Goal: Task Accomplishment & Management: Complete application form

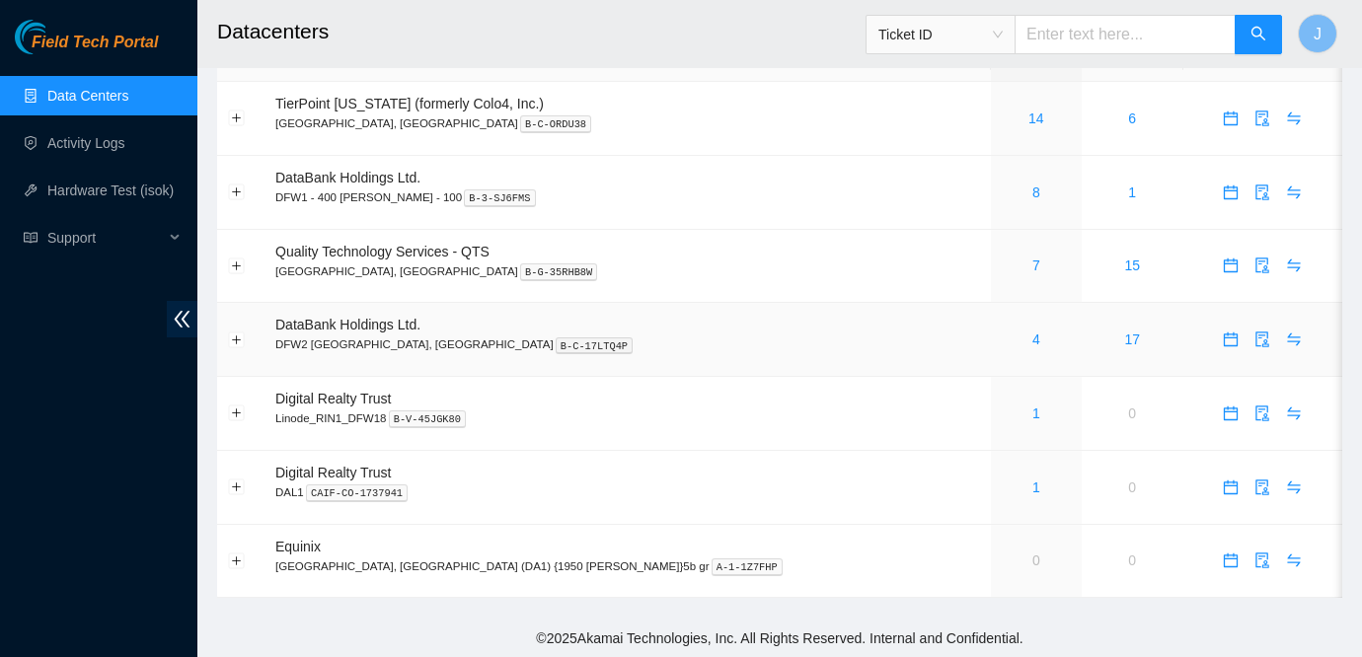
scroll to position [52, 0]
click at [1032, 335] on link "4" at bounding box center [1036, 339] width 8 height 16
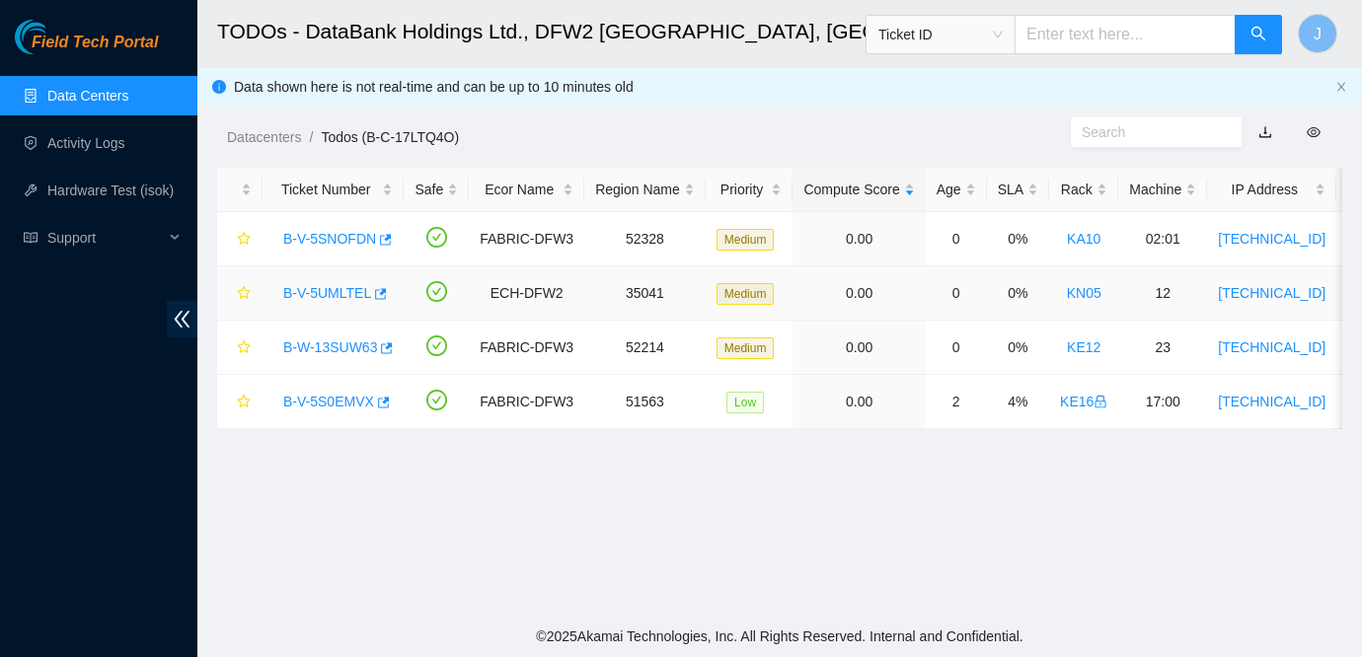
click at [288, 290] on link "B-V-5UMLTEL" at bounding box center [327, 293] width 88 height 16
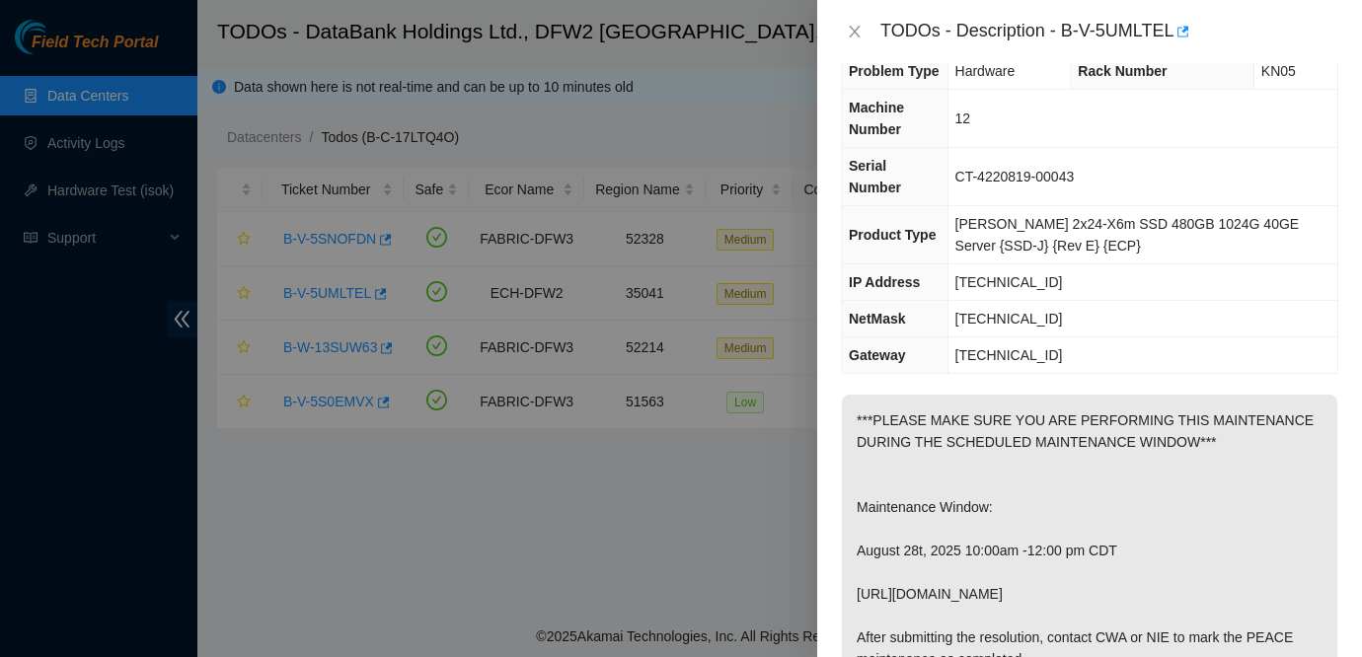
scroll to position [49, 0]
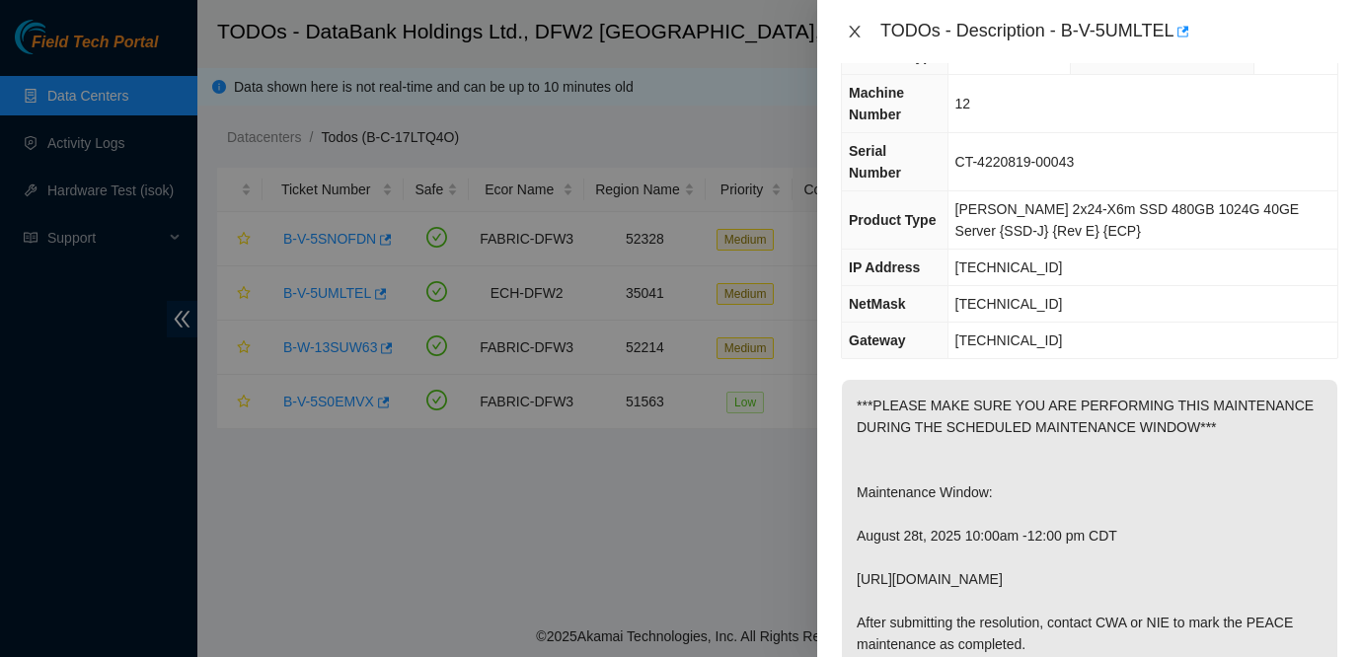
click at [852, 32] on icon "close" at bounding box center [855, 32] width 16 height 16
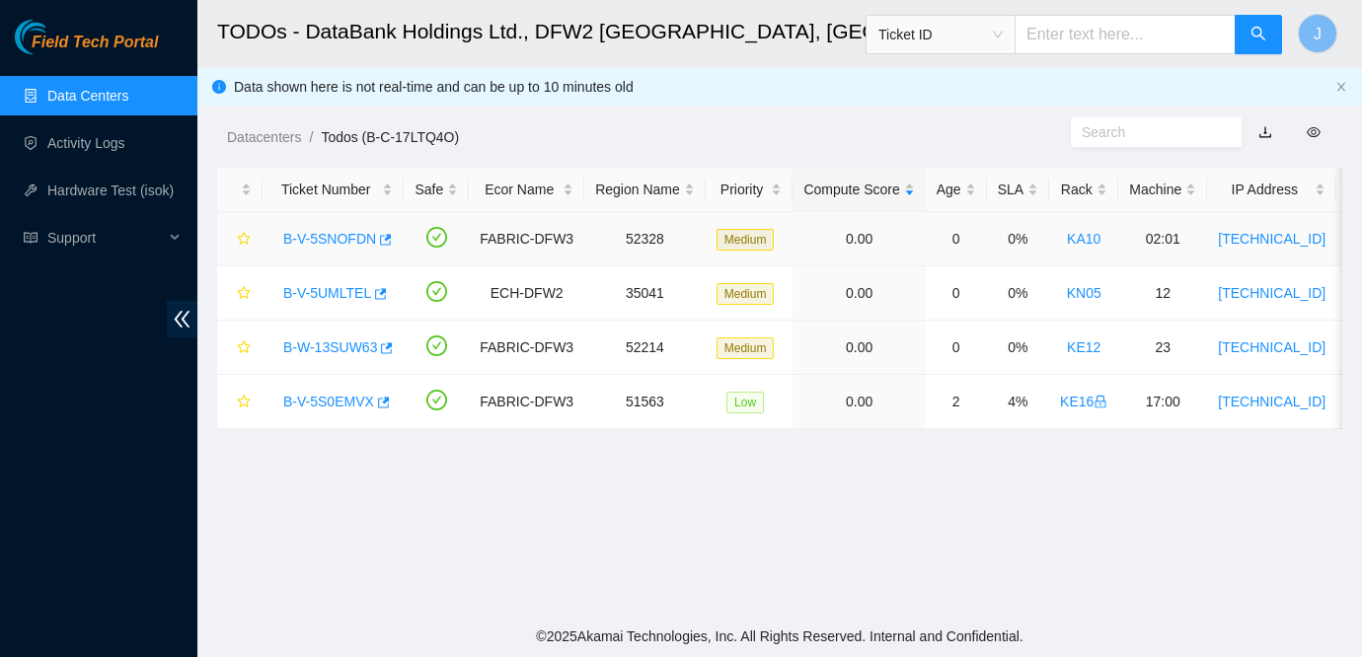
scroll to position [60, 0]
click at [338, 343] on link "B-W-13SUW63" at bounding box center [330, 348] width 94 height 16
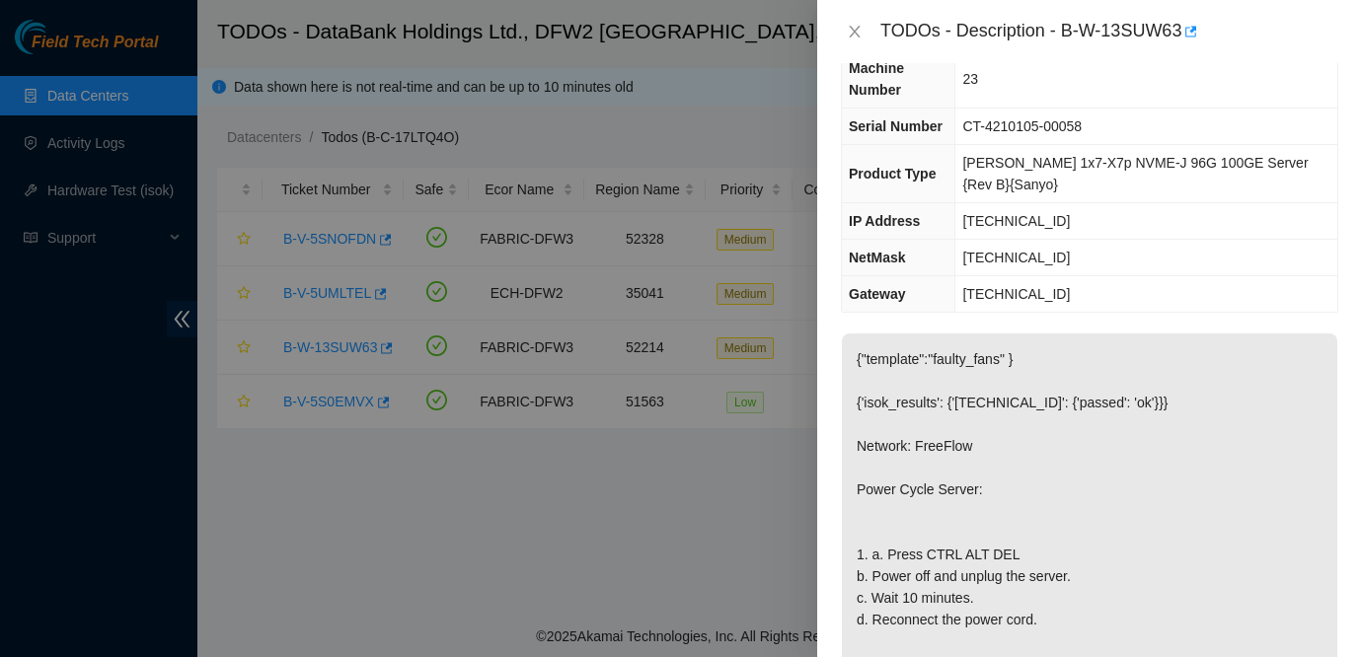
scroll to position [0, 0]
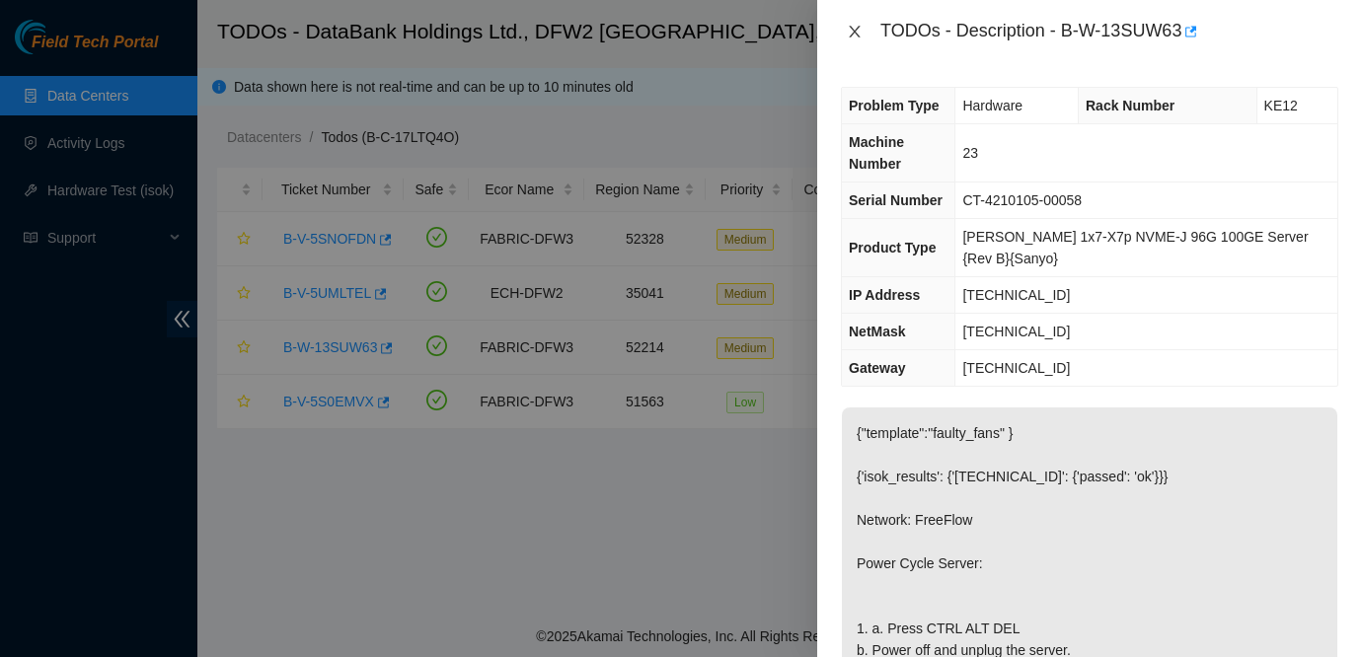
click at [856, 26] on icon "close" at bounding box center [855, 32] width 16 height 16
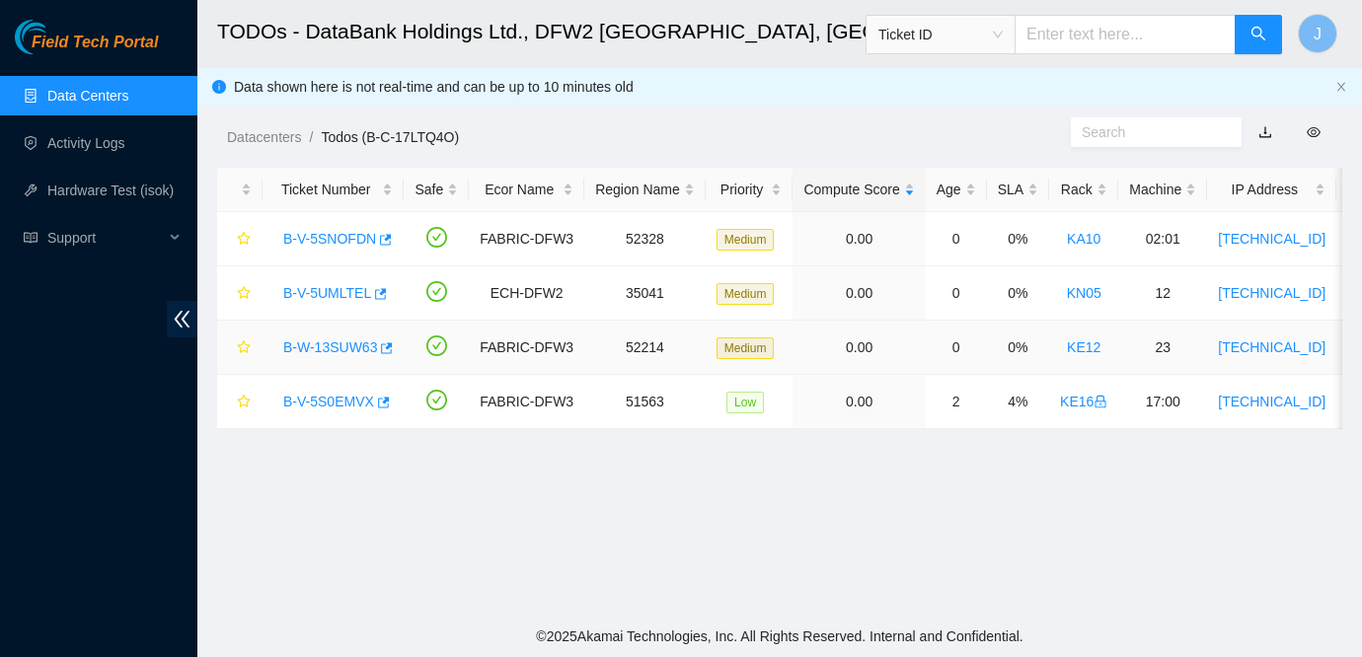
click at [327, 348] on link "B-W-13SUW63" at bounding box center [330, 348] width 94 height 16
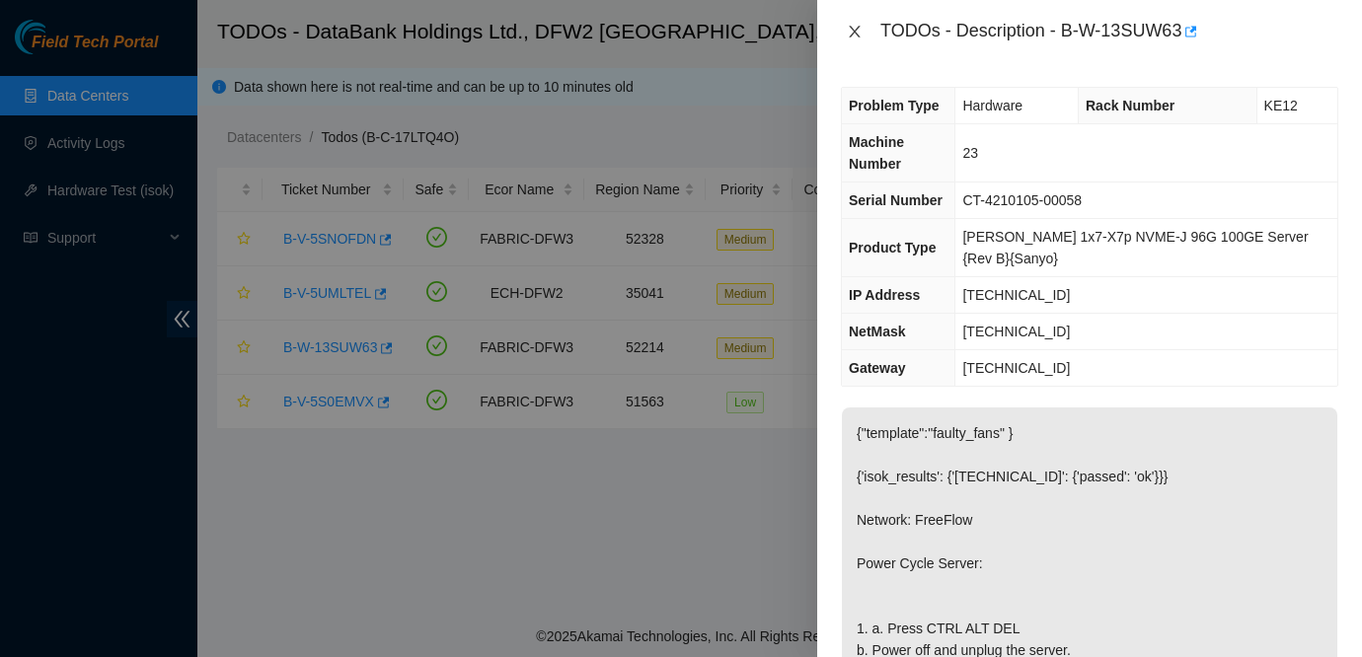
click at [858, 36] on icon "close" at bounding box center [854, 32] width 11 height 12
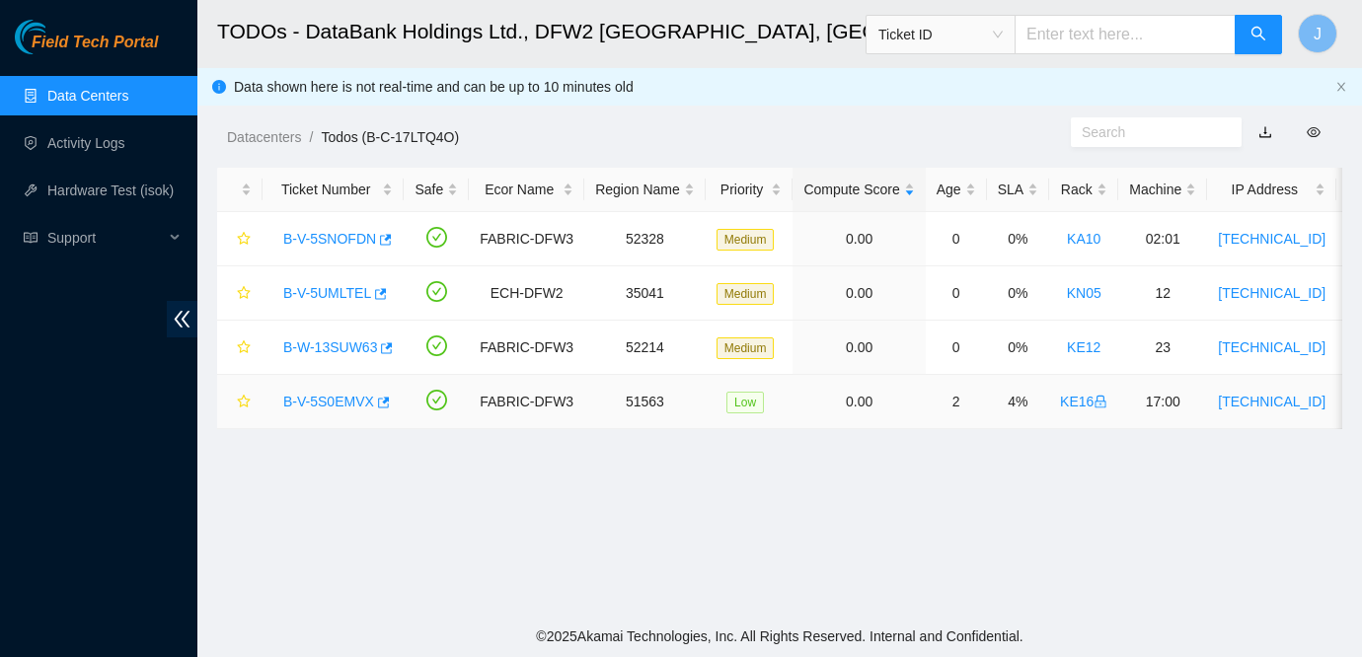
click at [338, 398] on link "B-V-5S0EMVX" at bounding box center [328, 402] width 91 height 16
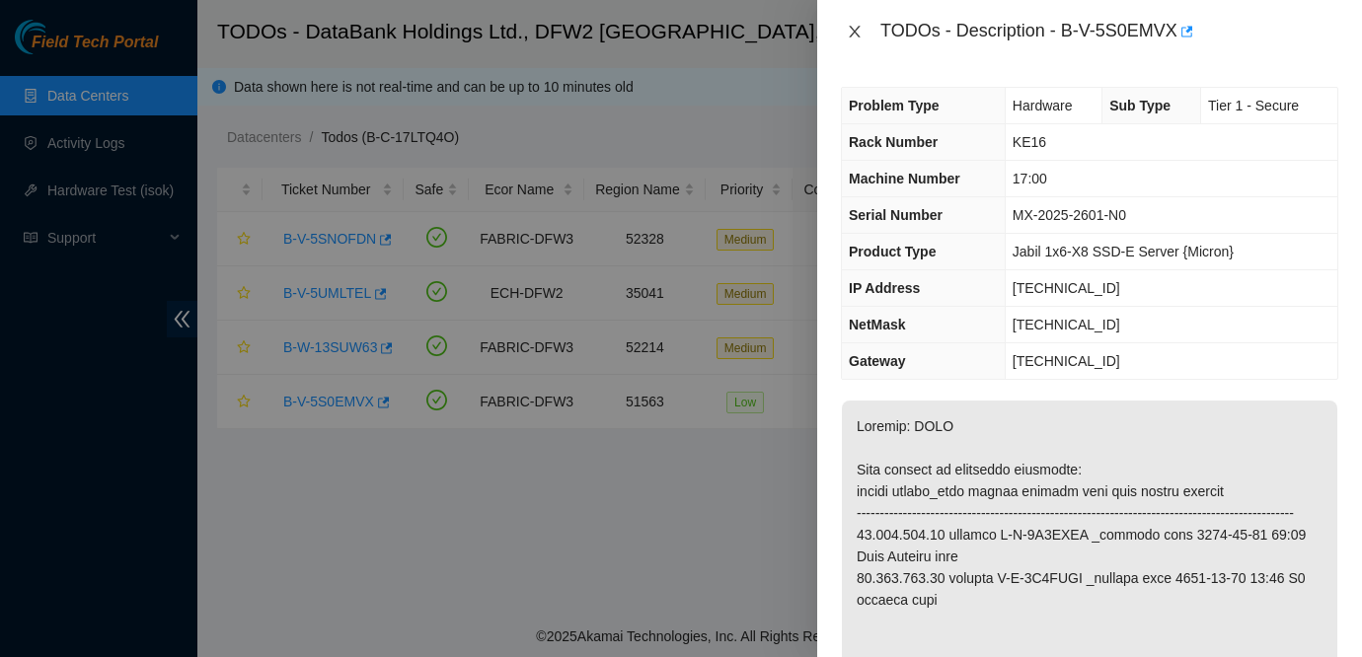
click at [858, 25] on icon "close" at bounding box center [855, 32] width 16 height 16
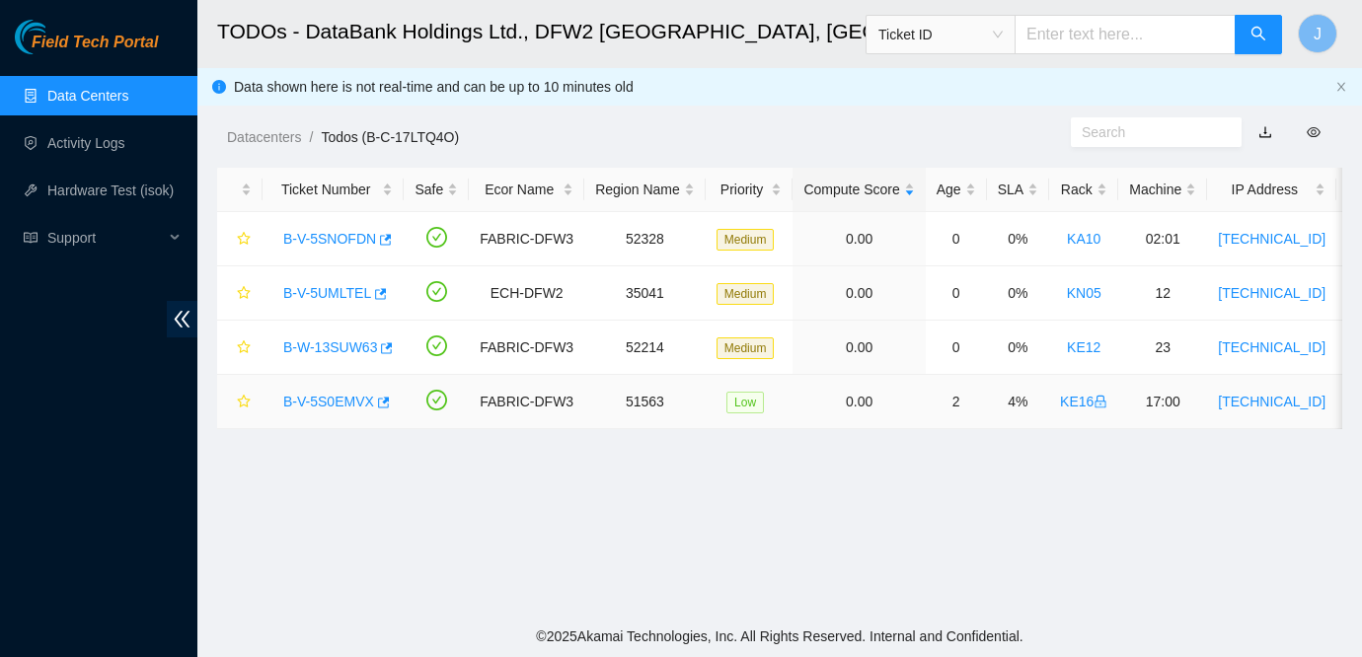
click at [341, 400] on link "B-V-5S0EMVX" at bounding box center [328, 402] width 91 height 16
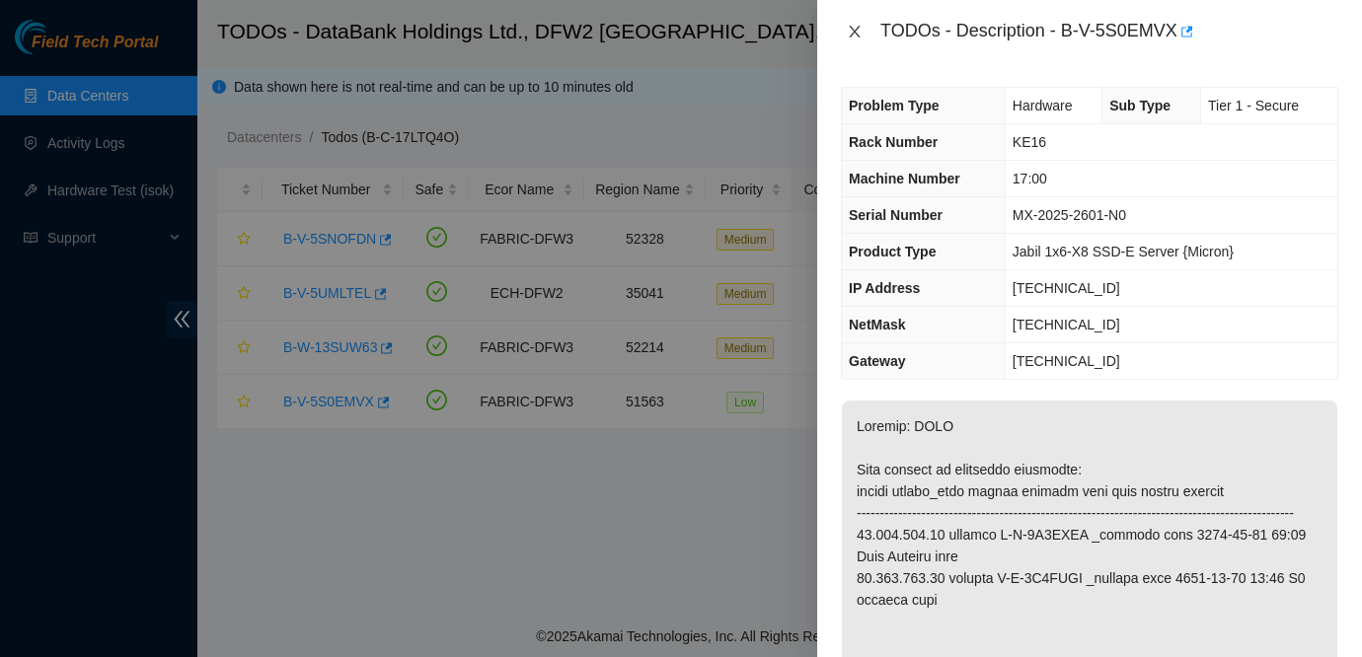
click at [851, 24] on icon "close" at bounding box center [855, 32] width 16 height 16
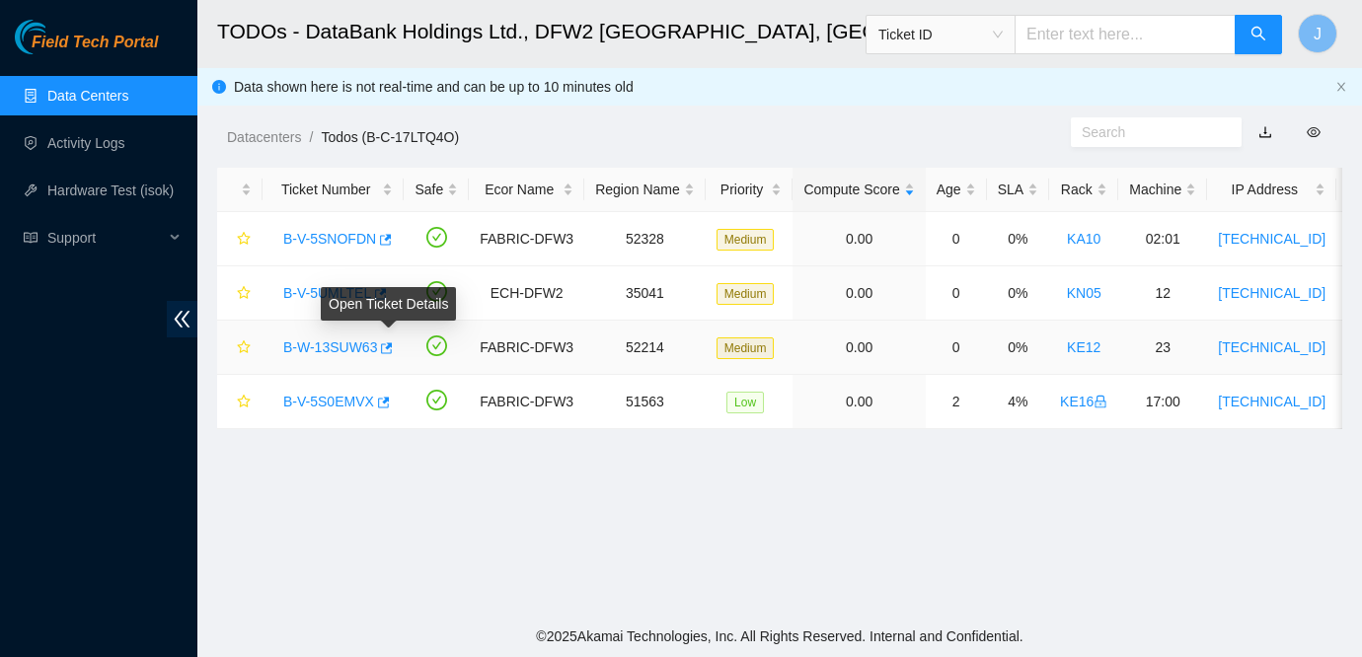
click at [351, 297] on div "Open Ticket Details" at bounding box center [388, 304] width 135 height 34
click at [307, 292] on link "B-V-5UMLTEL" at bounding box center [327, 293] width 88 height 16
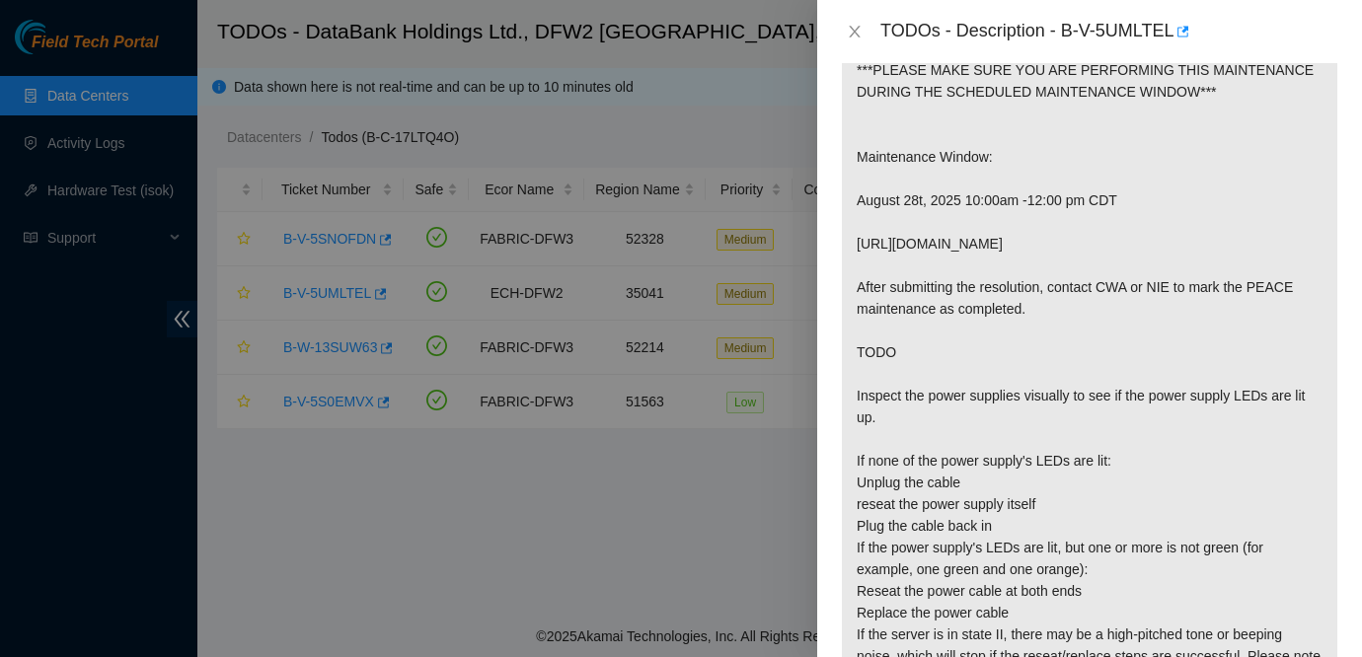
scroll to position [399, 0]
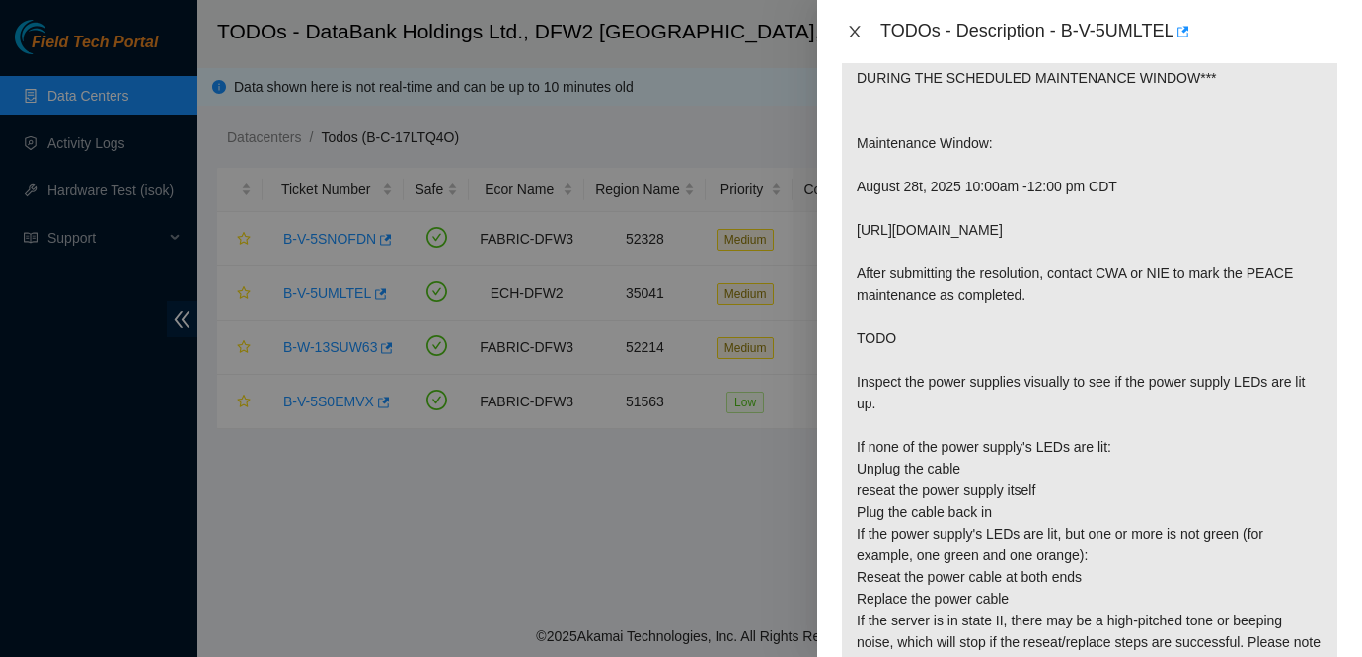
click at [853, 34] on icon "close" at bounding box center [854, 32] width 11 height 12
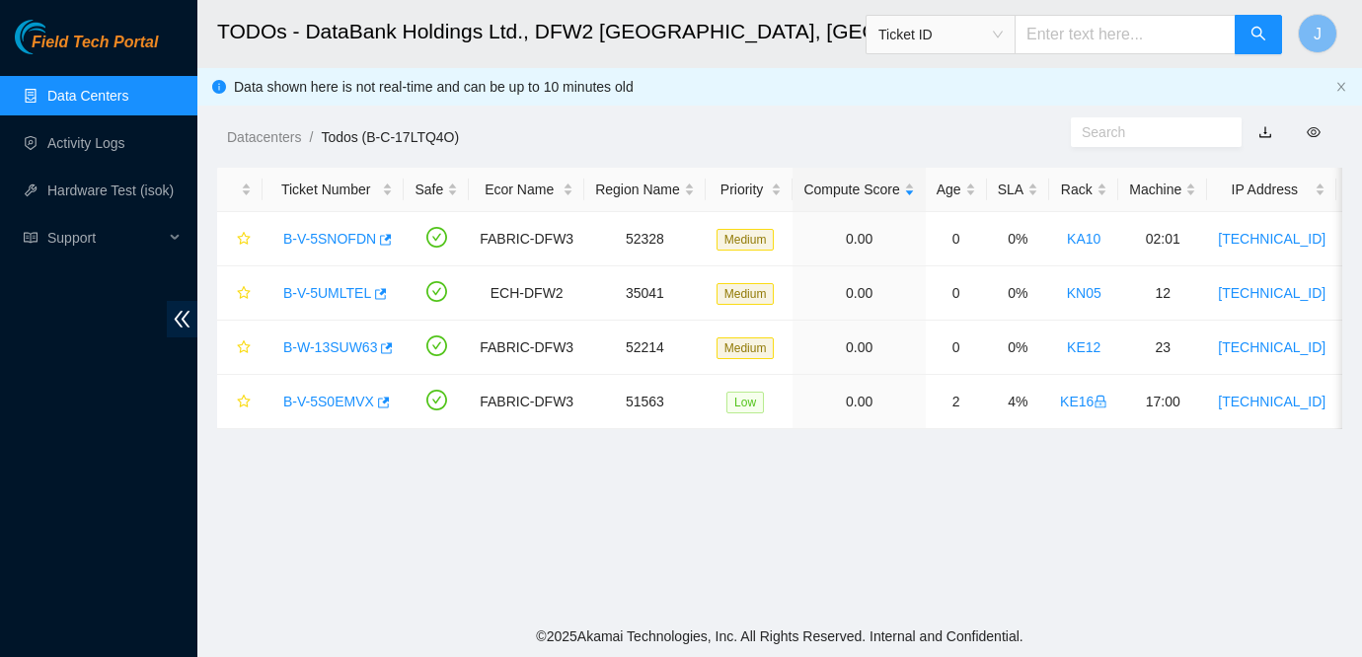
scroll to position [420, 0]
click at [323, 237] on link "B-V-5SNOFDN" at bounding box center [329, 239] width 93 height 16
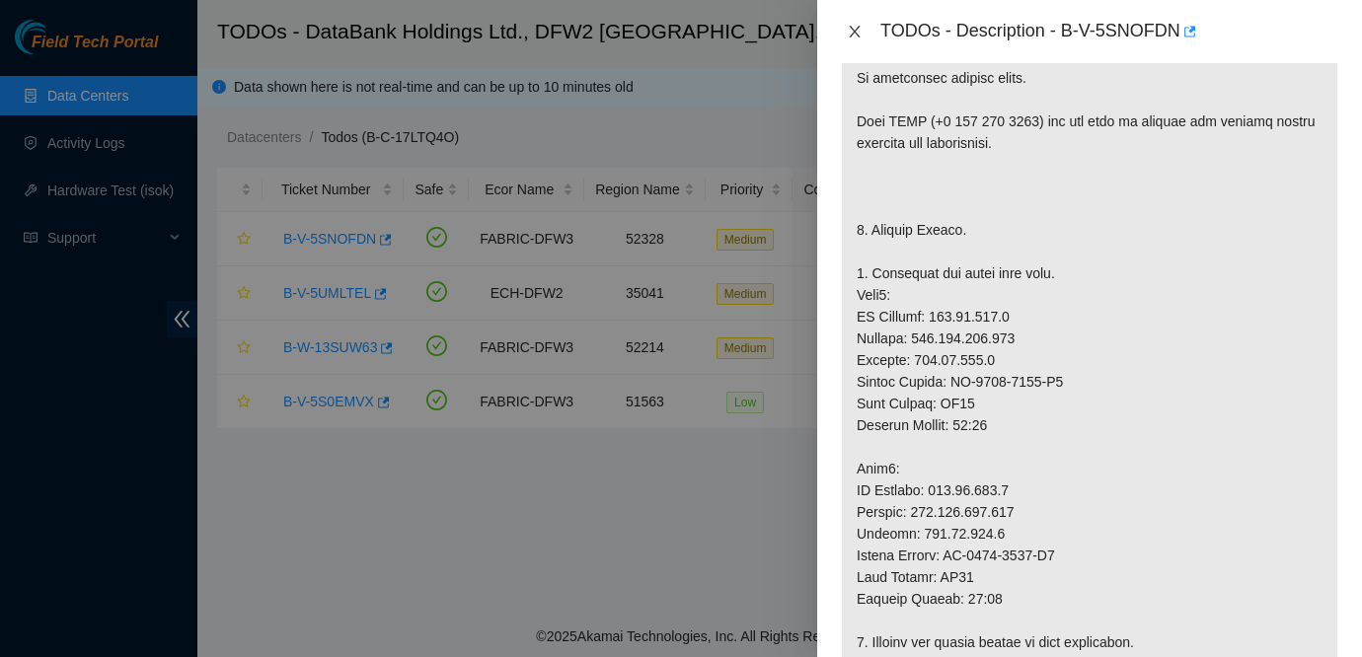
click at [858, 33] on icon "close" at bounding box center [855, 32] width 16 height 16
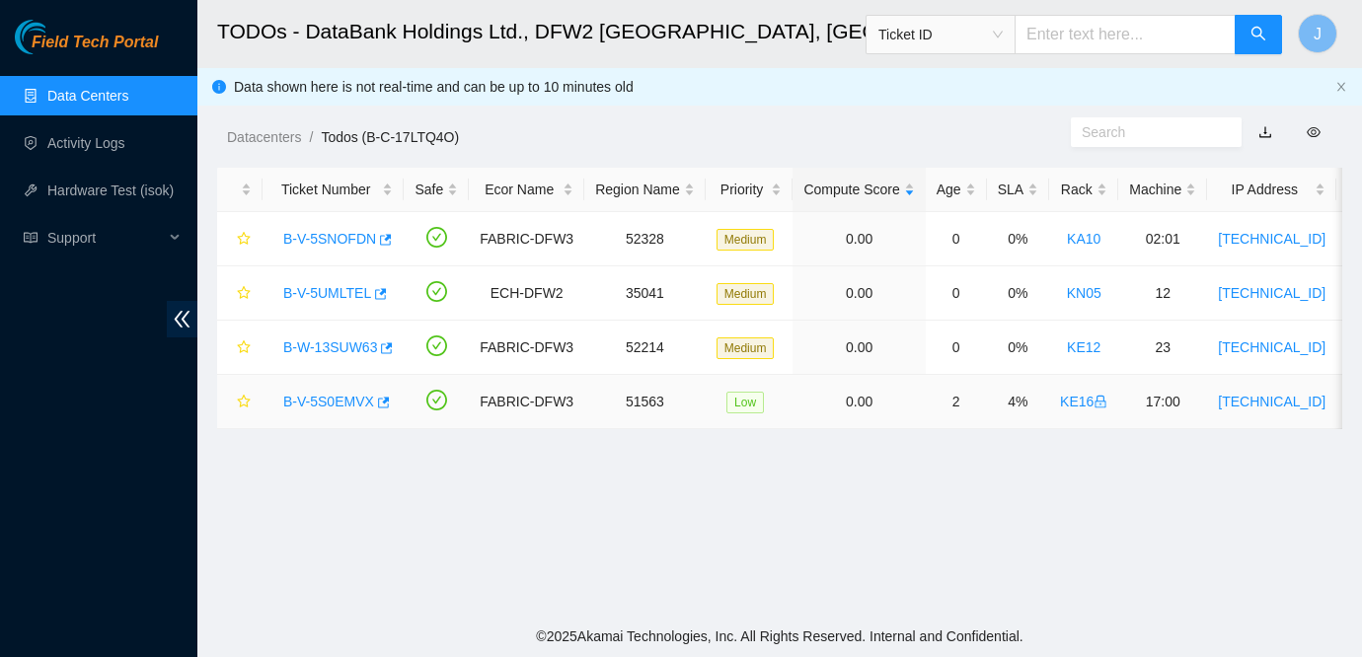
scroll to position [420, 0]
click at [324, 288] on link "B-V-5UMLTEL" at bounding box center [327, 293] width 88 height 16
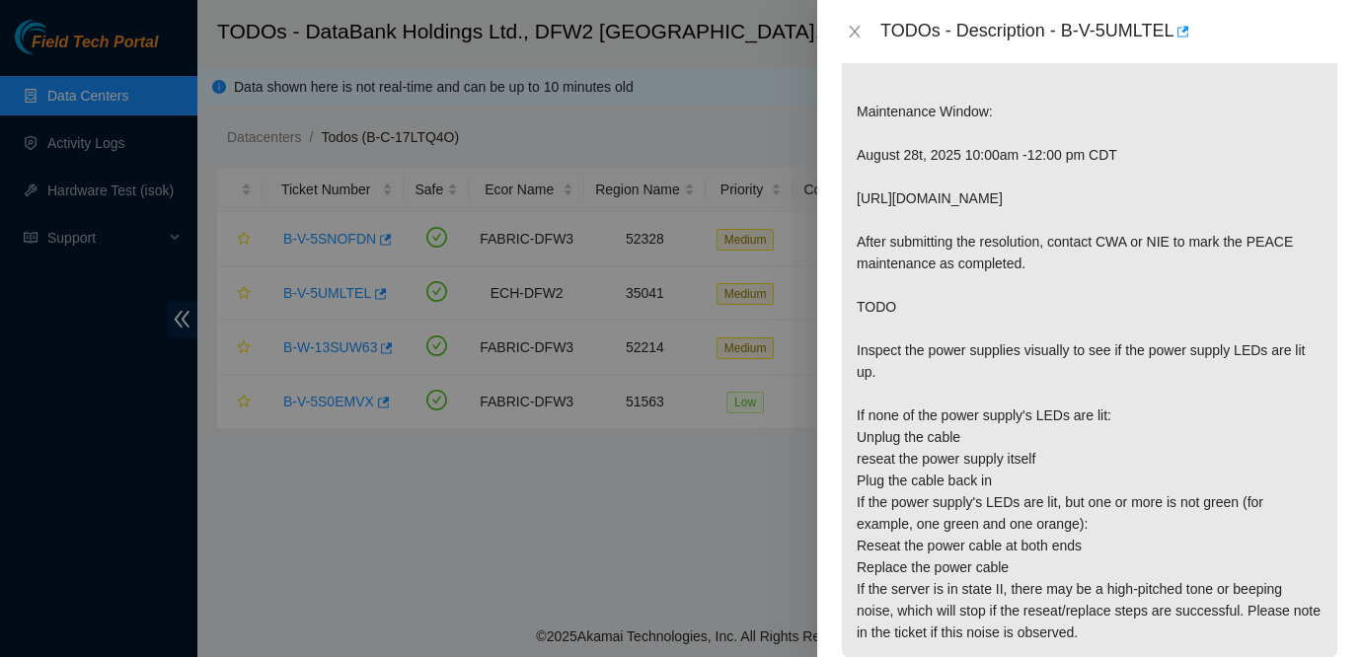
scroll to position [439, 0]
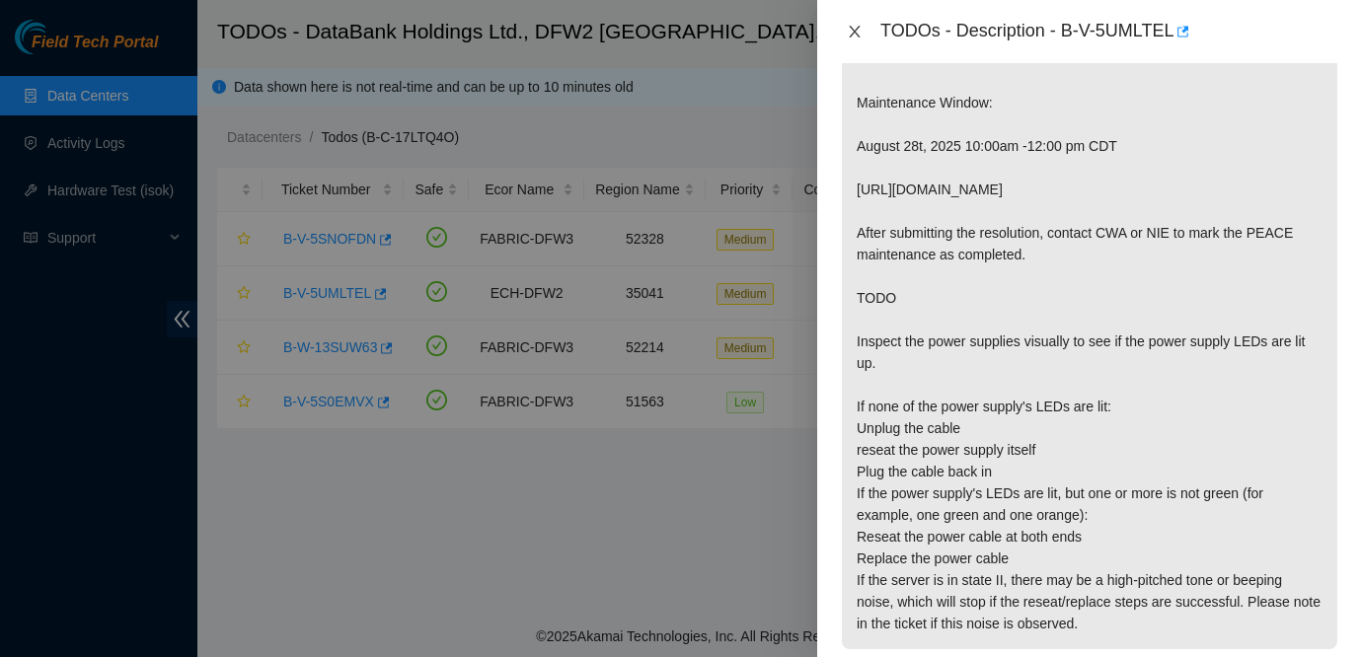
click at [863, 38] on button "Close" at bounding box center [855, 32] width 28 height 19
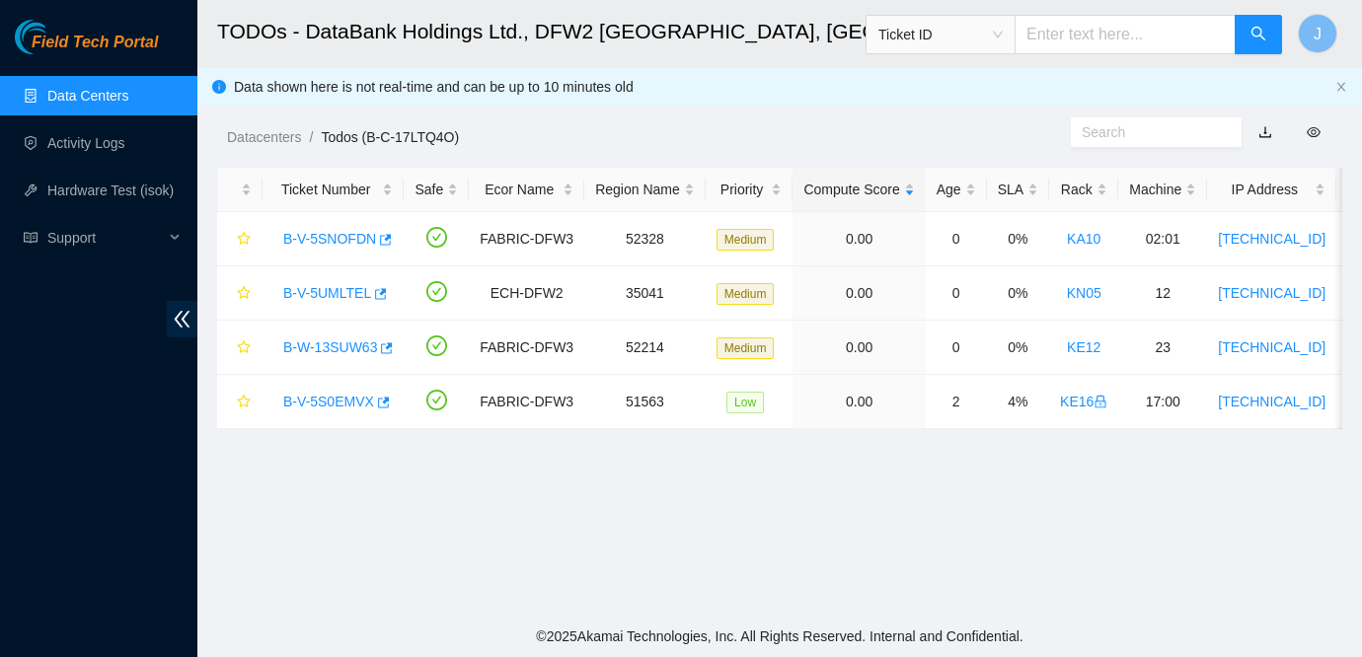
scroll to position [461, 0]
click at [332, 350] on link "B-W-13SUW63" at bounding box center [330, 348] width 94 height 16
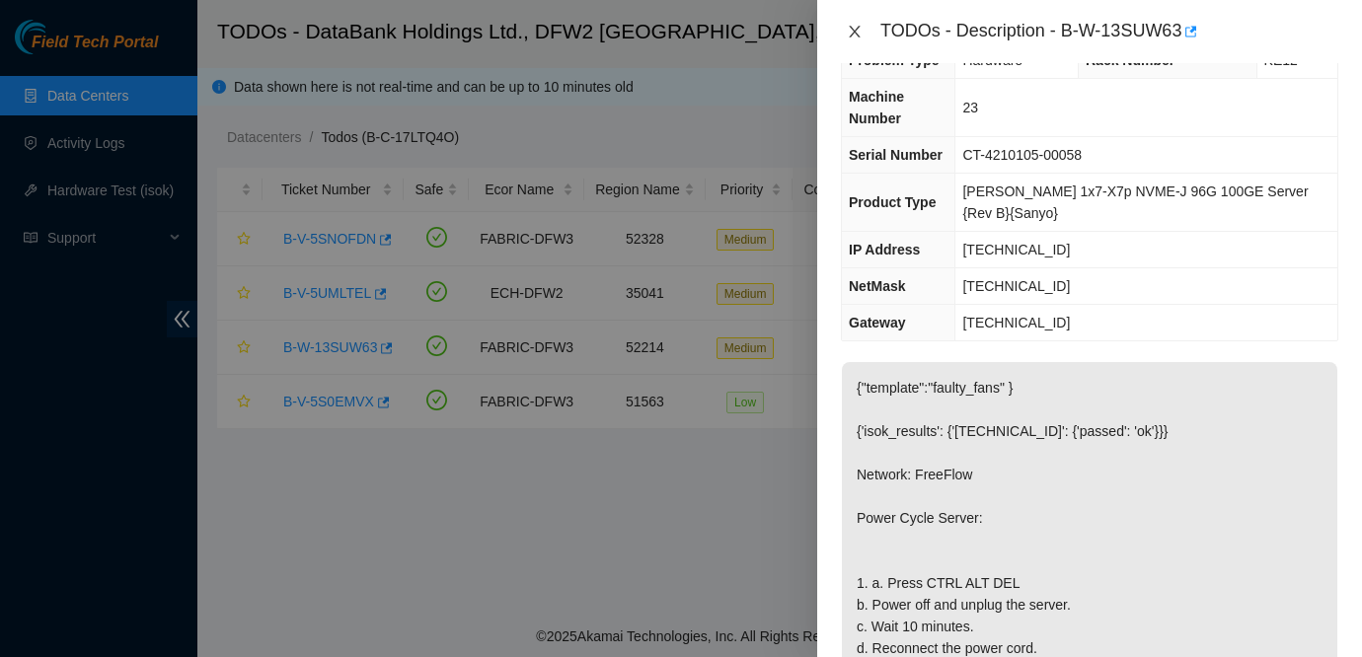
scroll to position [29, 0]
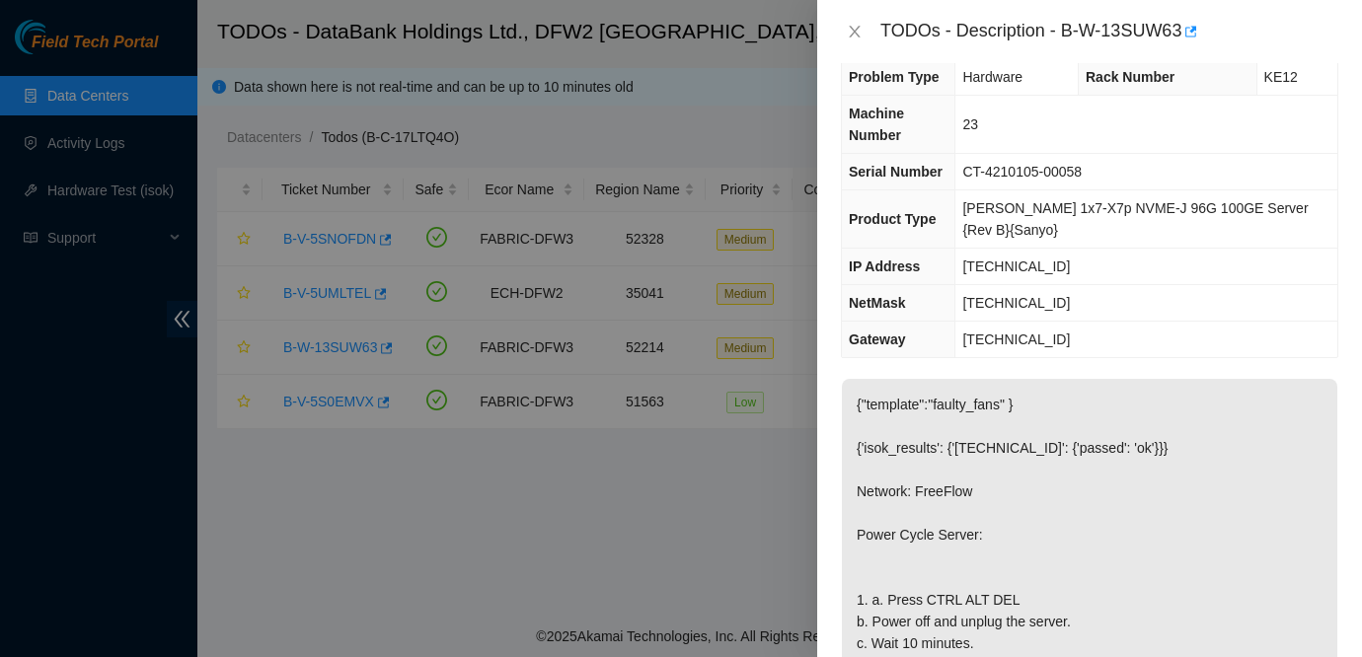
click at [845, 42] on div "TODOs - Description - B-W-13SUW63" at bounding box center [1089, 32] width 497 height 32
click at [864, 26] on button "Close" at bounding box center [855, 32] width 28 height 19
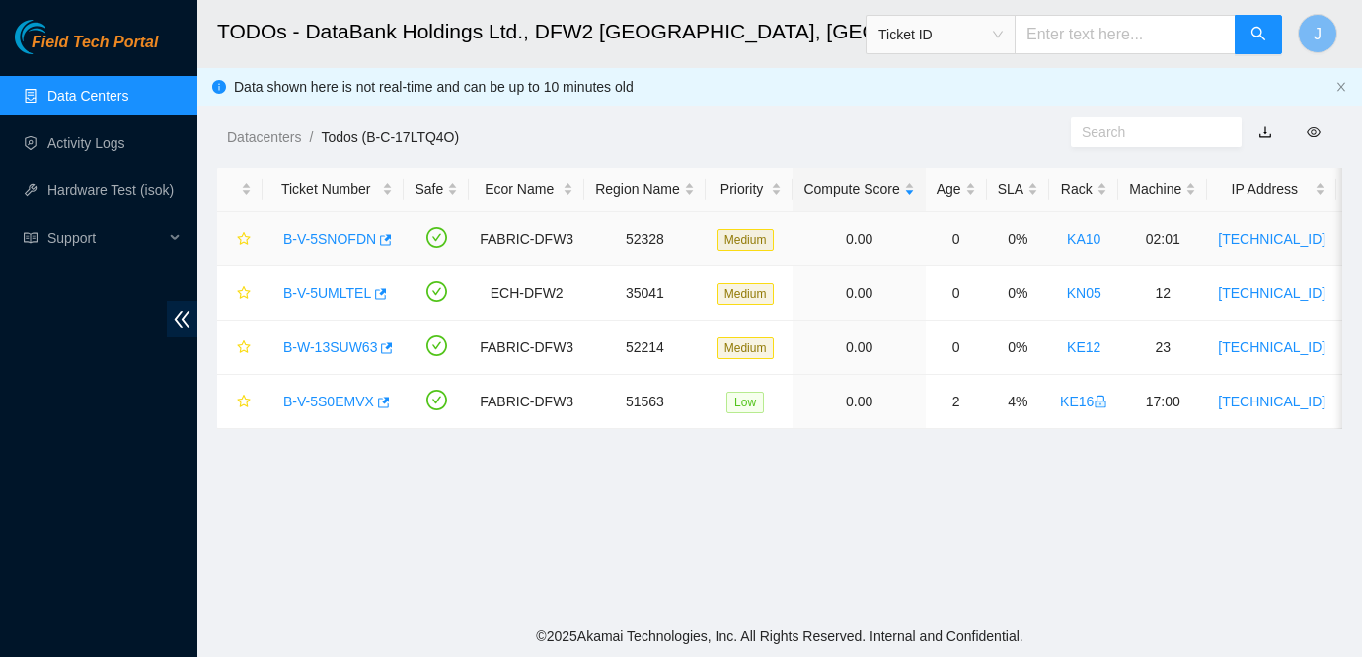
scroll to position [39, 0]
click at [316, 238] on link "B-V-5SNOFDN" at bounding box center [329, 239] width 93 height 16
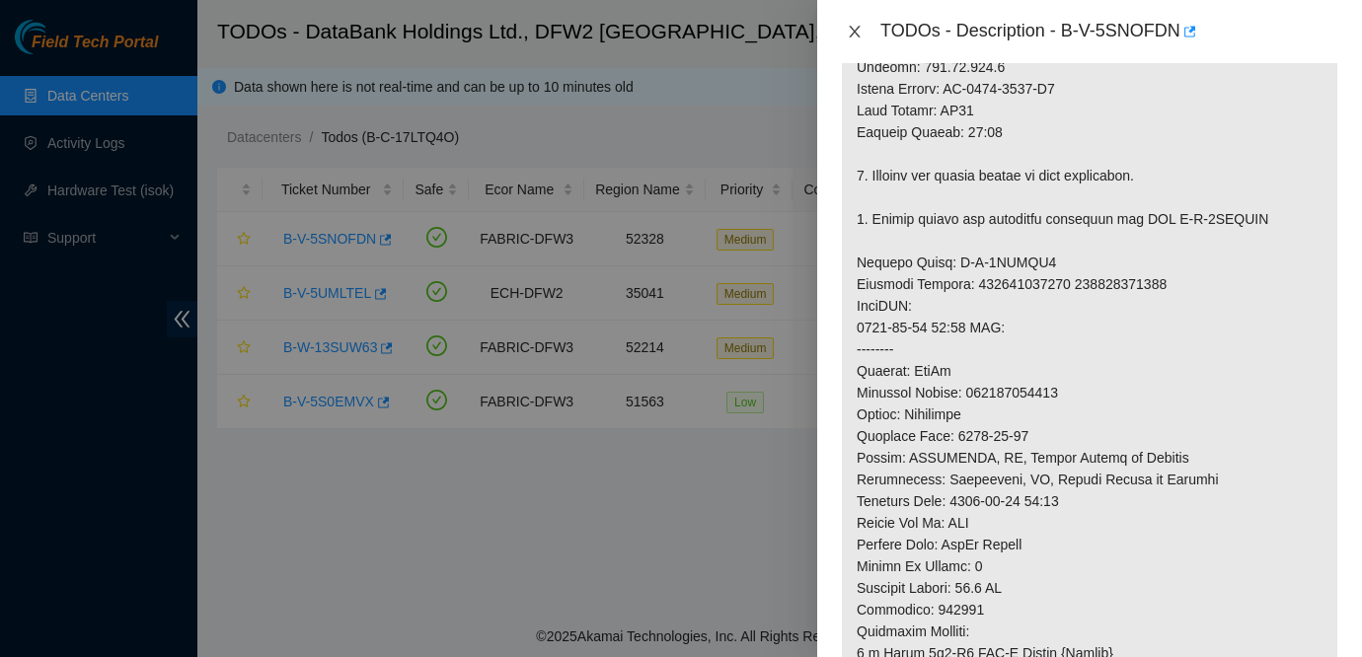
click at [850, 24] on icon "close" at bounding box center [855, 32] width 16 height 16
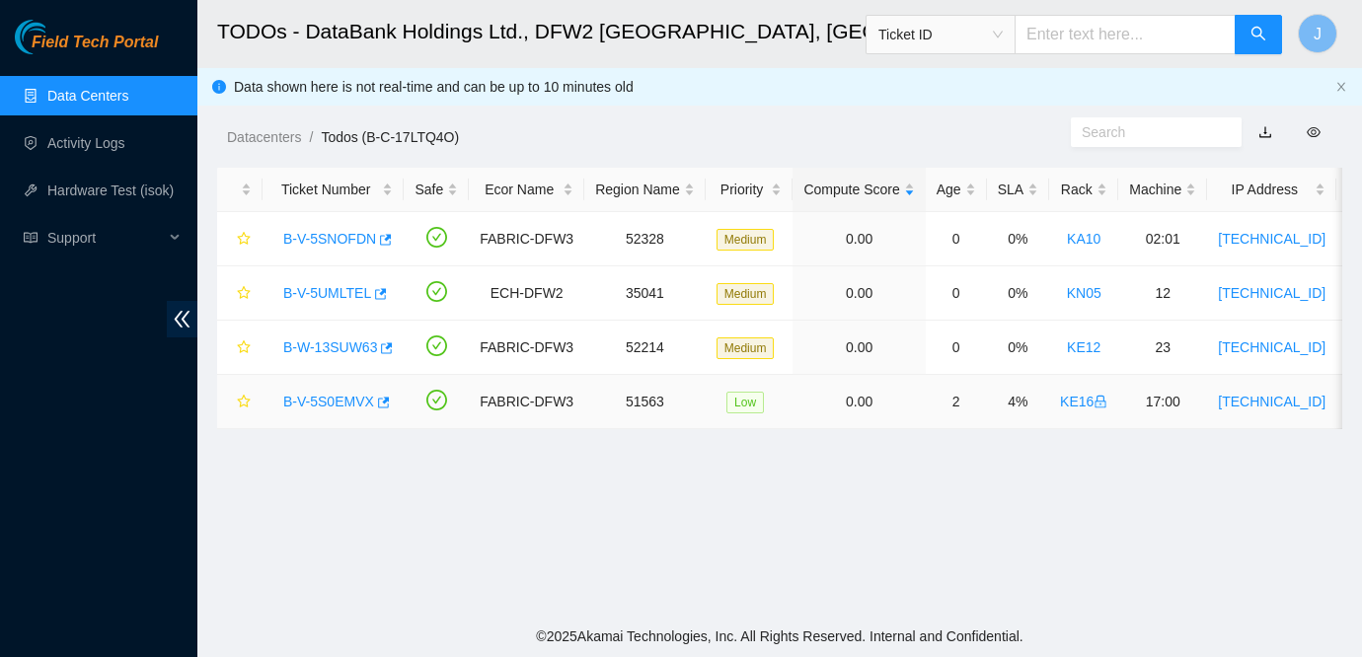
click at [351, 404] on link "B-V-5S0EMVX" at bounding box center [328, 402] width 91 height 16
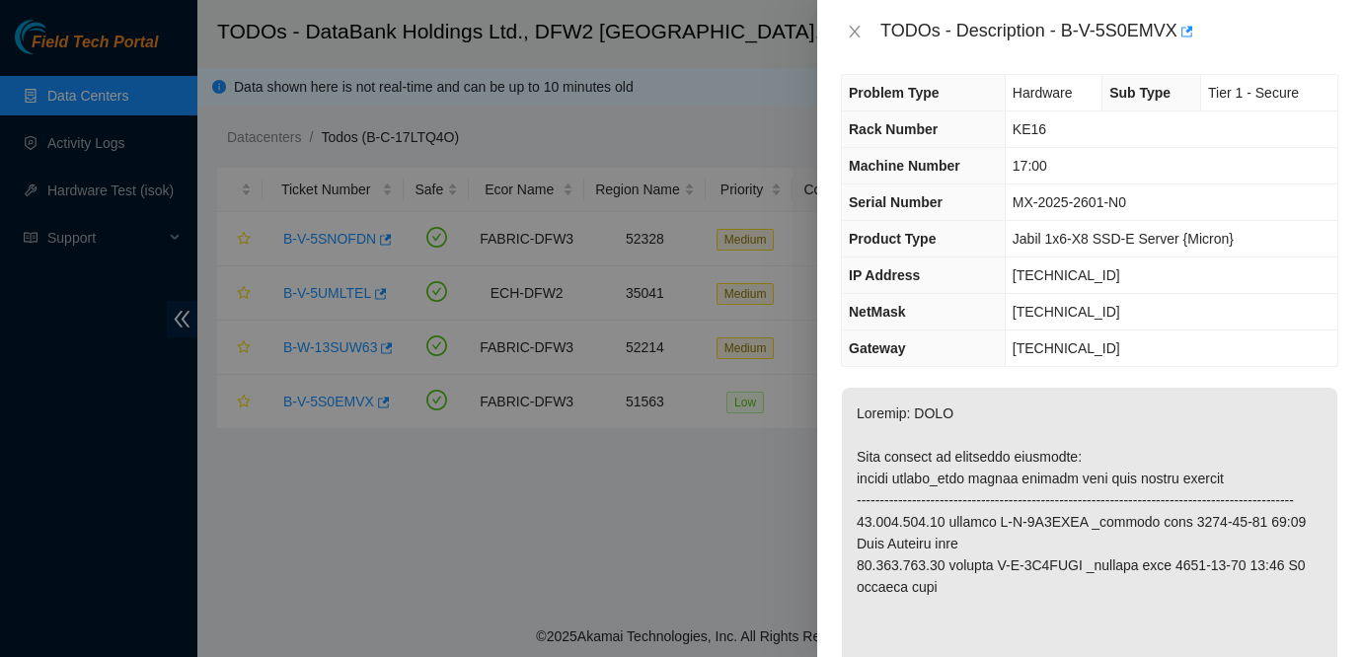
scroll to position [0, 0]
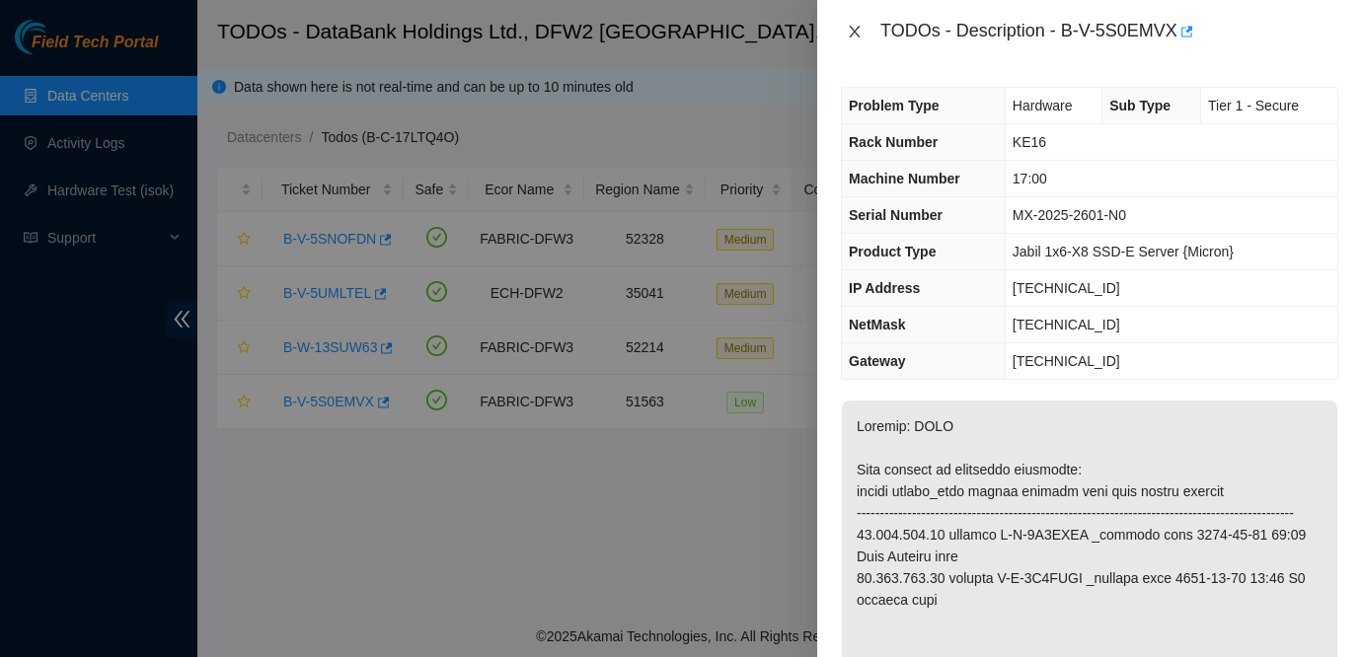
click at [850, 30] on icon "close" at bounding box center [855, 32] width 16 height 16
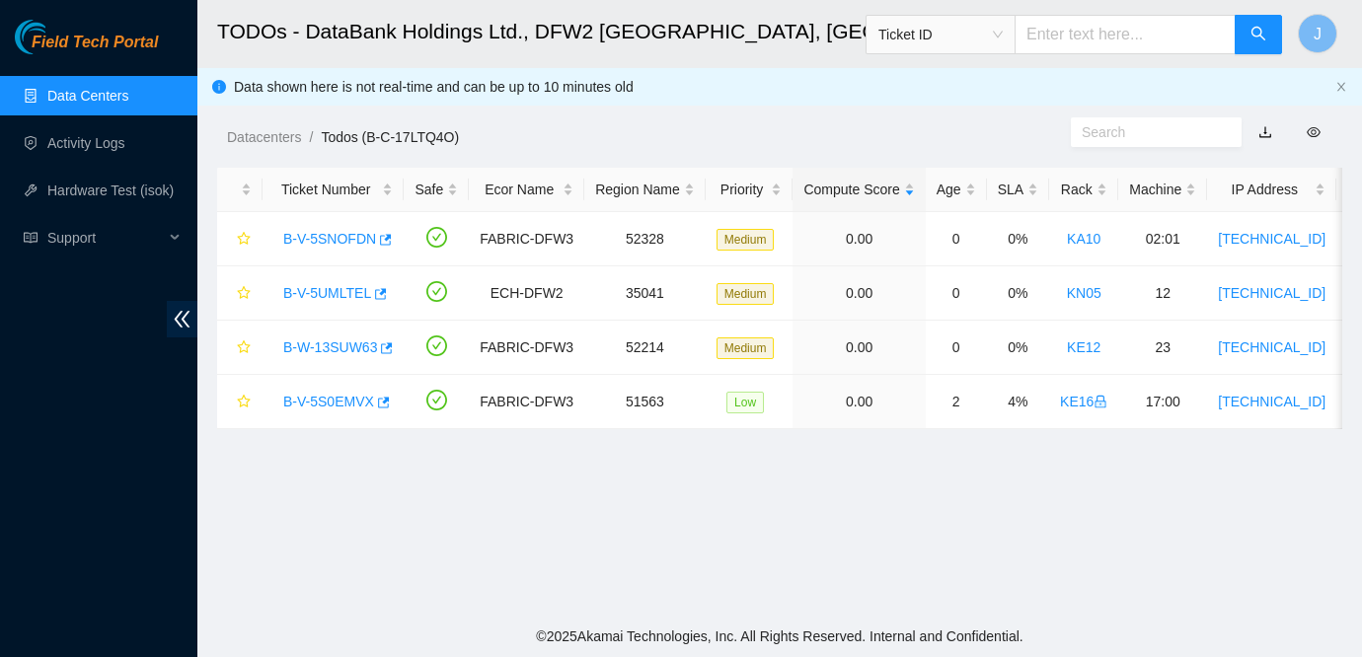
click at [102, 91] on link "Data Centers" at bounding box center [87, 96] width 81 height 16
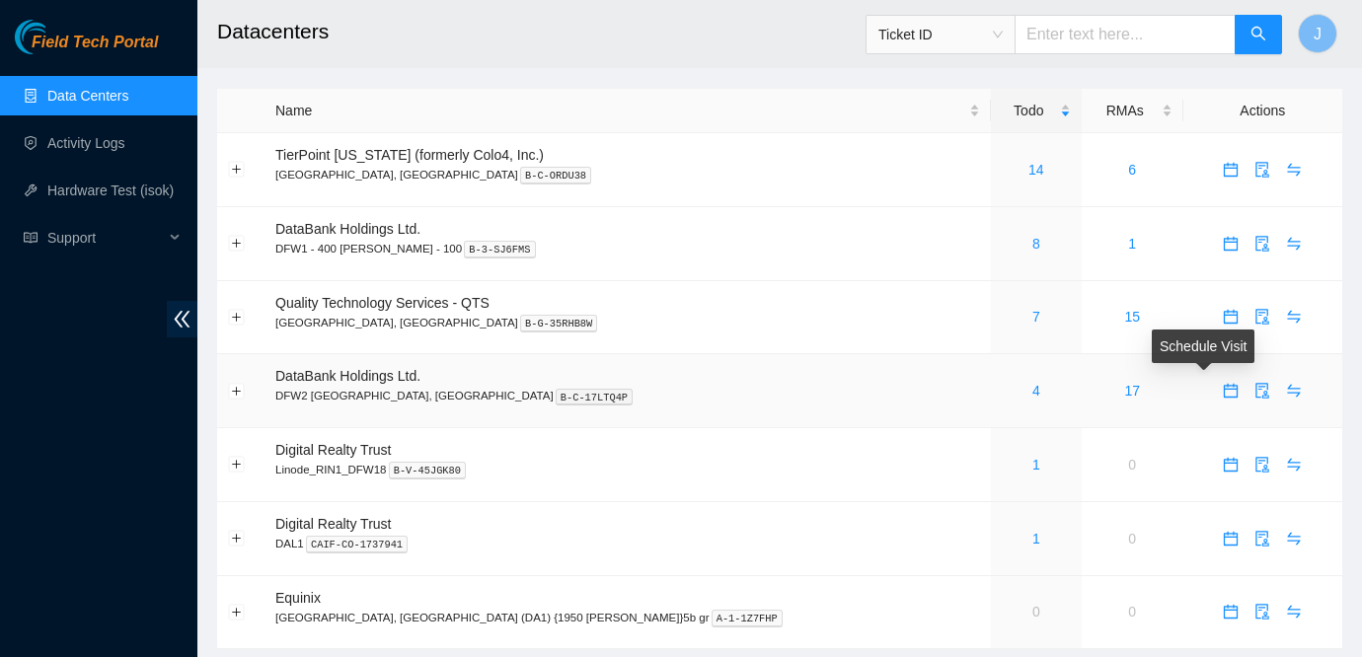
click at [1223, 391] on icon "calendar" at bounding box center [1231, 391] width 16 height 16
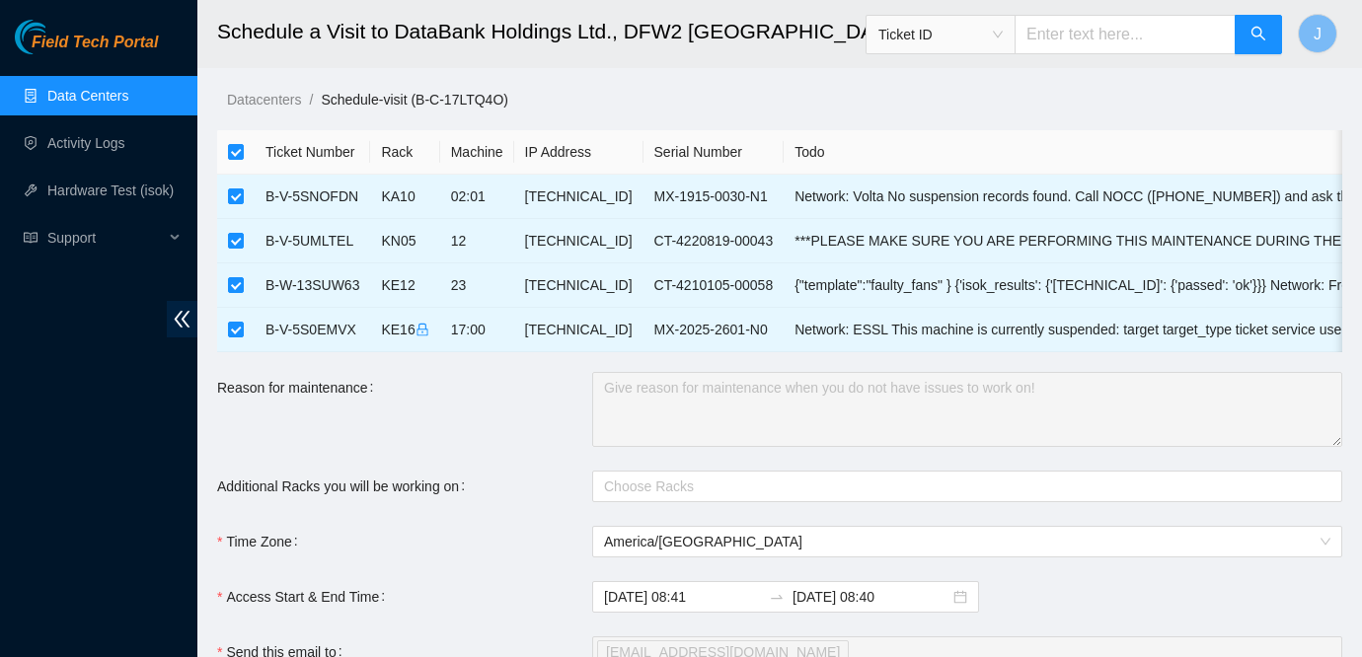
click at [102, 104] on link "Data Centers" at bounding box center [87, 96] width 81 height 16
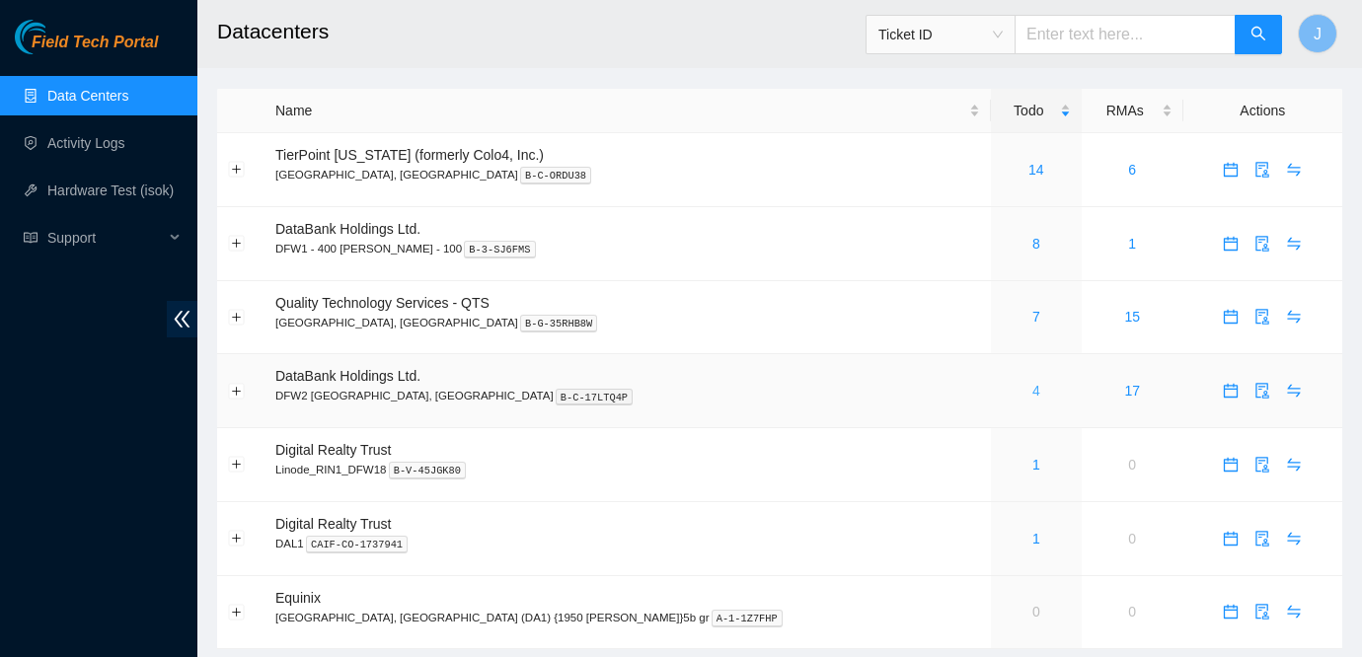
click at [1032, 395] on link "4" at bounding box center [1036, 391] width 8 height 16
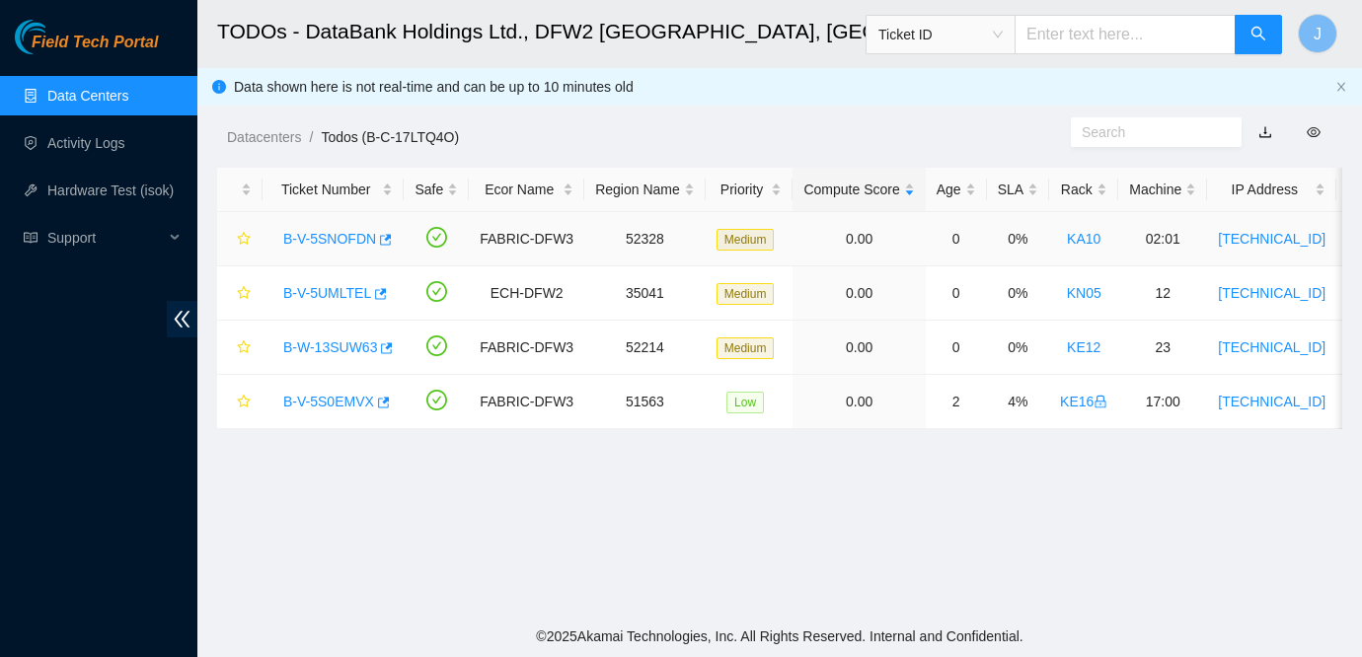
click at [343, 236] on link "B-V-5SNOFDN" at bounding box center [329, 239] width 93 height 16
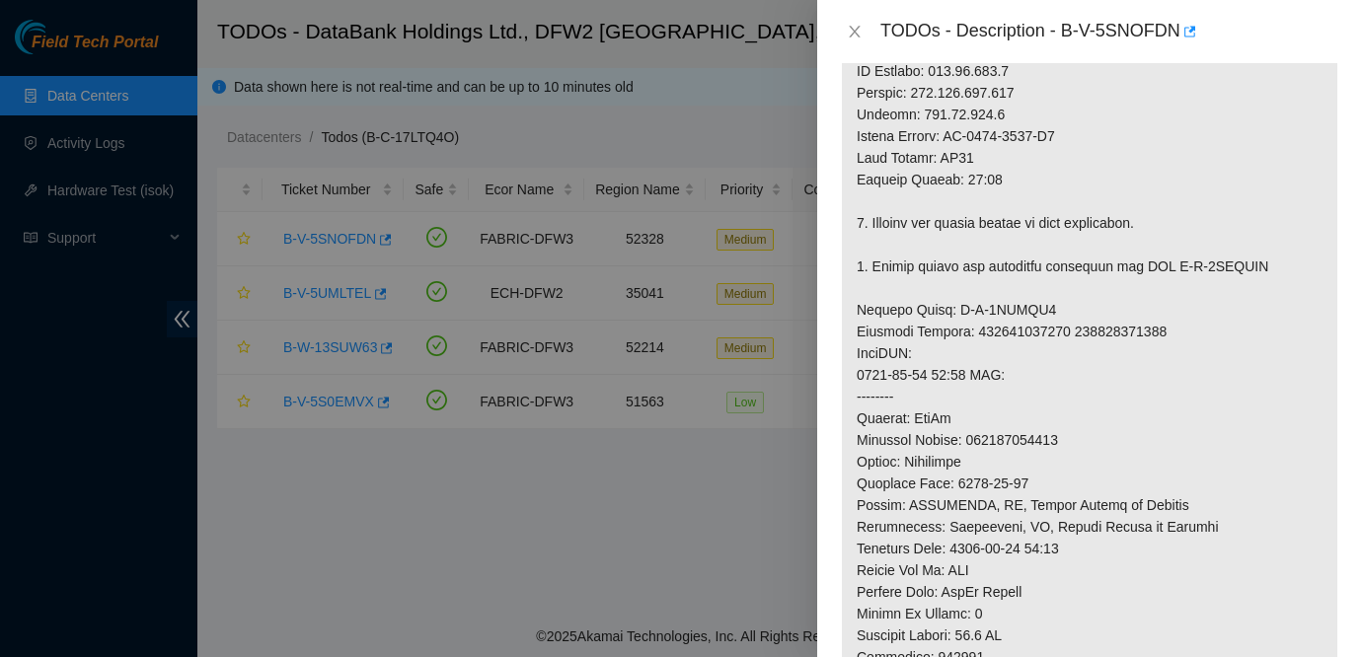
scroll to position [813, 0]
drag, startPoint x: 1089, startPoint y: 330, endPoint x: 1193, endPoint y: 334, distance: 104.7
click at [1193, 334] on p at bounding box center [1089, 242] width 495 height 1311
copy p "417328423742"
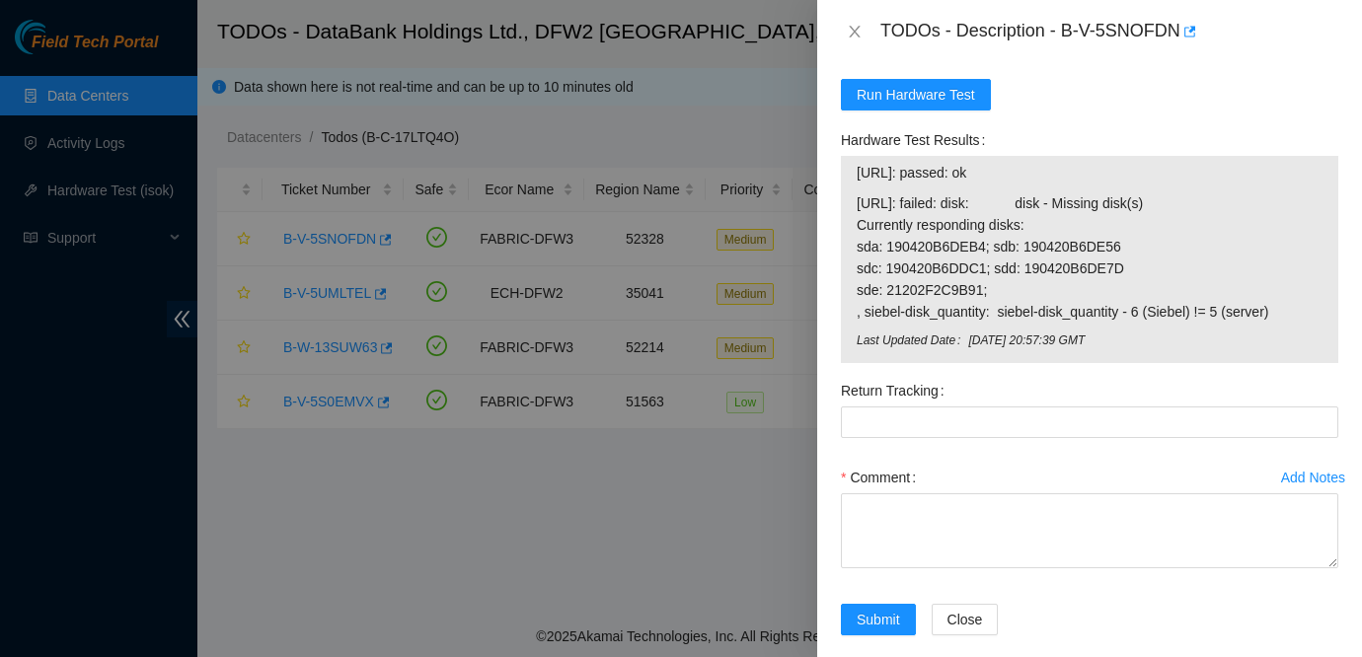
scroll to position [2054, 0]
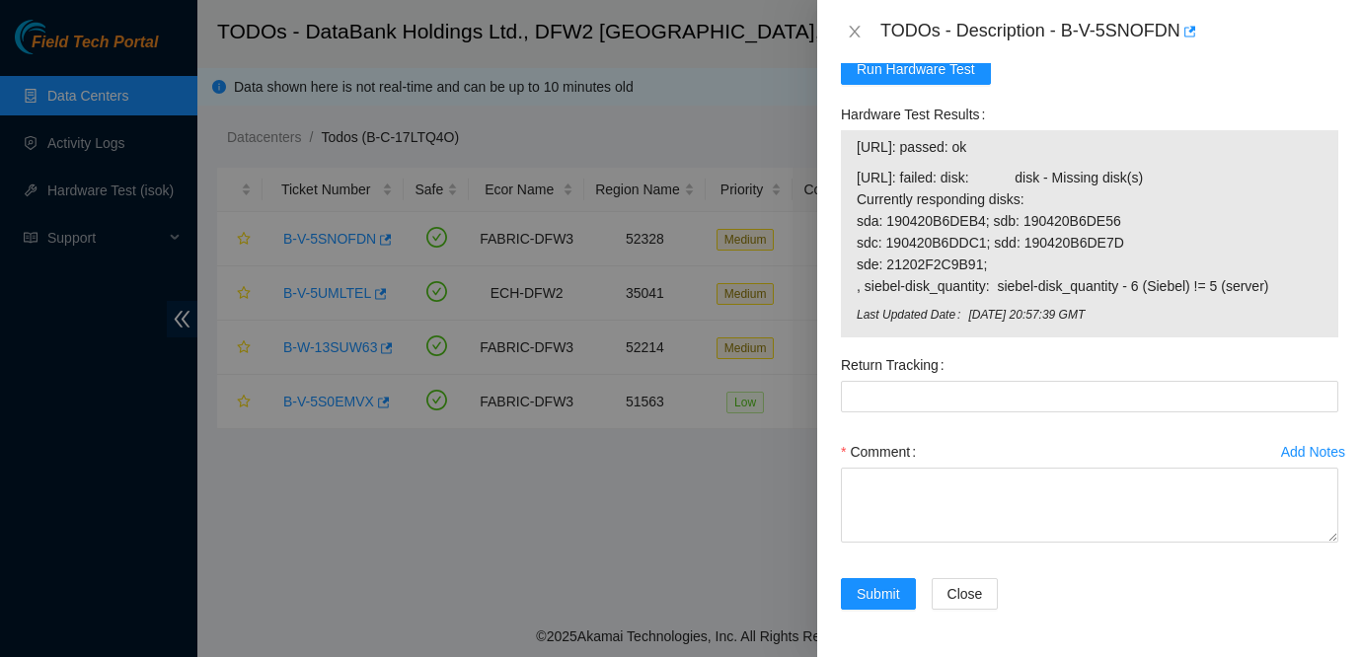
click at [864, 12] on div "TODOs - Description - B-V-5SNOFDN" at bounding box center [1089, 31] width 545 height 63
click at [862, 24] on icon "close" at bounding box center [855, 32] width 16 height 16
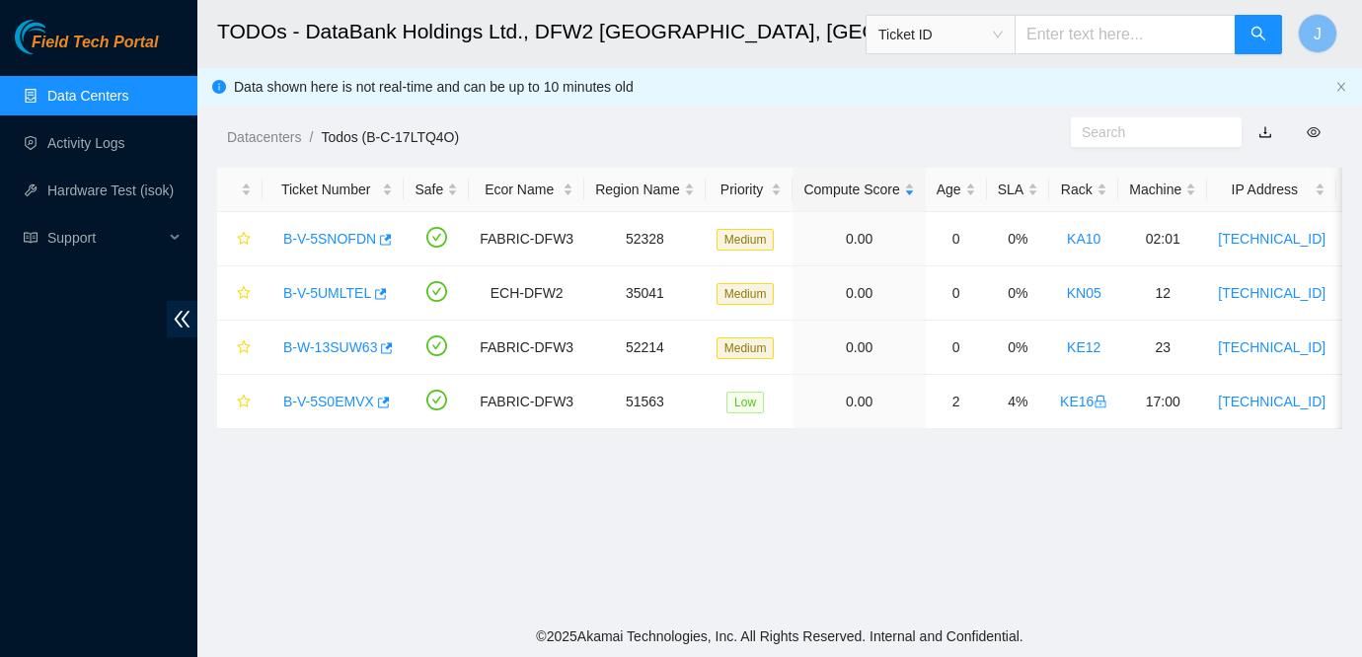
scroll to position [572, 0]
click at [330, 348] on link "B-W-13SUW63" at bounding box center [330, 348] width 94 height 16
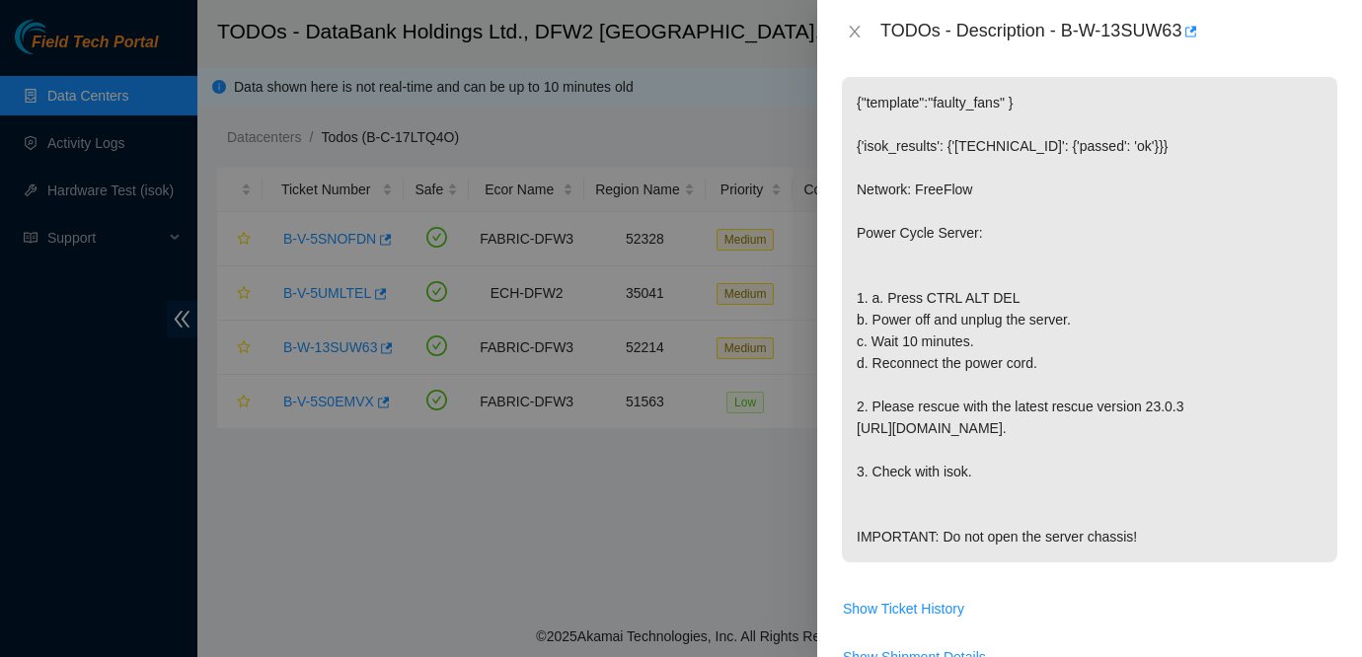
scroll to position [426, 0]
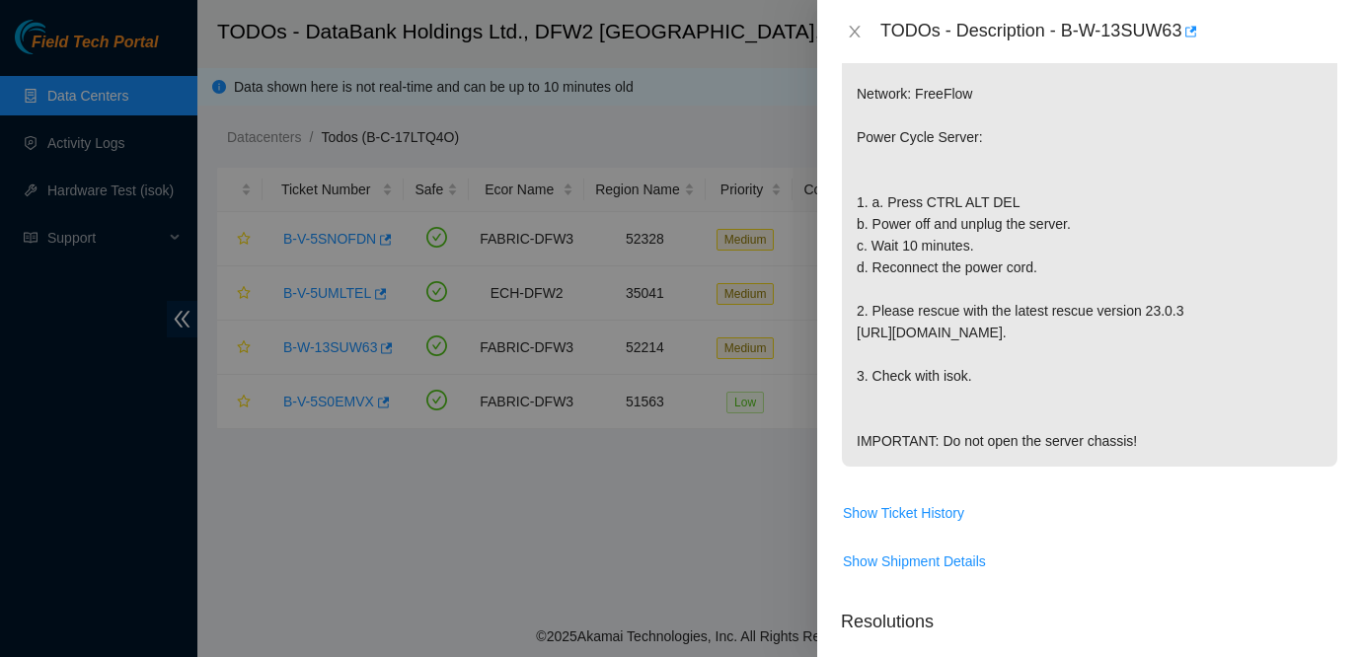
click at [849, 47] on div "TODOs - Description - B-W-13SUW63" at bounding box center [1089, 31] width 545 height 63
click at [851, 27] on icon "close" at bounding box center [854, 32] width 11 height 12
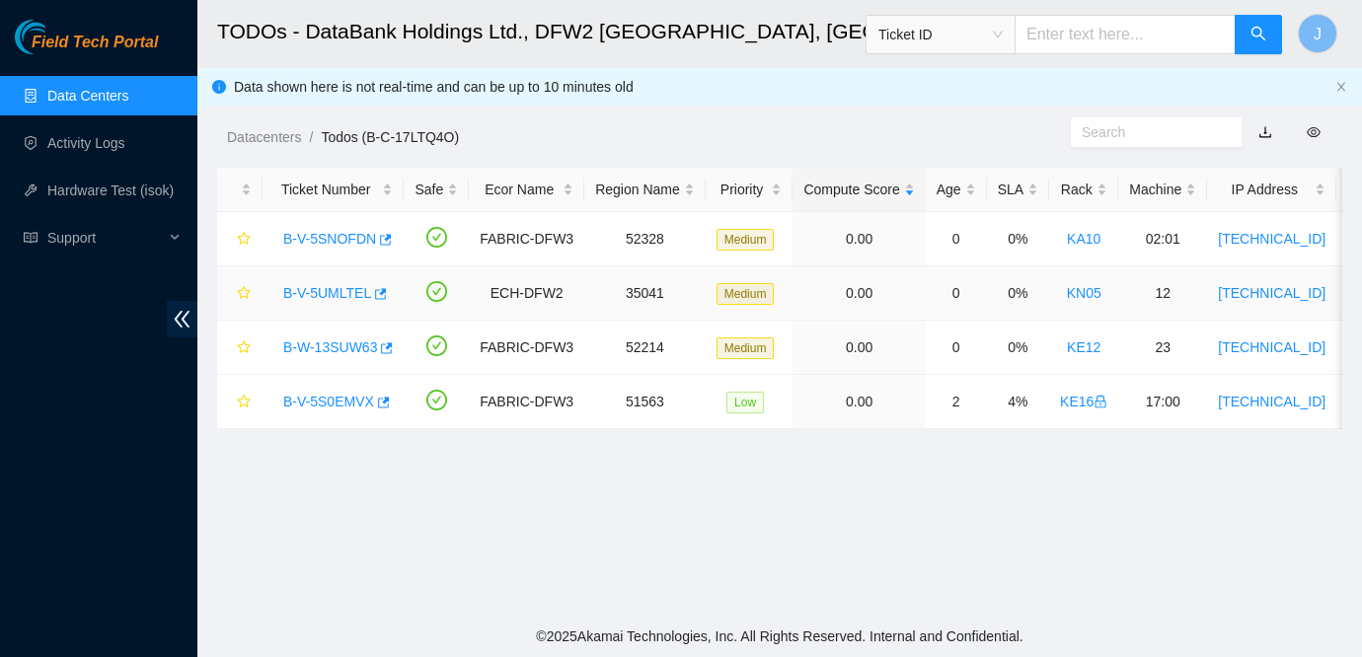
click at [342, 298] on link "B-V-5UMLTEL" at bounding box center [327, 293] width 88 height 16
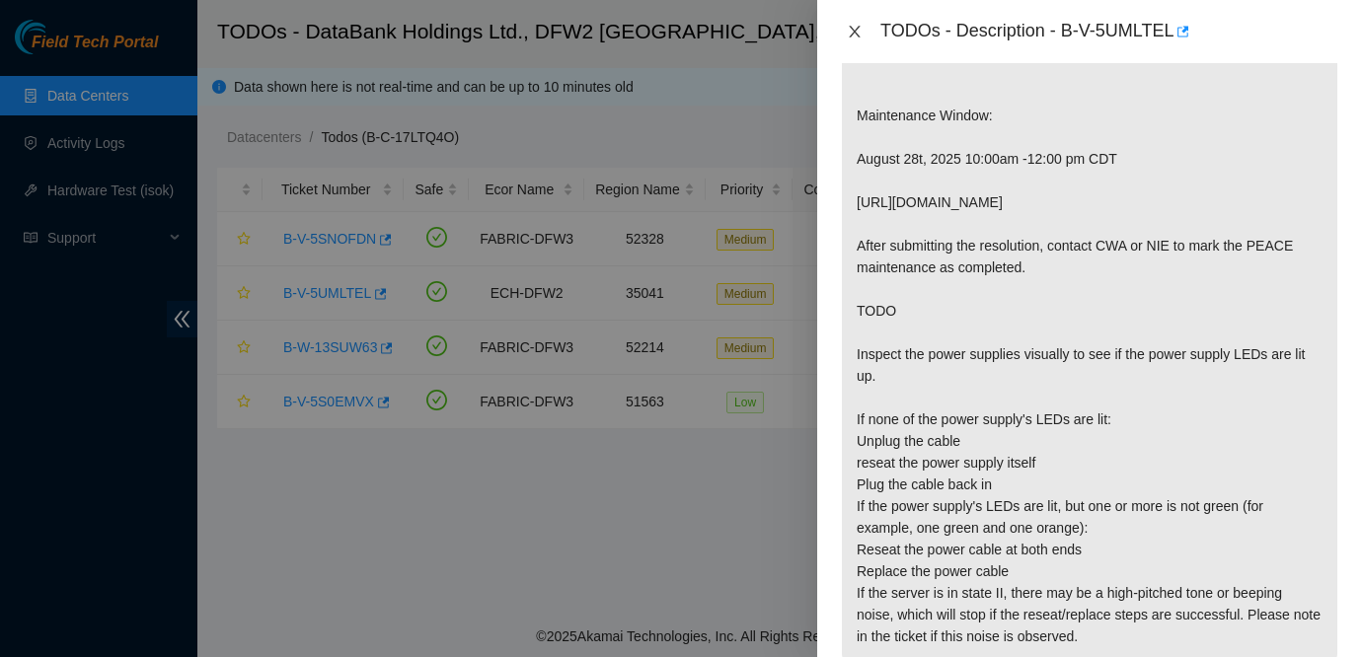
click at [850, 32] on icon "close" at bounding box center [855, 32] width 16 height 16
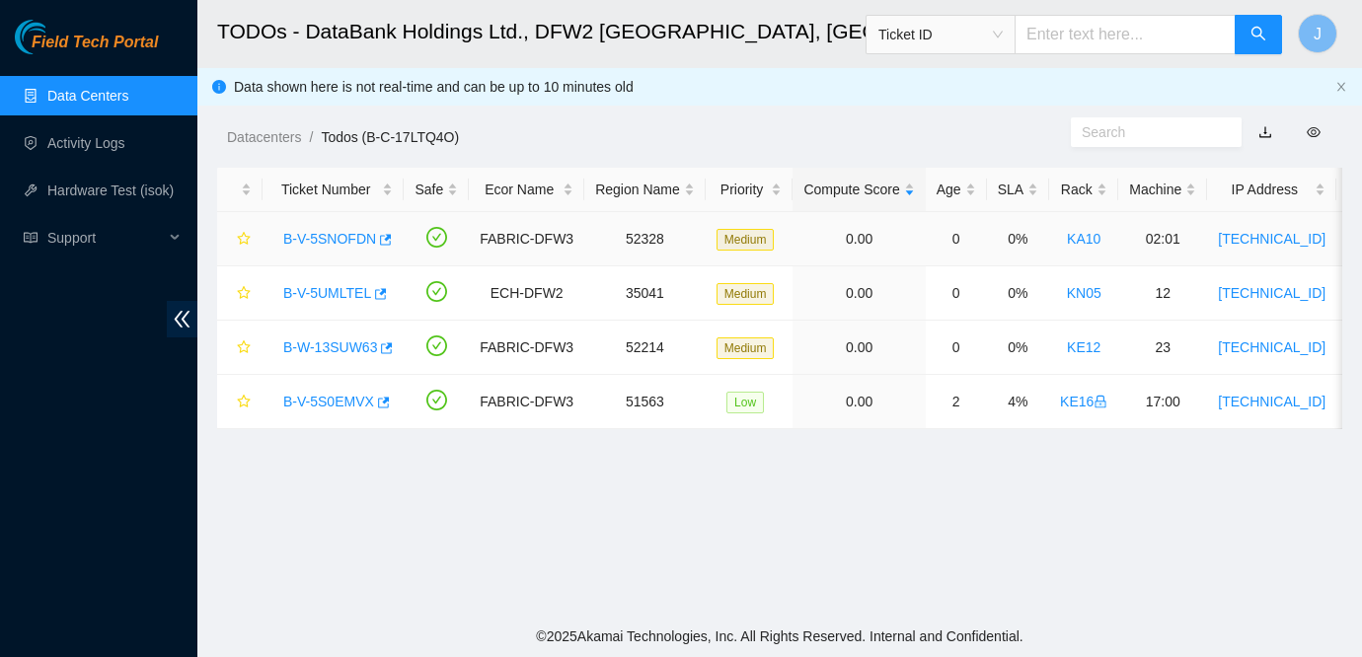
click at [356, 234] on link "B-V-5SNOFDN" at bounding box center [329, 239] width 93 height 16
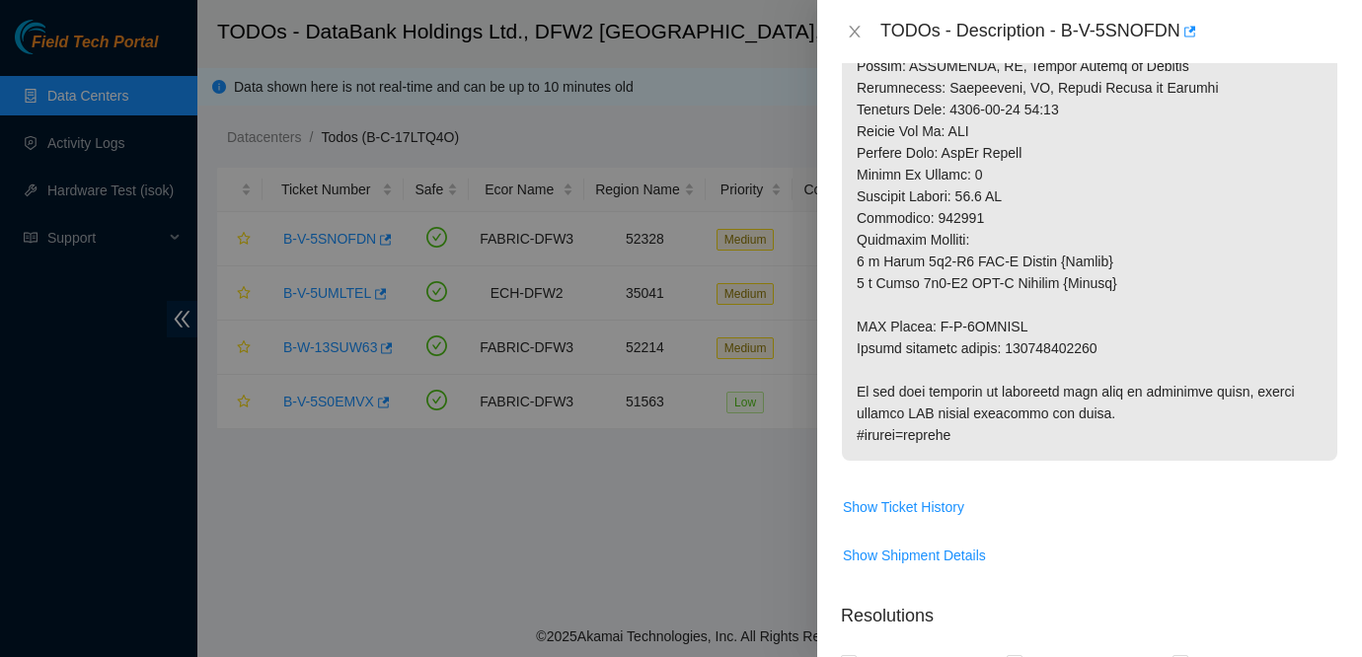
scroll to position [1226, 0]
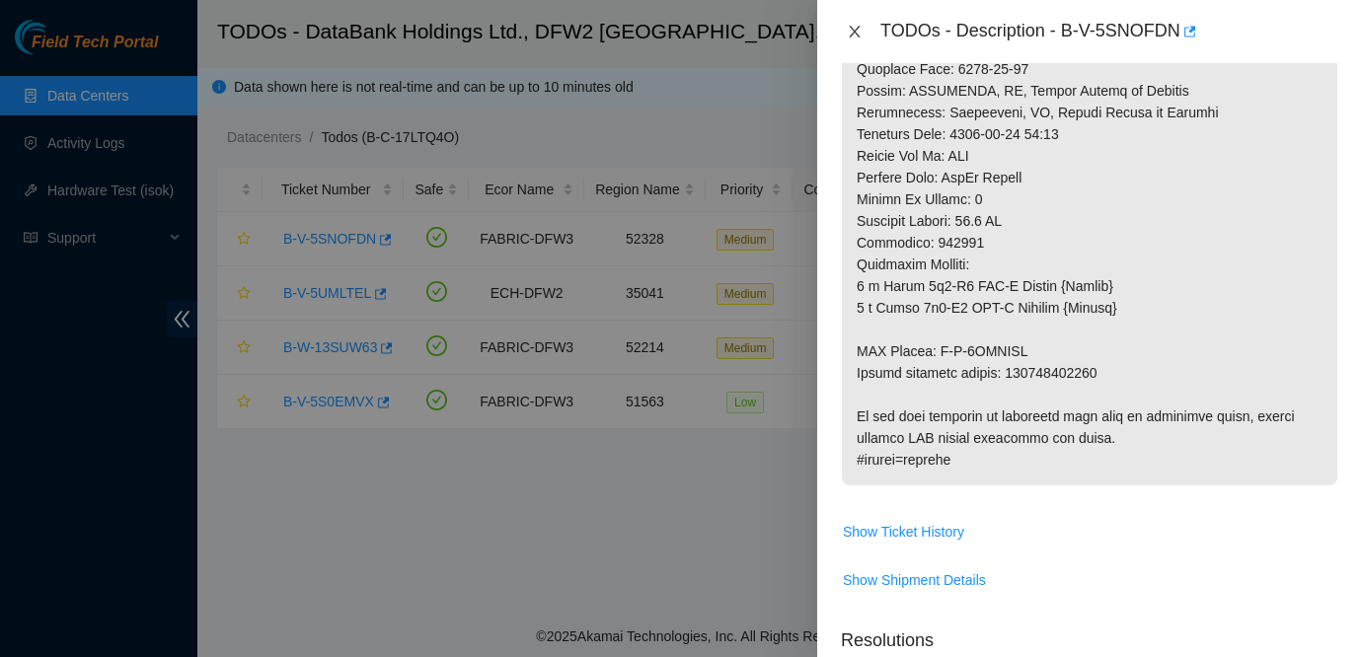
click at [845, 30] on button "Close" at bounding box center [855, 32] width 28 height 19
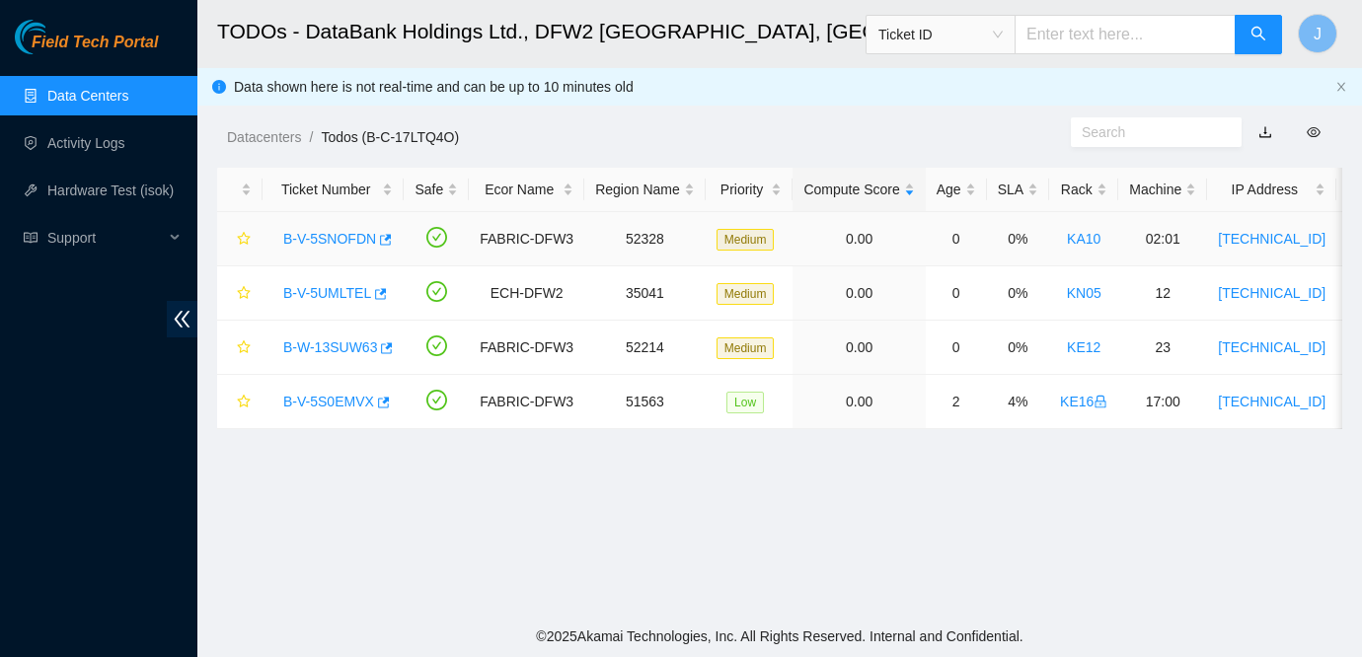
scroll to position [616, 0]
click at [343, 403] on link "B-V-5S0EMVX" at bounding box center [328, 402] width 91 height 16
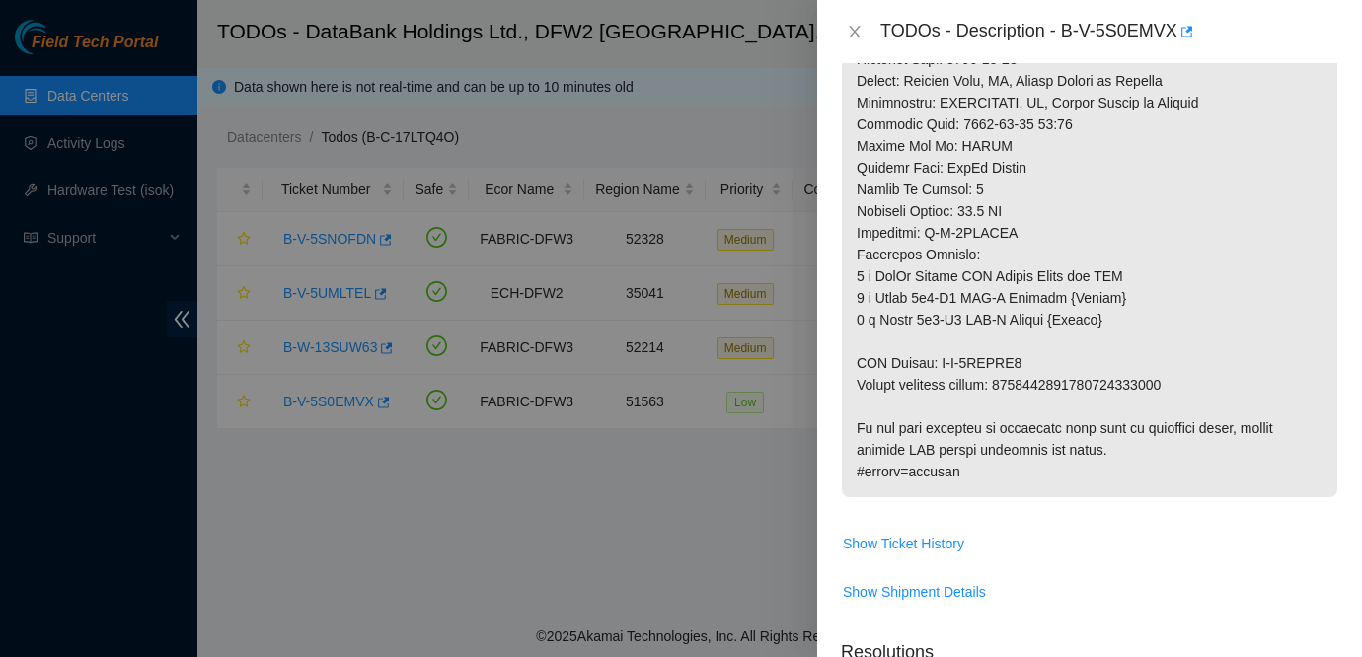
scroll to position [1350, 0]
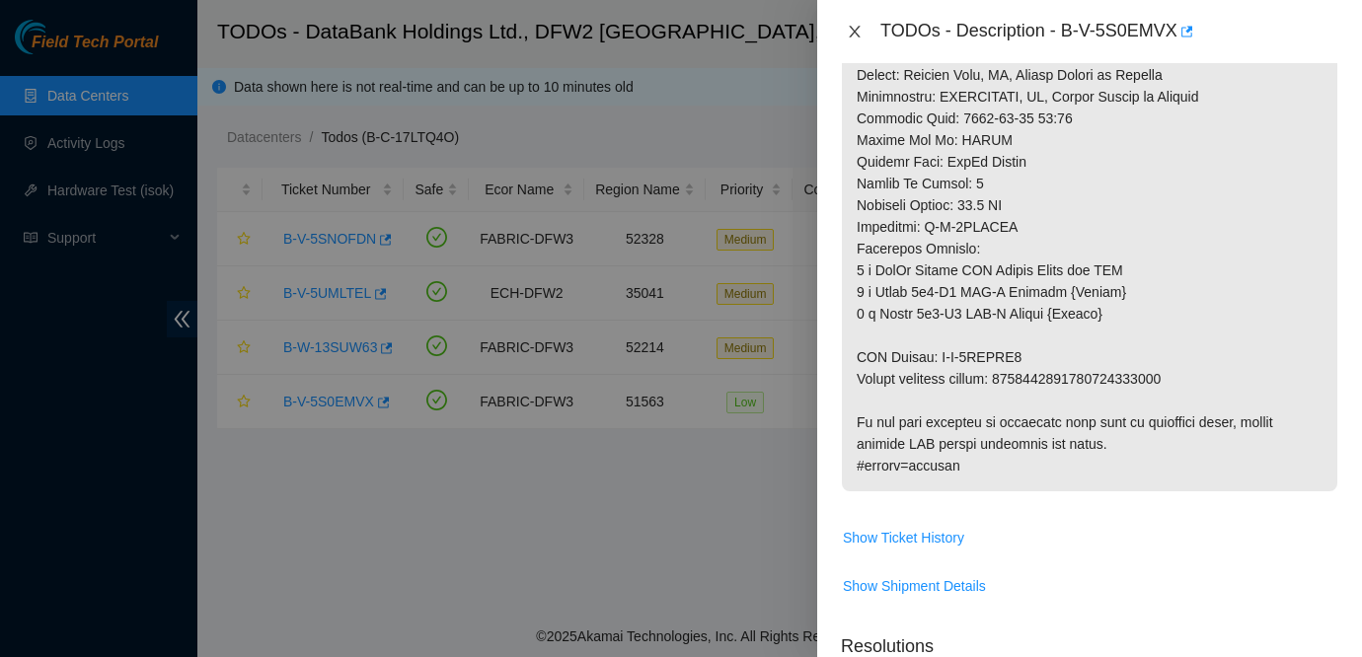
click at [861, 27] on icon "close" at bounding box center [855, 32] width 16 height 16
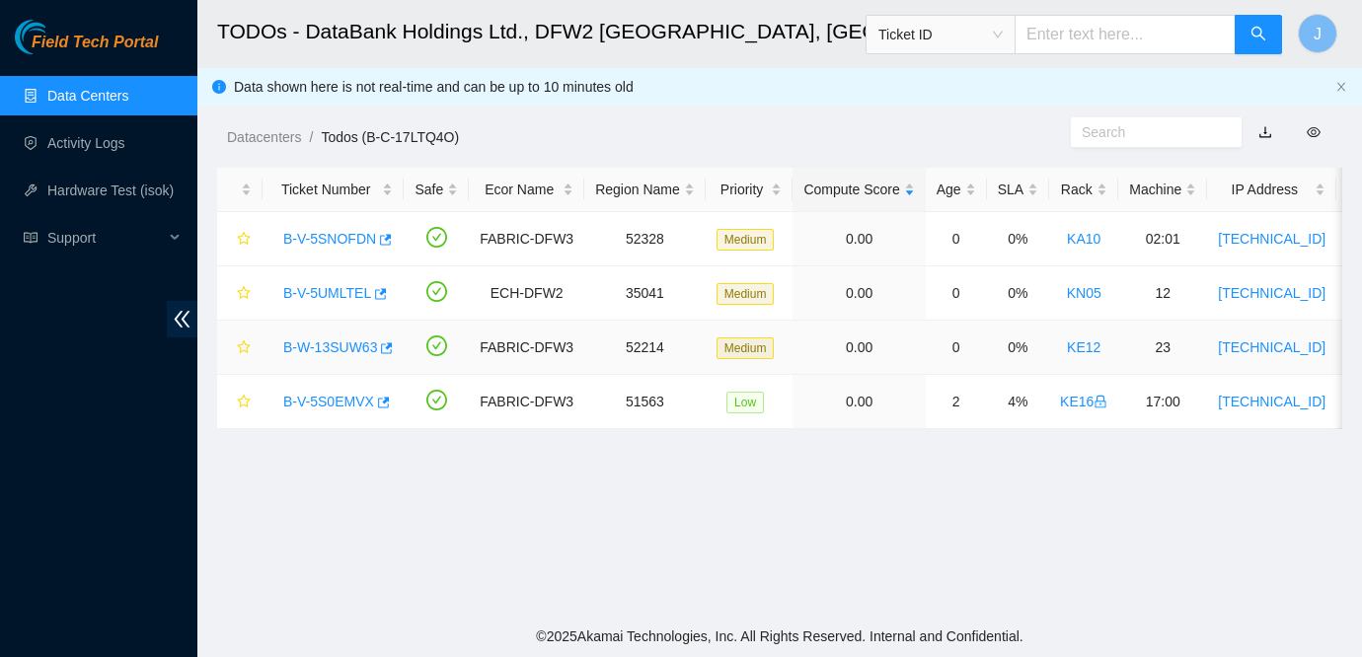
scroll to position [616, 0]
click at [322, 344] on link "B-W-13SUW63" at bounding box center [330, 348] width 94 height 16
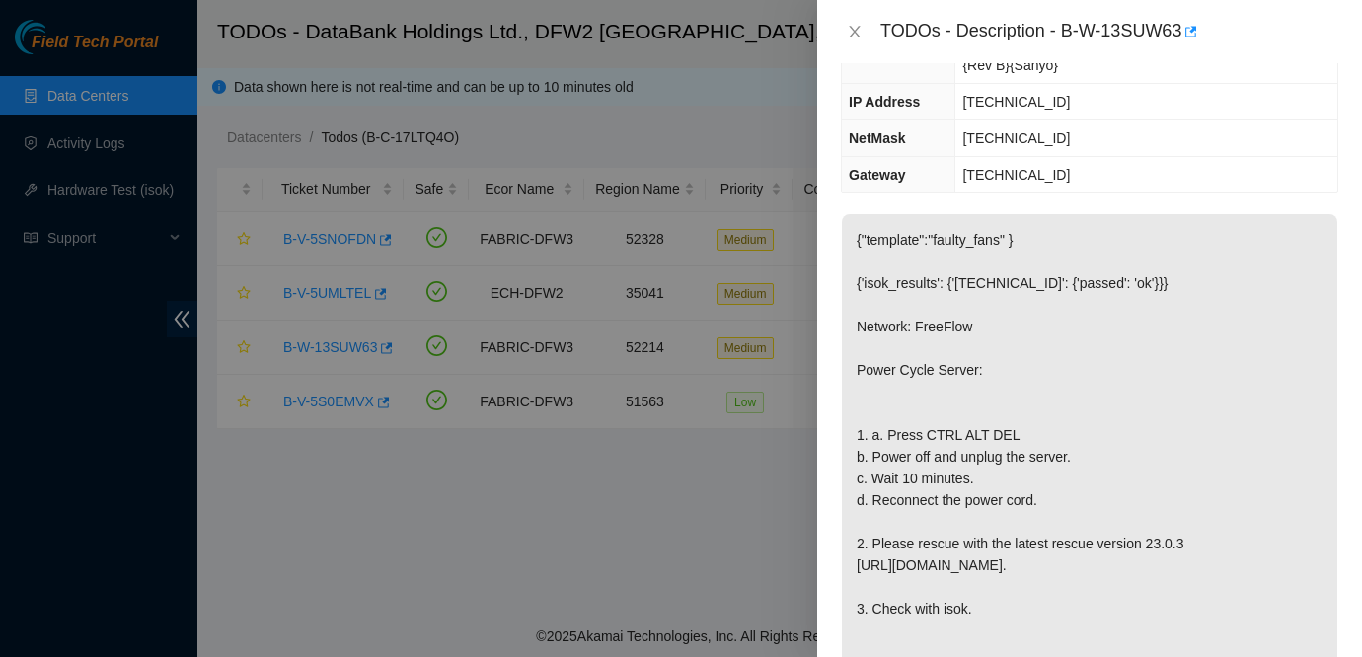
scroll to position [0, 0]
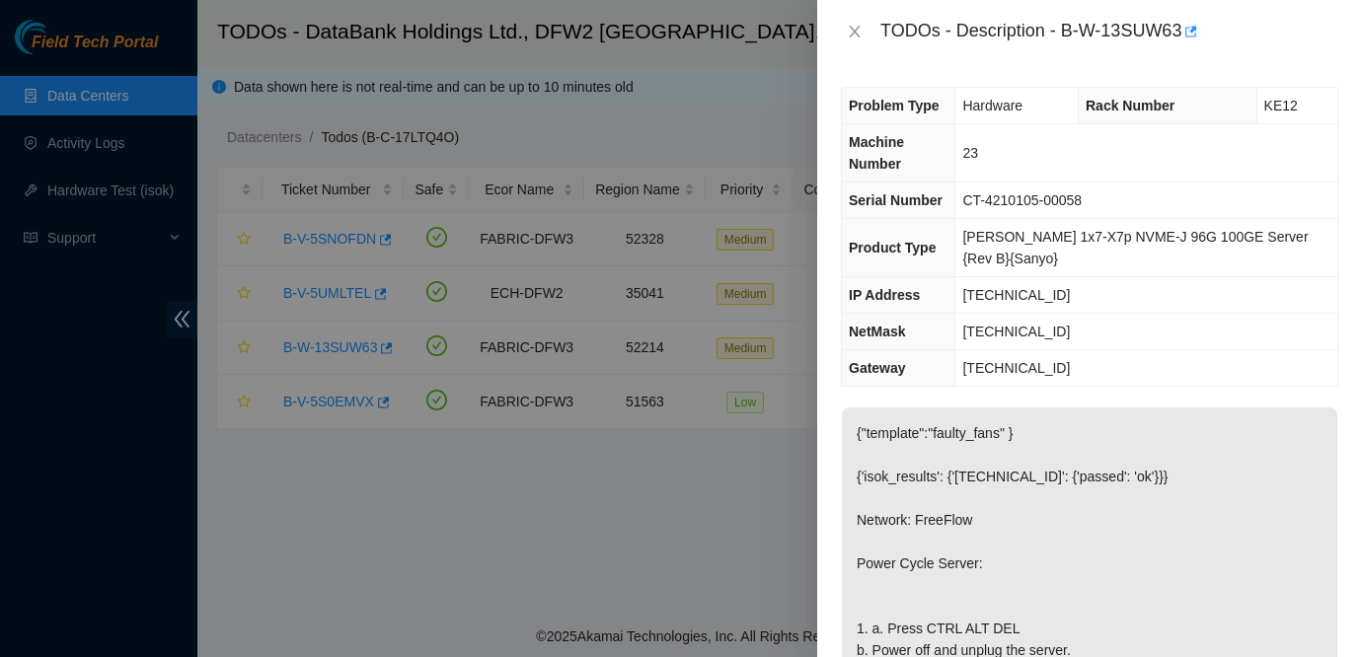
click at [1116, 343] on td "[TECHNICAL_ID]" at bounding box center [1146, 332] width 382 height 37
click at [854, 27] on icon "close" at bounding box center [855, 32] width 16 height 16
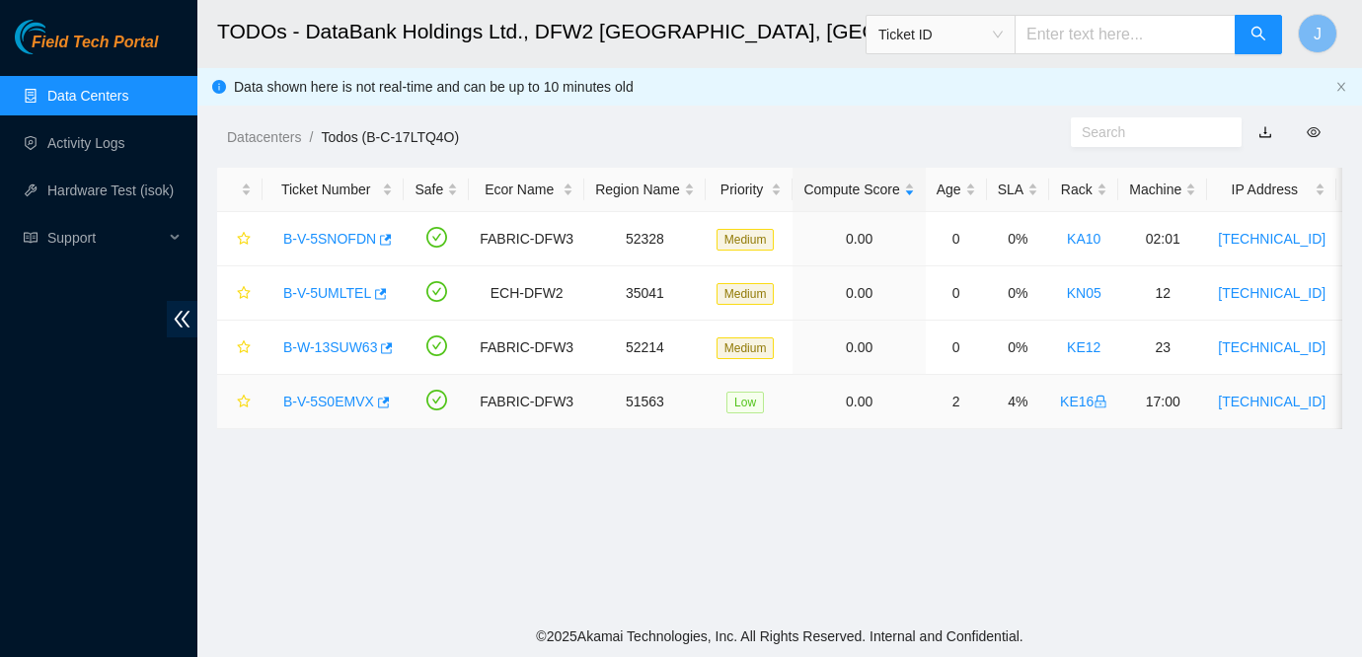
click at [342, 399] on link "B-V-5S0EMVX" at bounding box center [328, 402] width 91 height 16
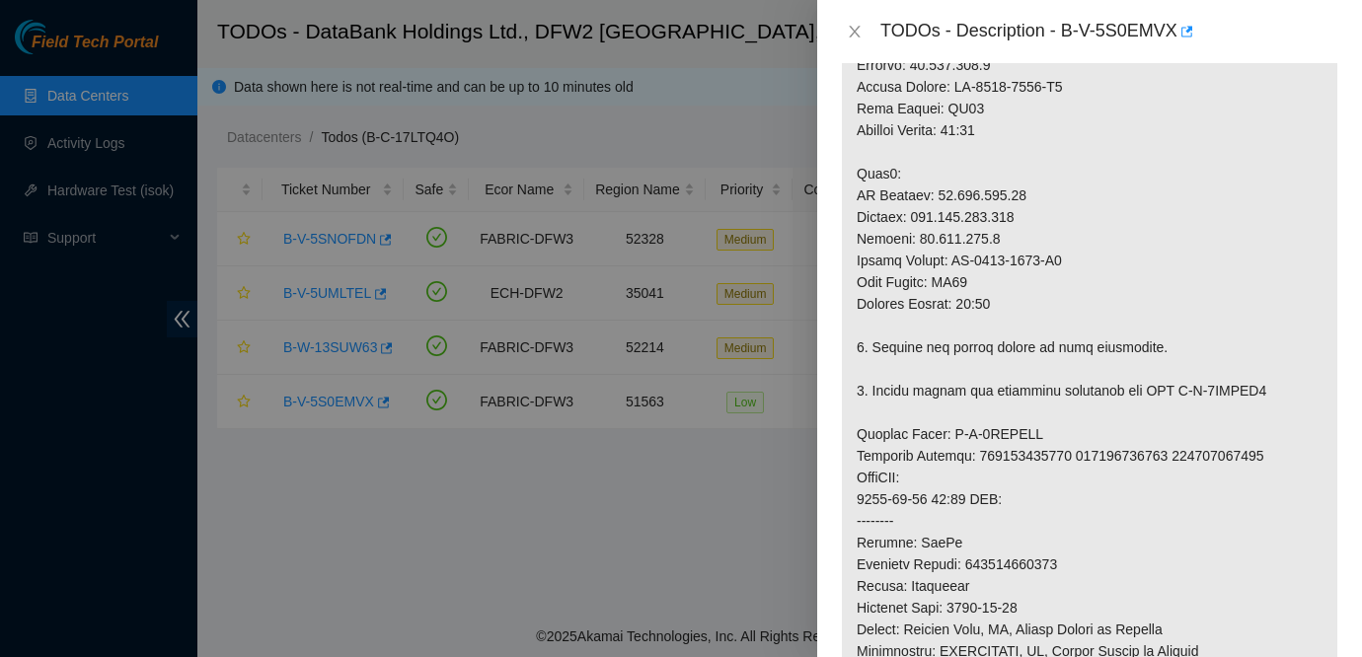
scroll to position [792, 0]
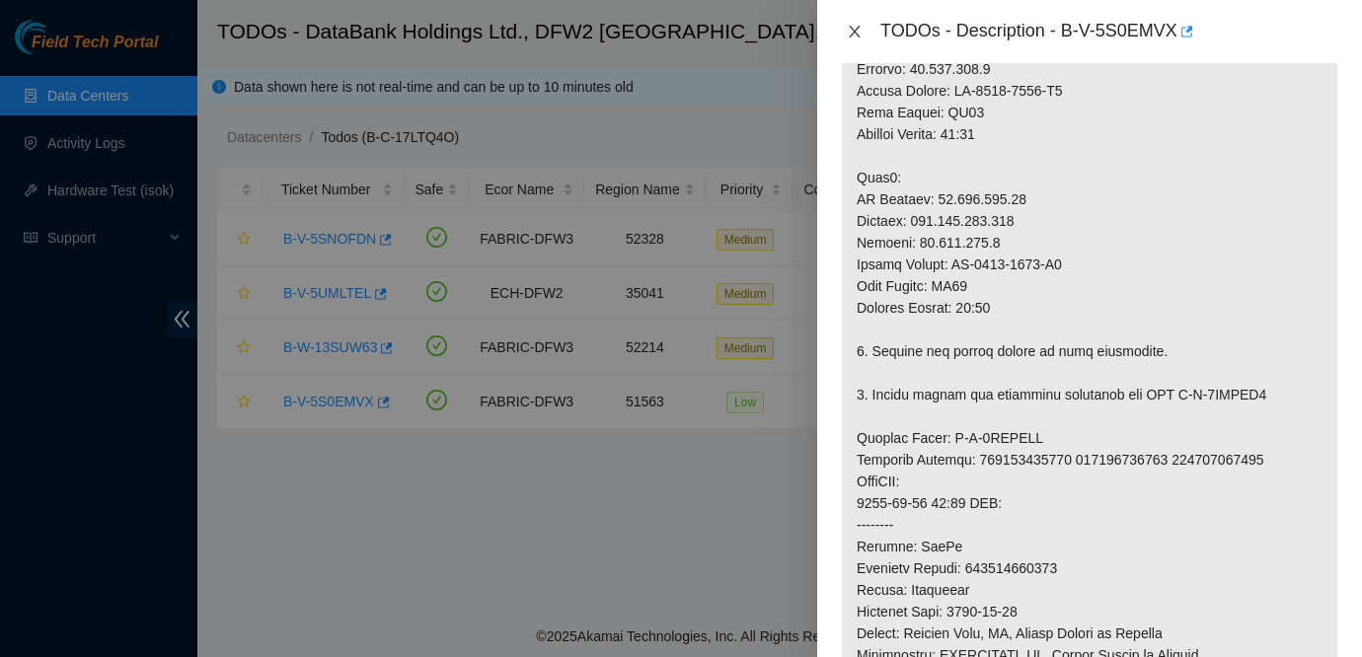
click at [855, 37] on icon "close" at bounding box center [855, 32] width 16 height 16
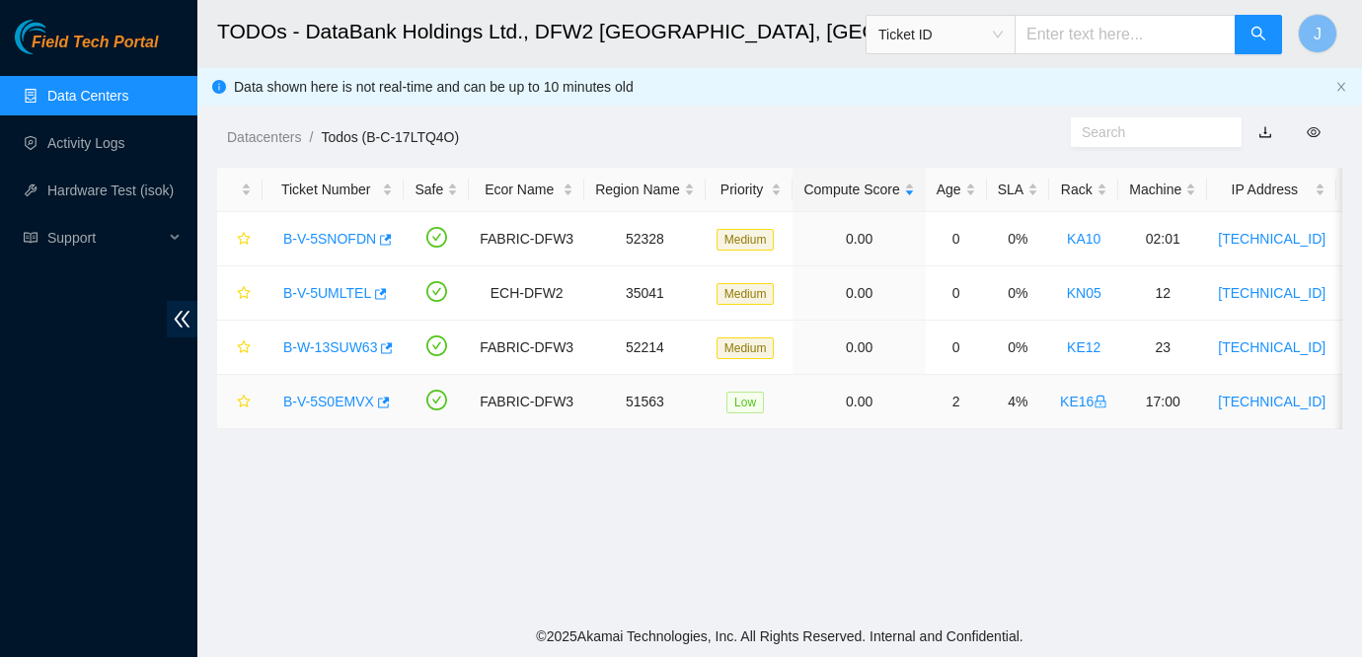
scroll to position [616, 0]
click at [359, 401] on link "B-V-5S0EMVX" at bounding box center [328, 402] width 91 height 16
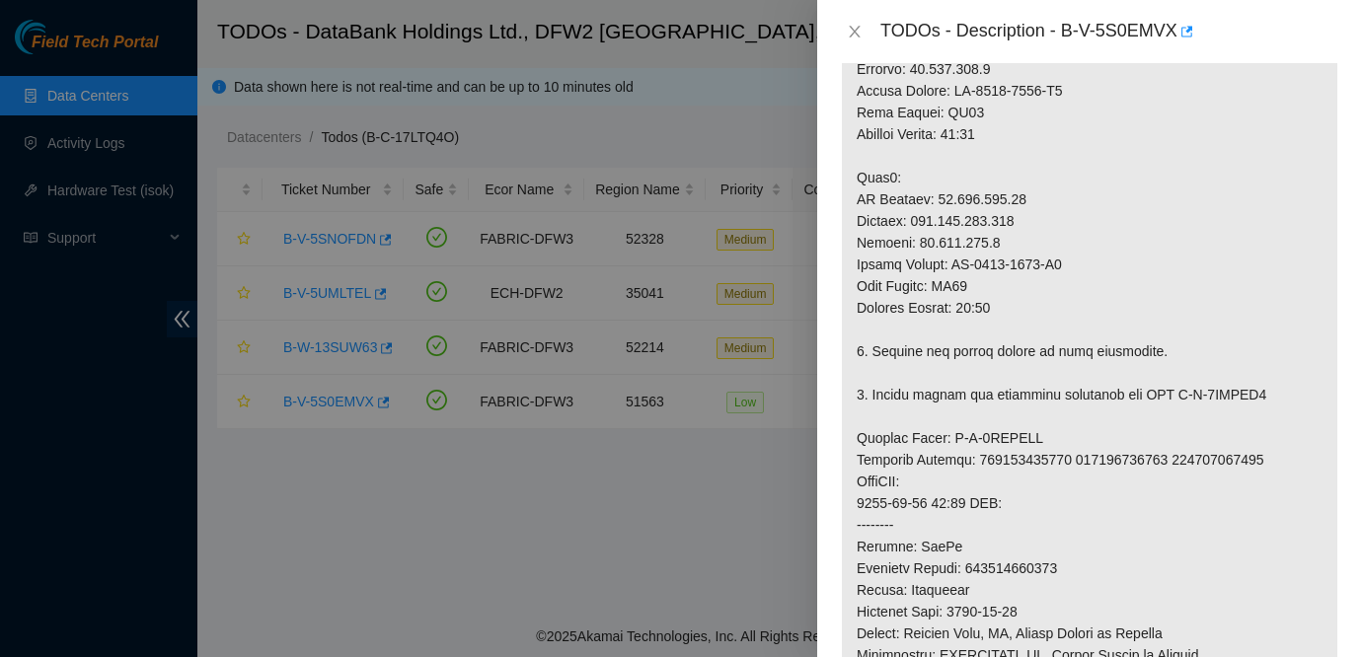
scroll to position [857, 0]
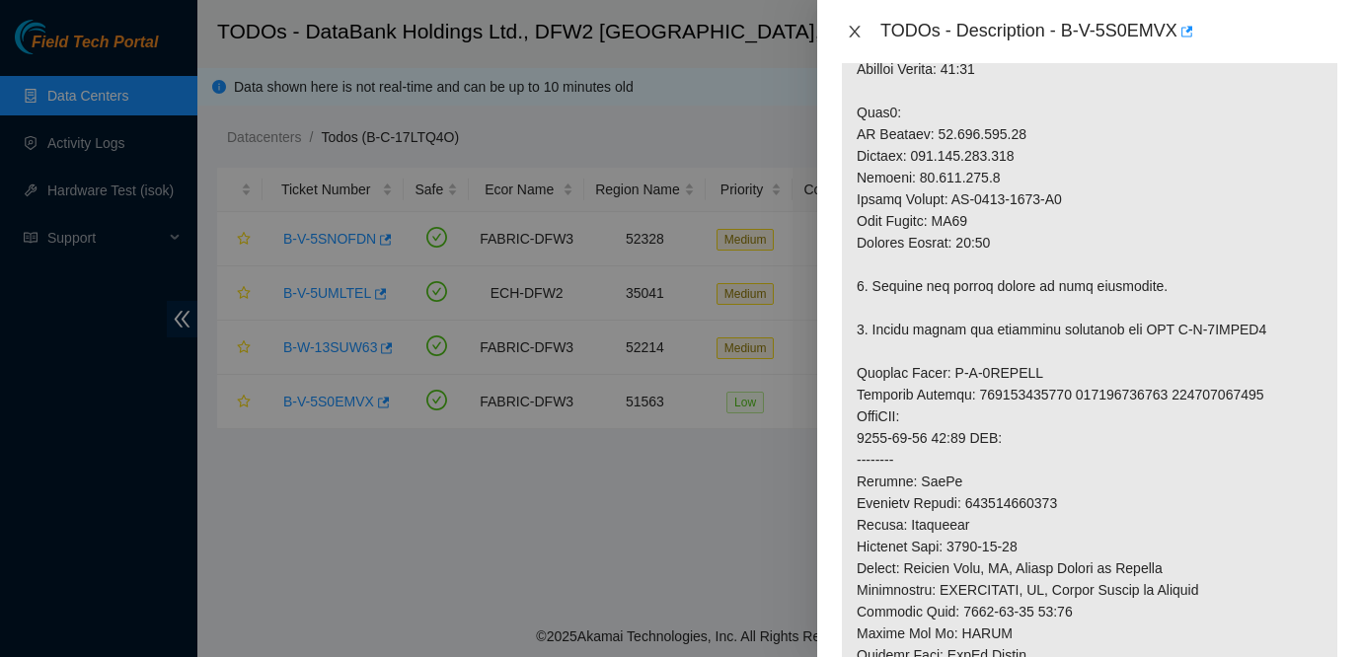
click at [853, 28] on icon "close" at bounding box center [855, 32] width 16 height 16
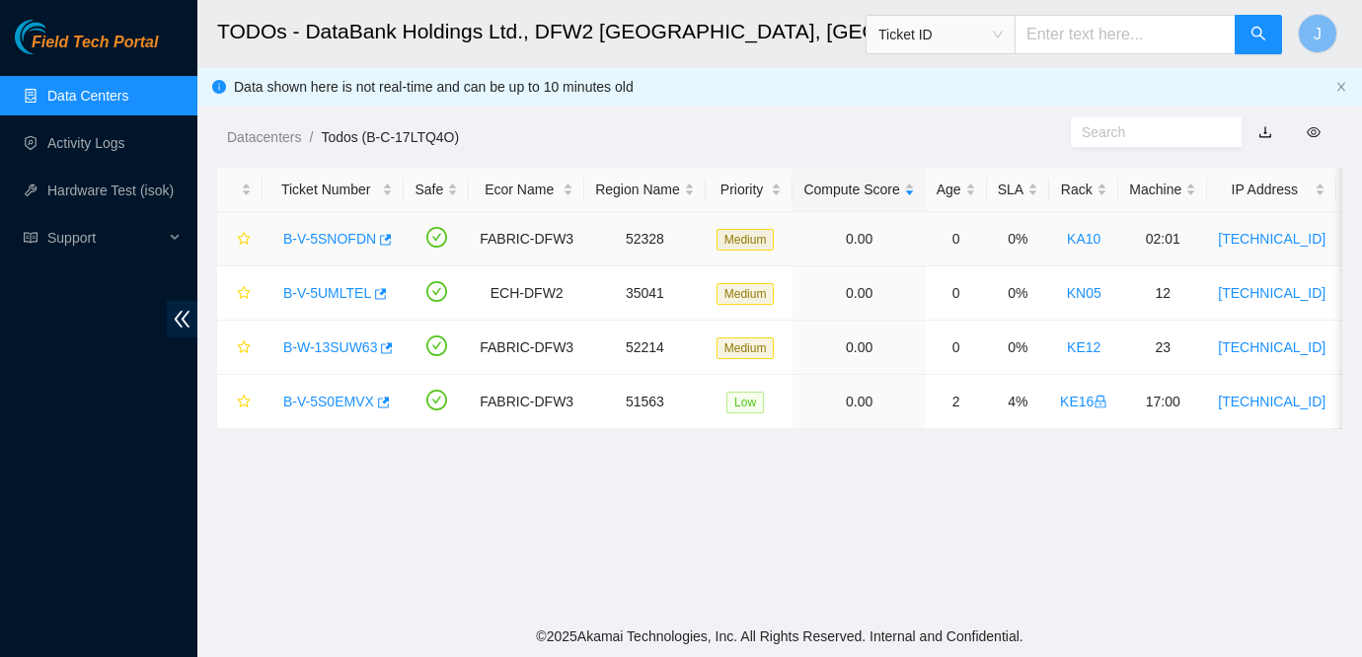
scroll to position [616, 0]
click at [336, 241] on link "B-V-5SNOFDN" at bounding box center [329, 239] width 93 height 16
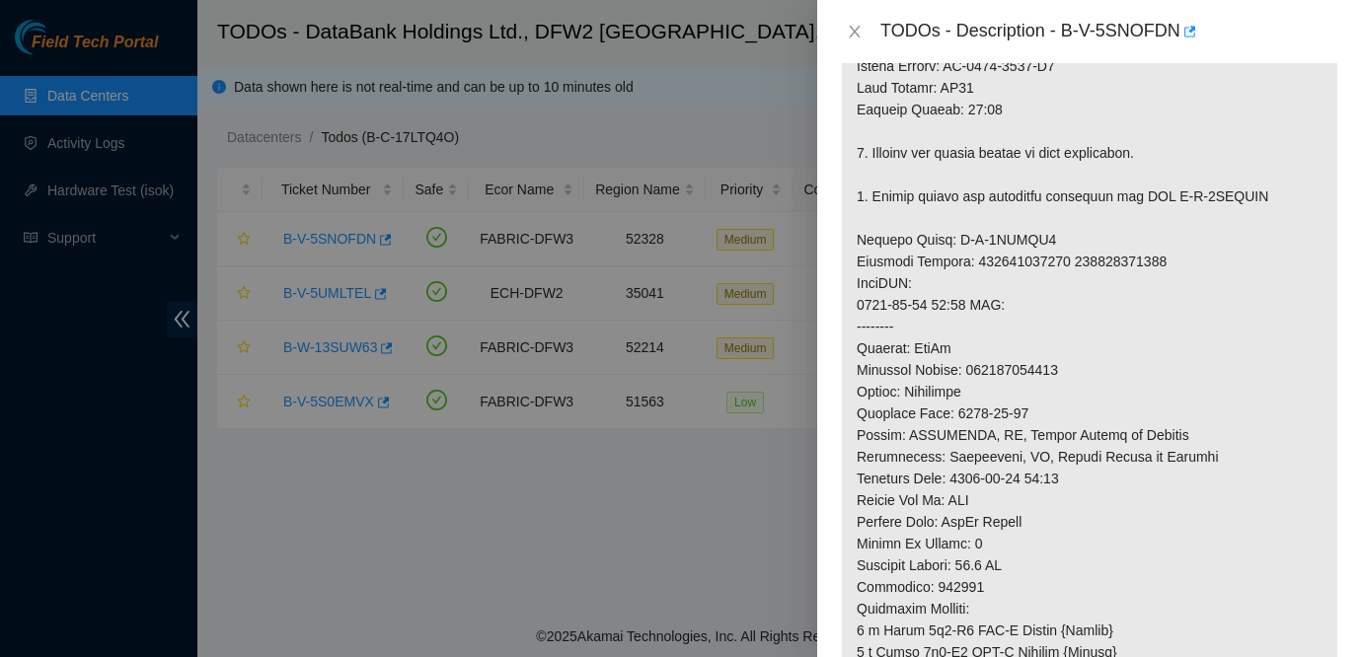
scroll to position [883, 0]
click at [855, 27] on icon "close" at bounding box center [855, 32] width 16 height 16
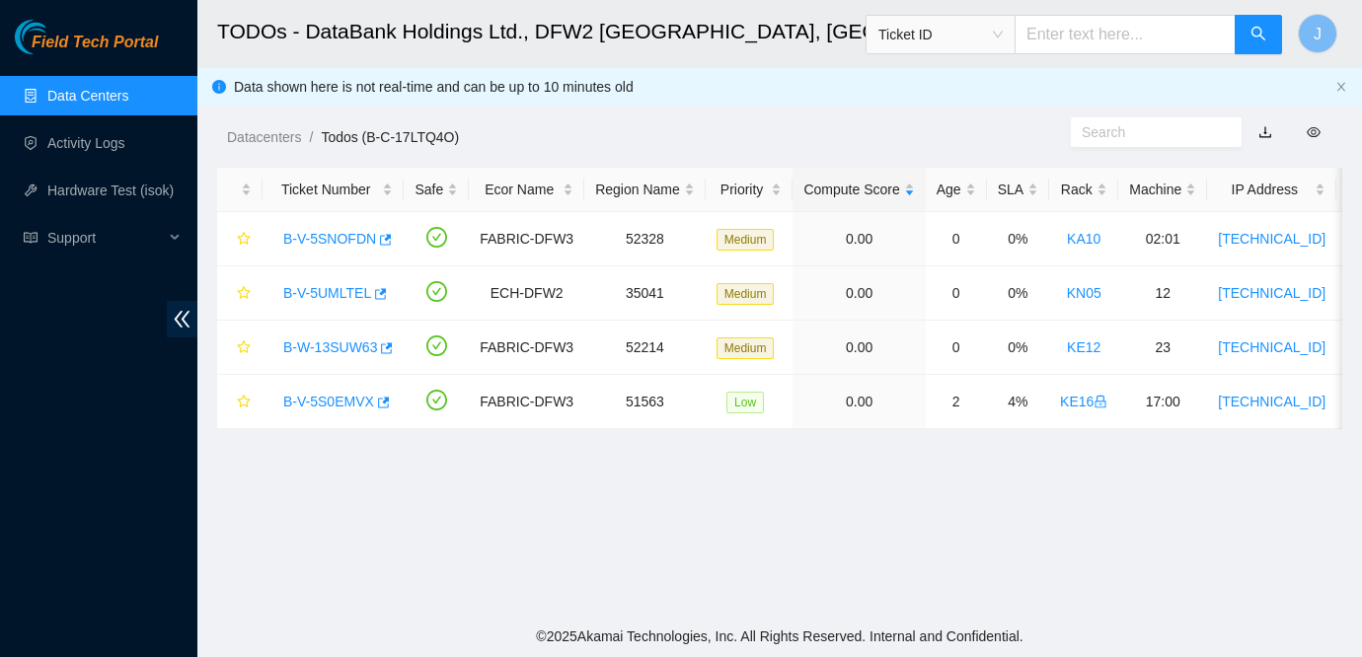
scroll to position [616, 0]
click at [121, 94] on link "Data Centers" at bounding box center [87, 96] width 81 height 16
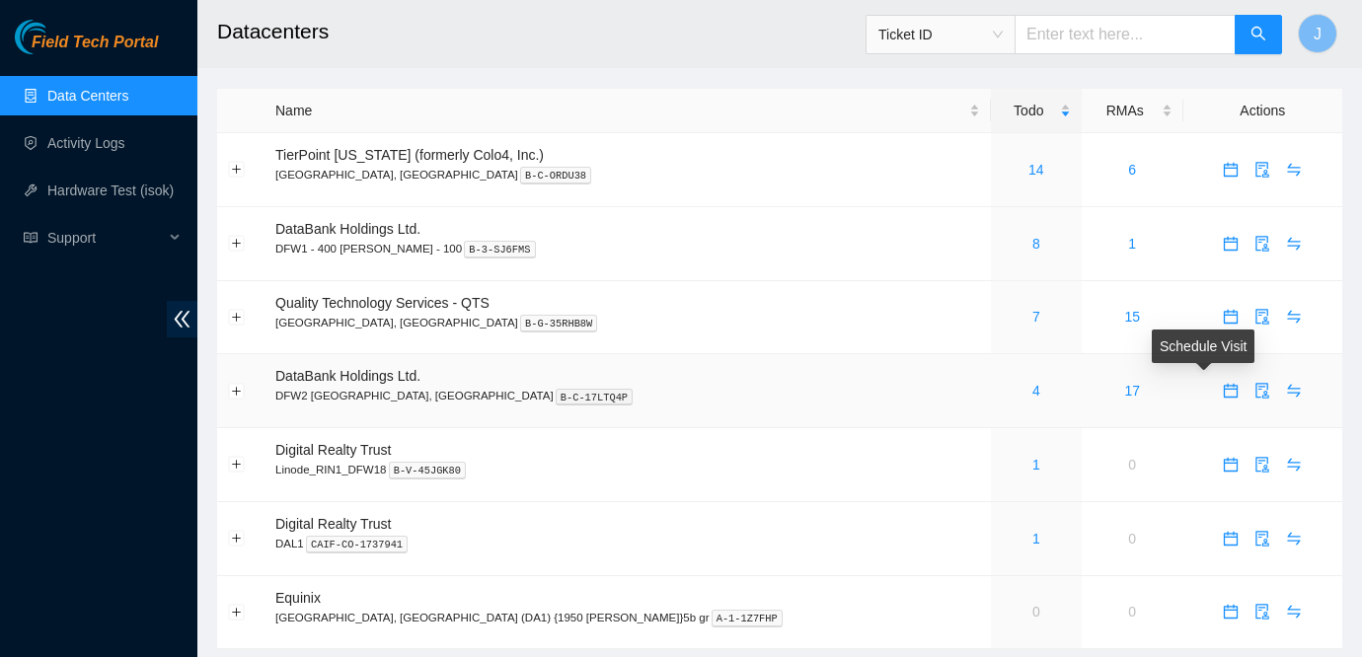
click at [1223, 389] on icon "calendar" at bounding box center [1231, 391] width 16 height 16
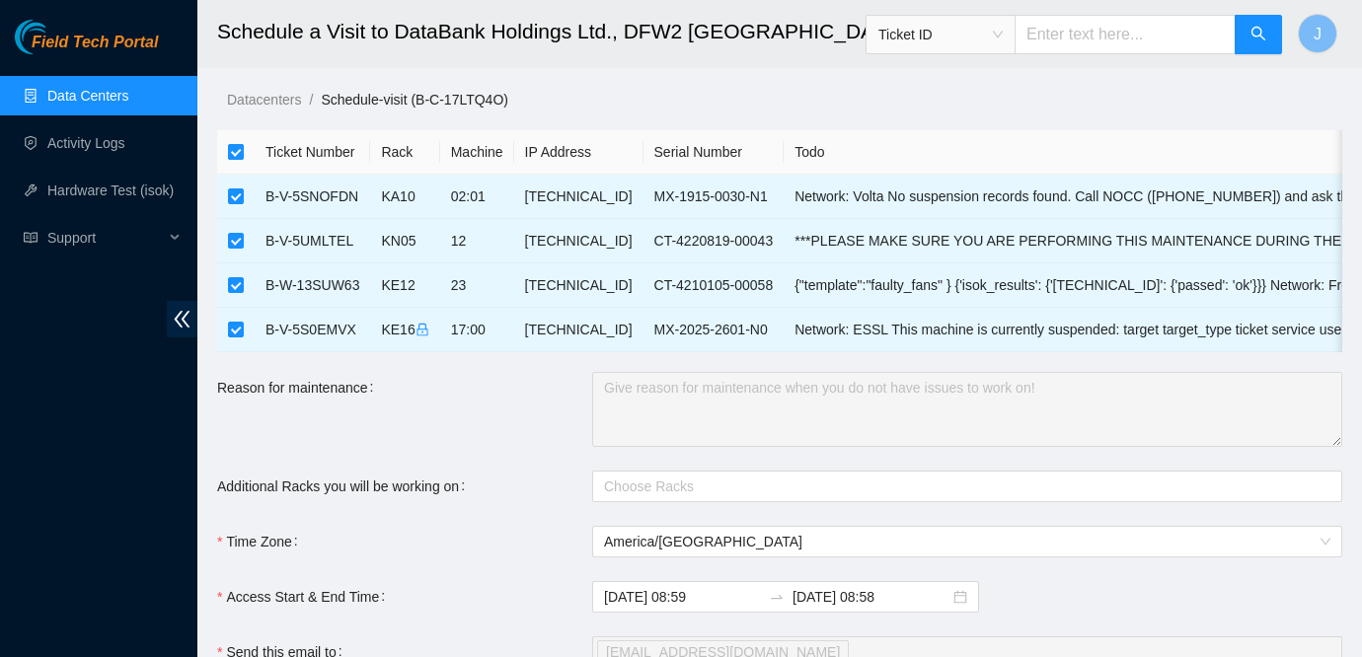
click at [232, 146] on input "checkbox" at bounding box center [236, 152] width 16 height 16
checkbox input "false"
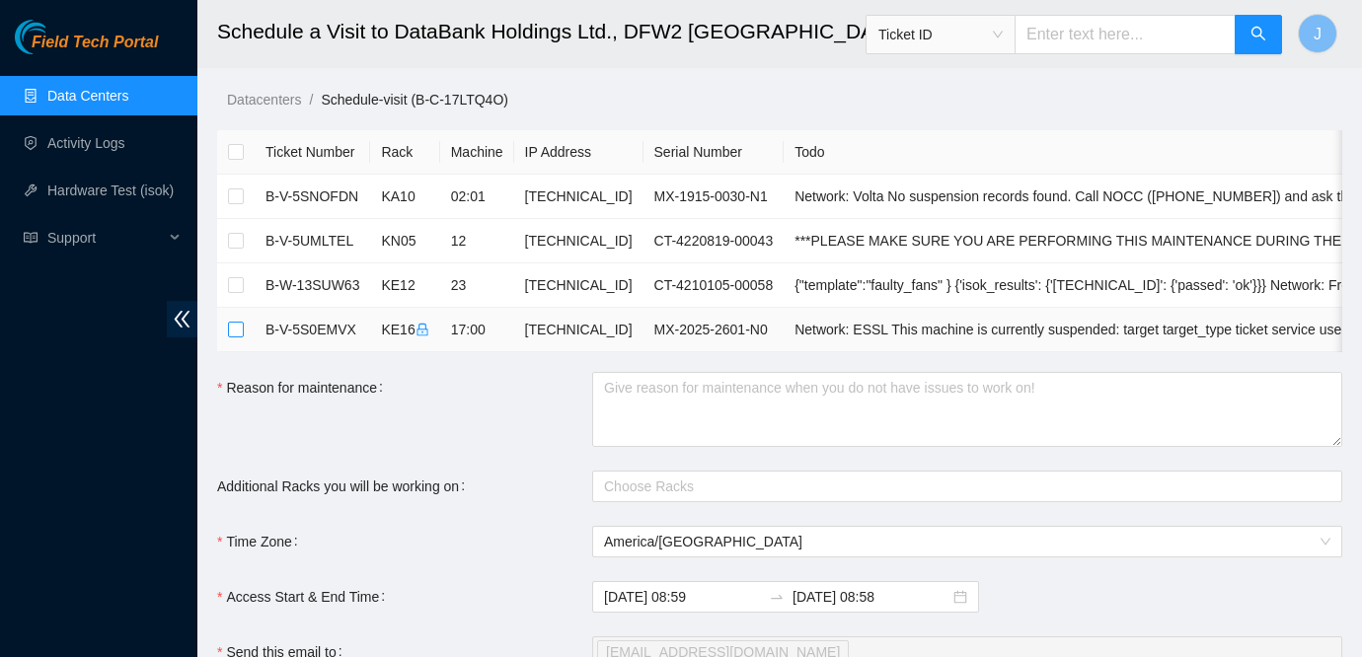
click at [234, 332] on input "checkbox" at bounding box center [236, 330] width 16 height 16
checkbox input "true"
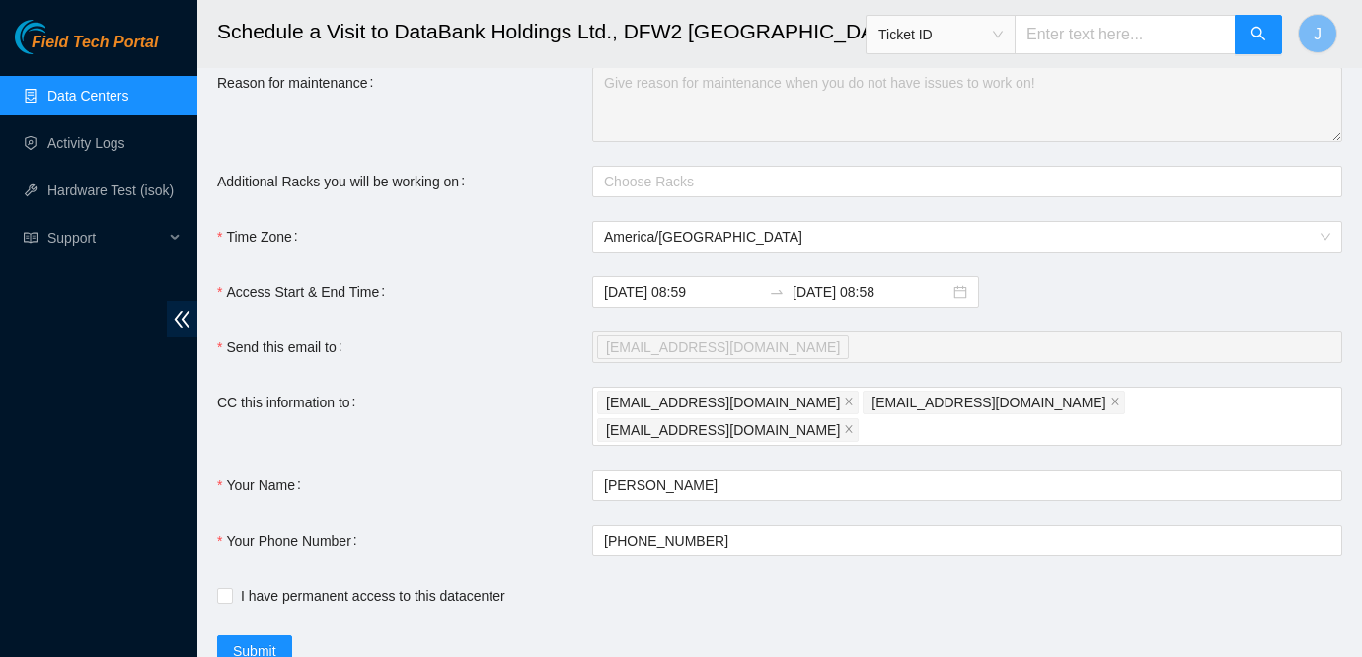
scroll to position [352, 0]
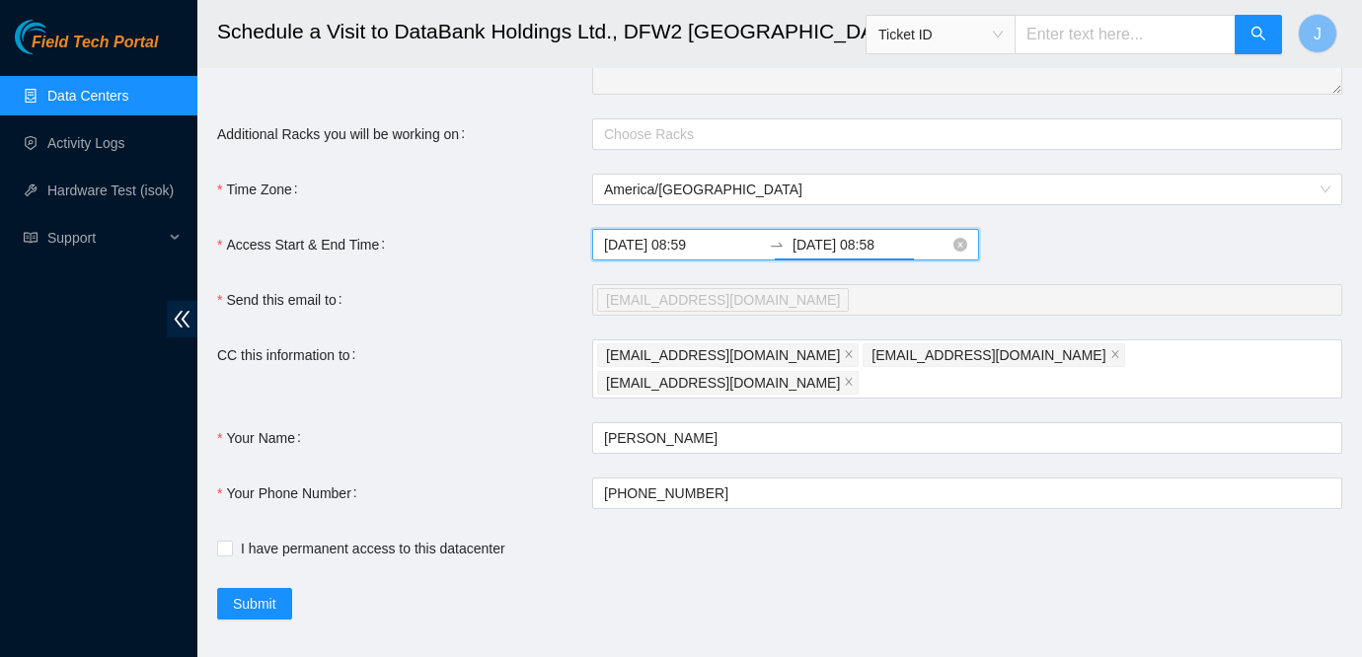
click at [865, 242] on input "[DATE] 08:58" at bounding box center [871, 245] width 157 height 22
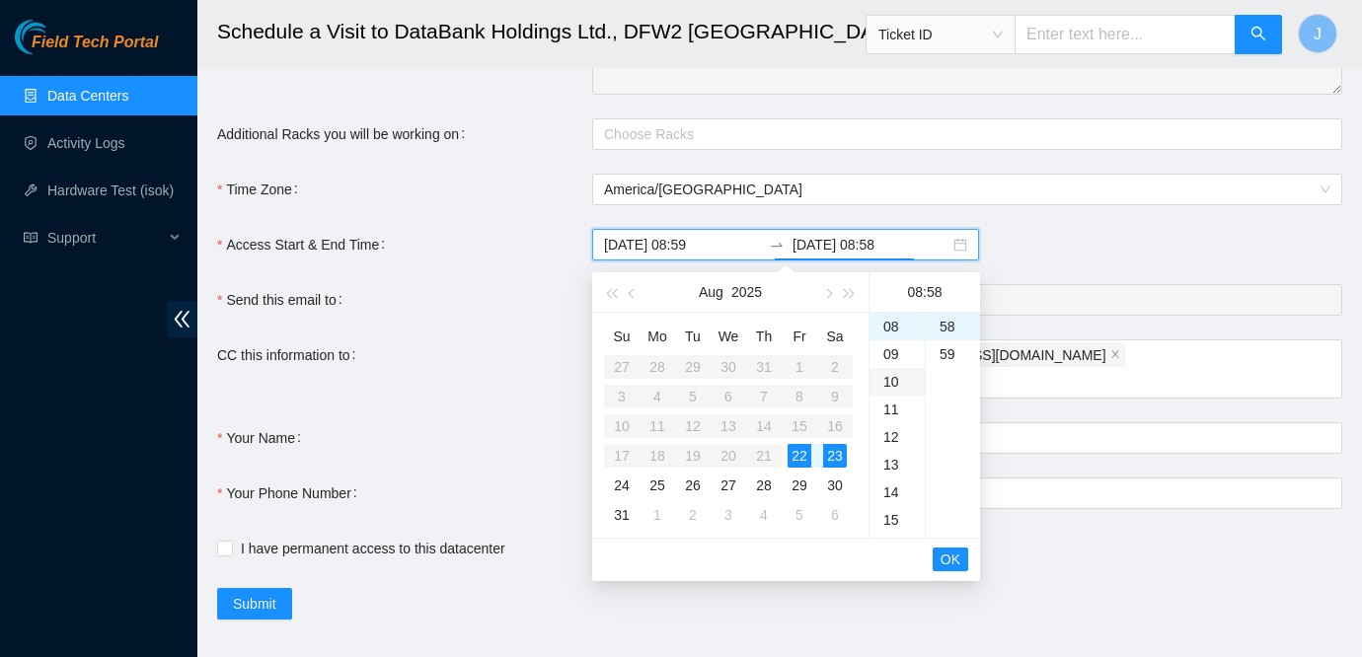
scroll to position [634, 0]
click at [801, 453] on div "22" at bounding box center [800, 456] width 24 height 24
click at [891, 324] on div "23" at bounding box center [897, 329] width 55 height 28
type input "[DATE] 23:58"
click at [949, 568] on span "OK" at bounding box center [951, 560] width 20 height 22
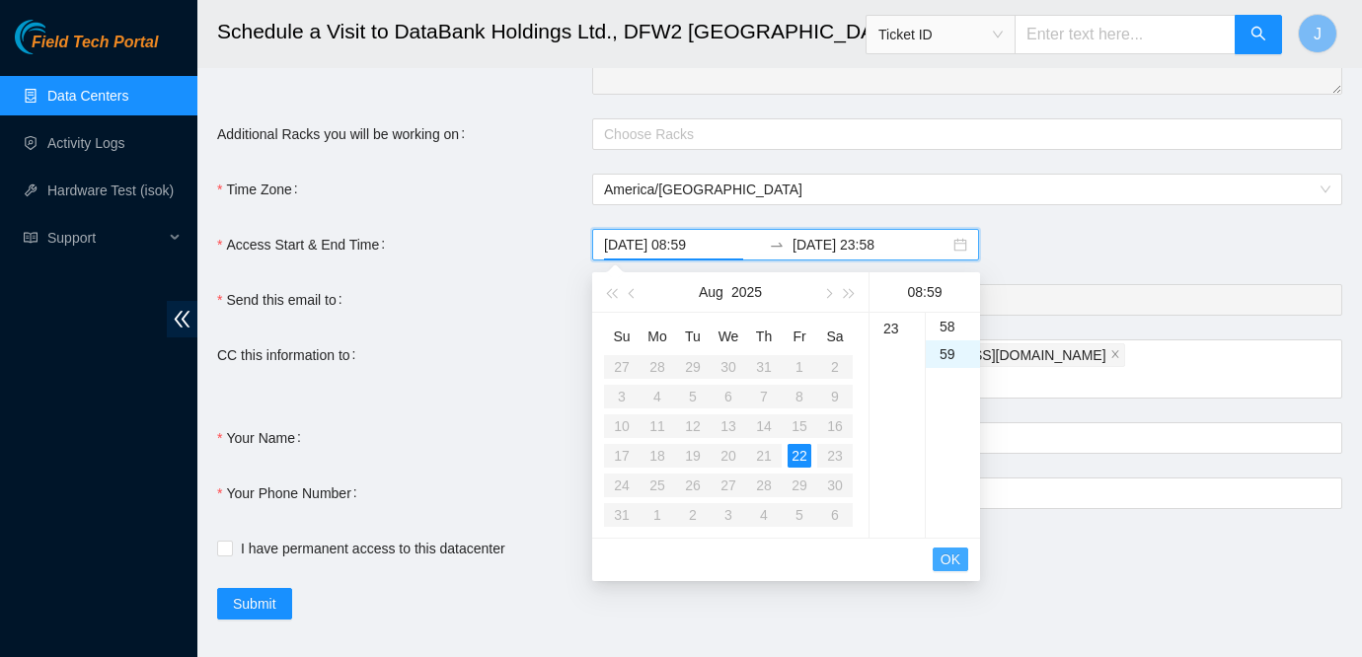
scroll to position [1629, 0]
click at [949, 560] on span "OK" at bounding box center [951, 560] width 20 height 22
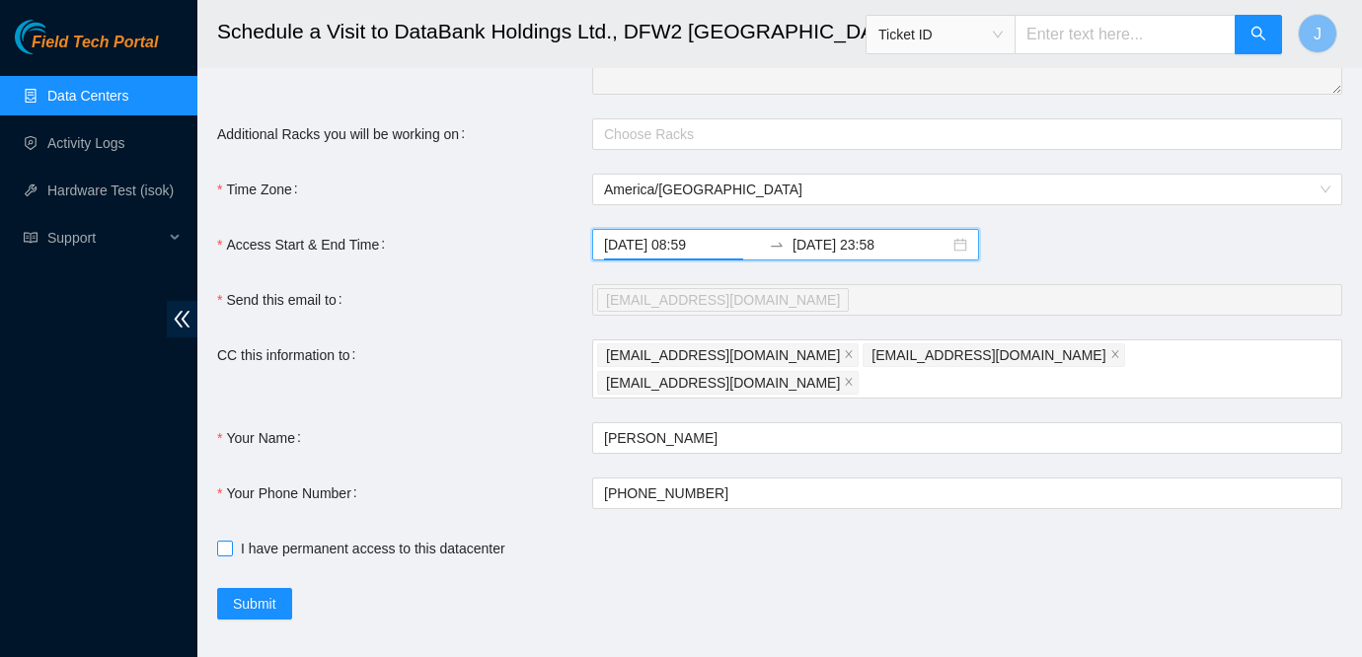
click at [266, 538] on span "I have permanent access to this datacenter" at bounding box center [373, 549] width 280 height 22
click at [231, 541] on input "I have permanent access to this datacenter" at bounding box center [224, 548] width 14 height 14
checkbox input "true"
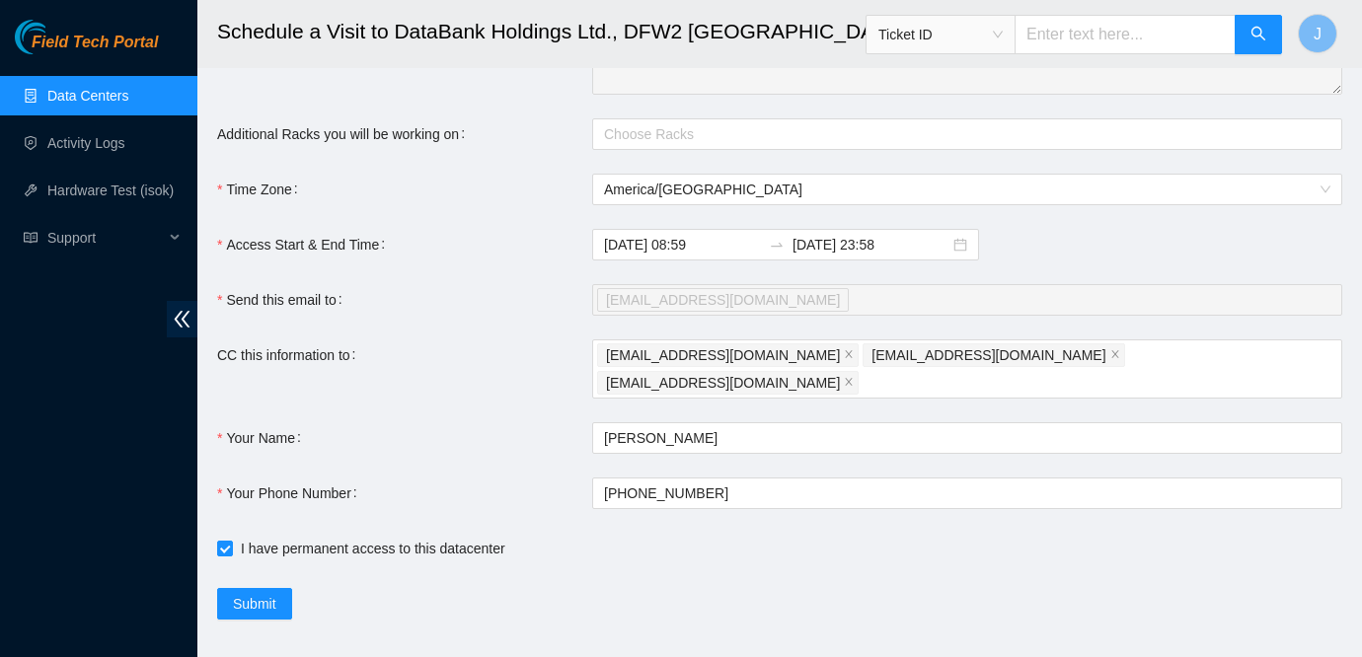
click at [257, 592] on main "Schedule a Visit to DataBank Holdings Ltd., DFW2 [GEOGRAPHIC_DATA], [GEOGRAPHIC…" at bounding box center [779, 146] width 1165 height 996
click at [270, 593] on span "Submit" at bounding box center [254, 604] width 43 height 22
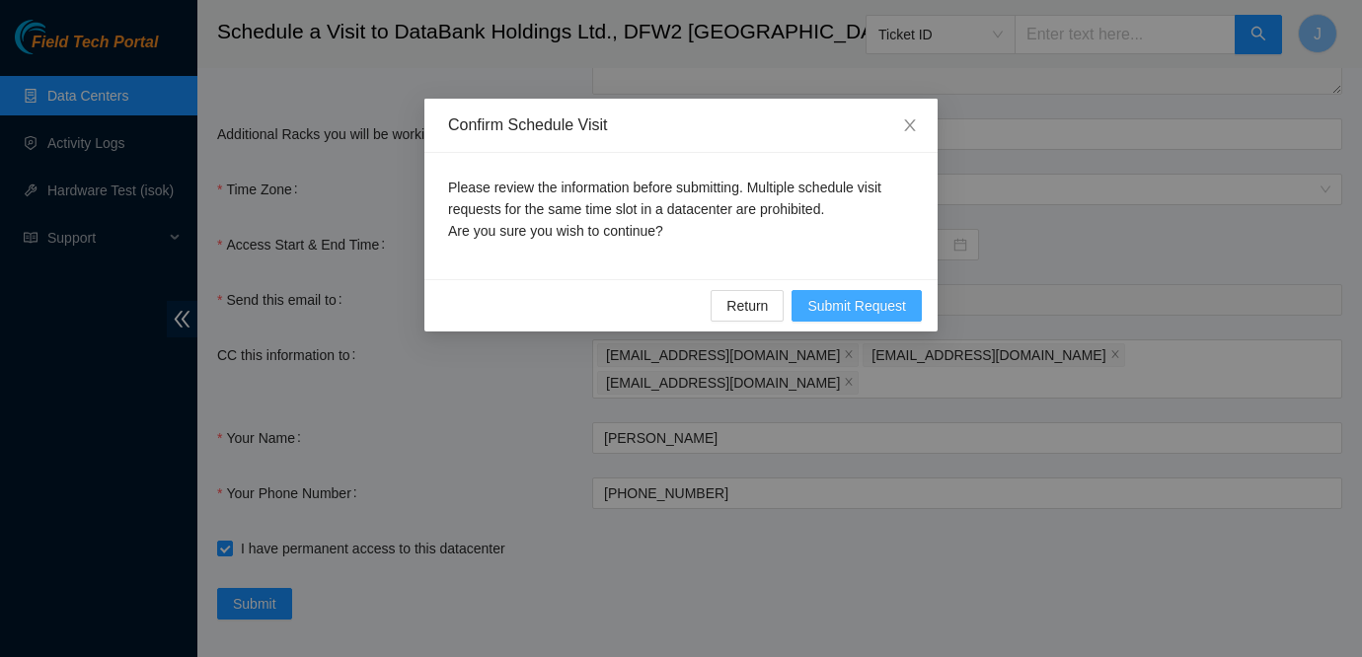
click at [863, 308] on span "Submit Request" at bounding box center [856, 306] width 99 height 22
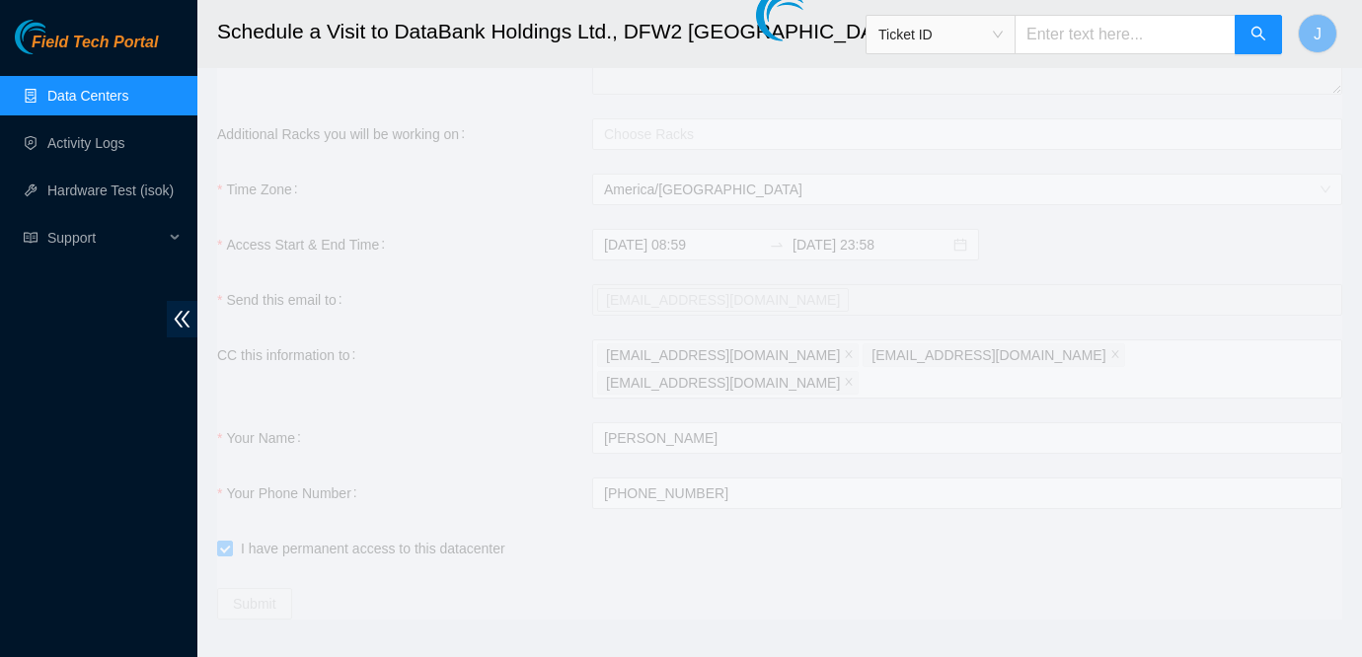
type input "[DATE] 09:00"
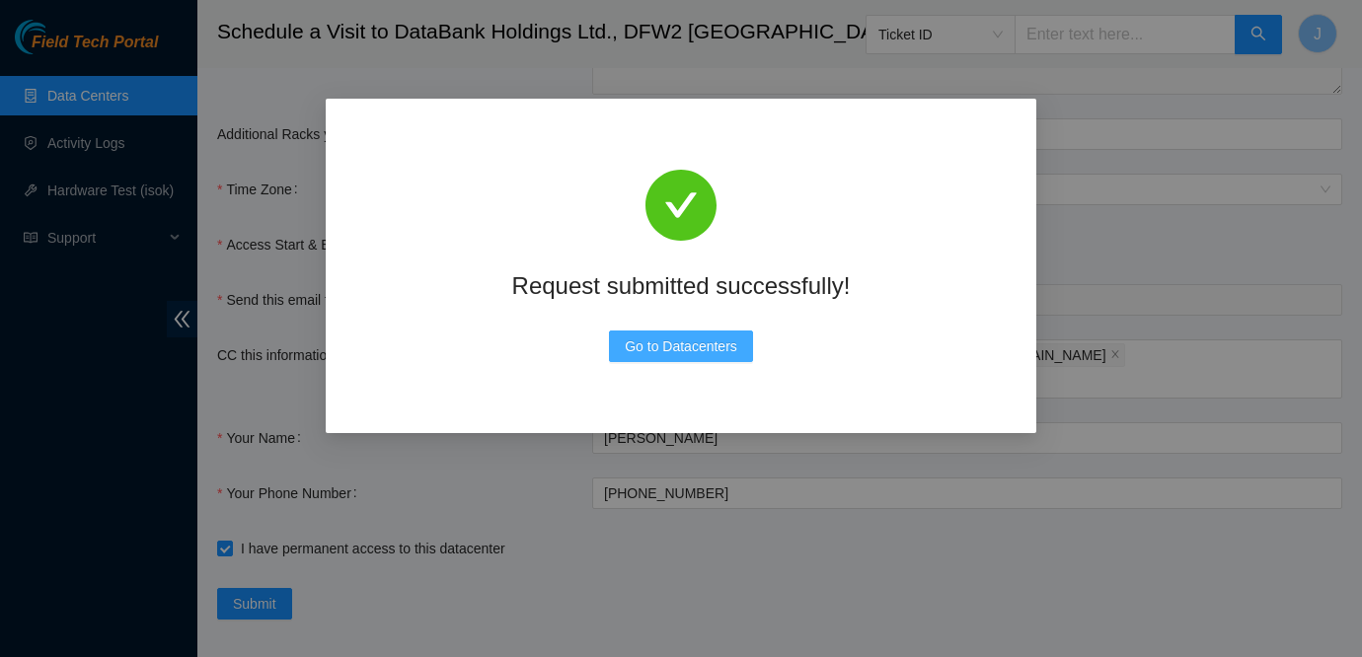
click at [709, 360] on button "Go to Datacenters" at bounding box center [681, 347] width 144 height 32
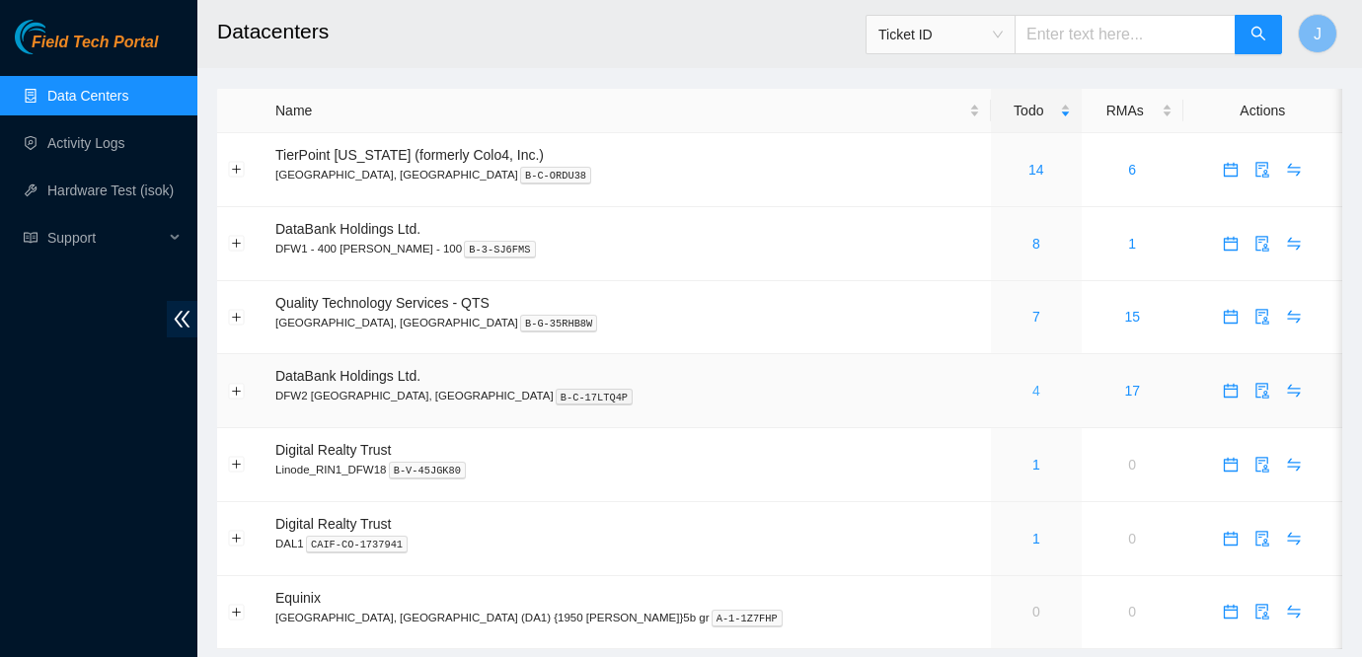
click at [1032, 395] on link "4" at bounding box center [1036, 391] width 8 height 16
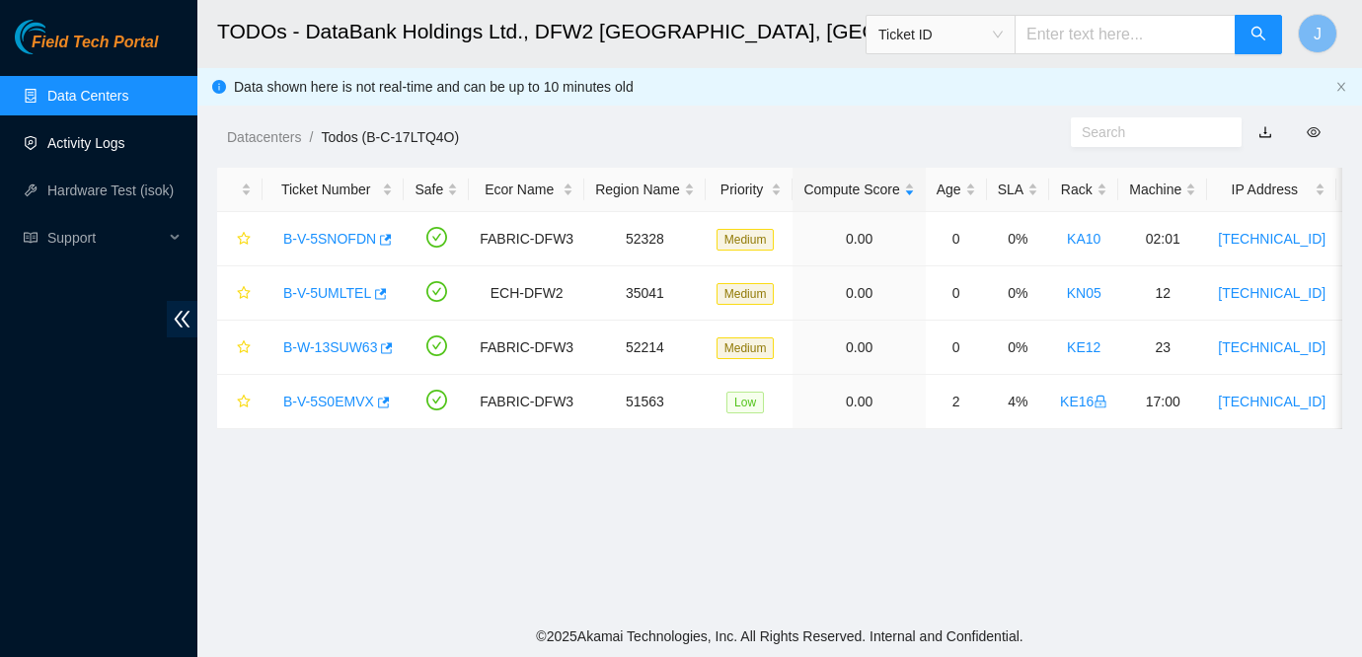
click at [113, 151] on link "Activity Logs" at bounding box center [86, 143] width 78 height 16
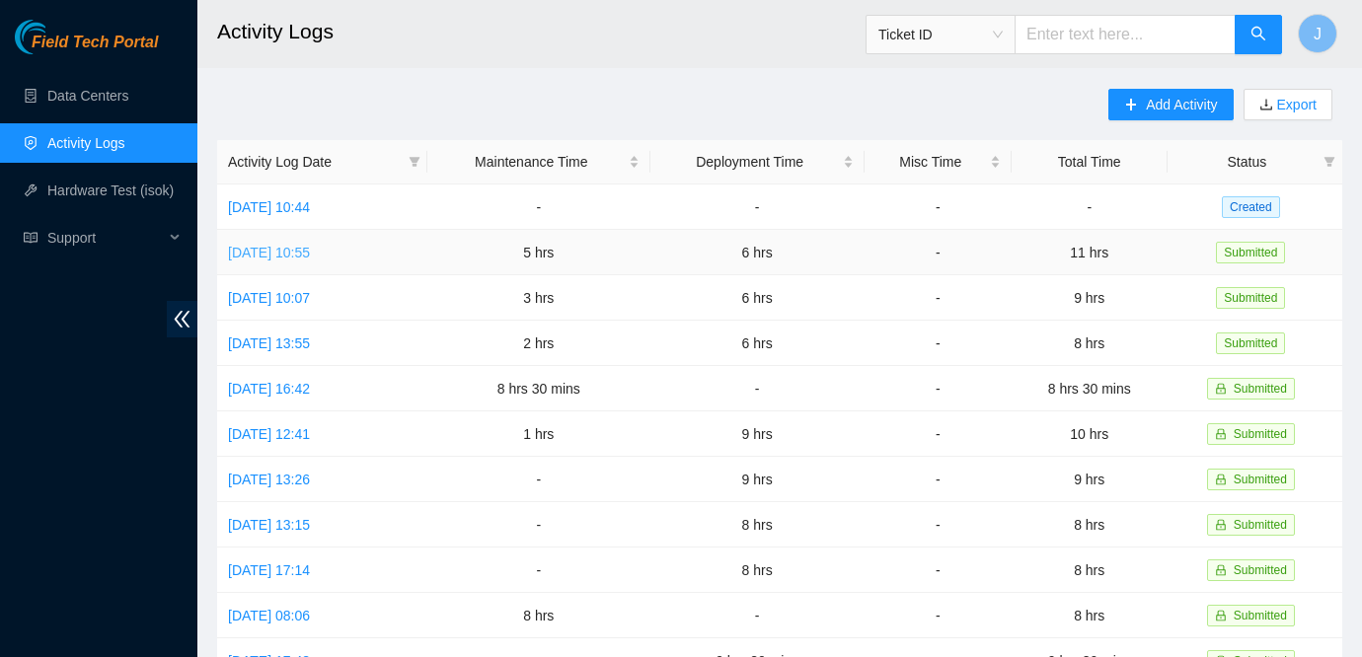
click at [310, 251] on link "Wed, 20 Aug 2025 10:55" at bounding box center [269, 253] width 82 height 16
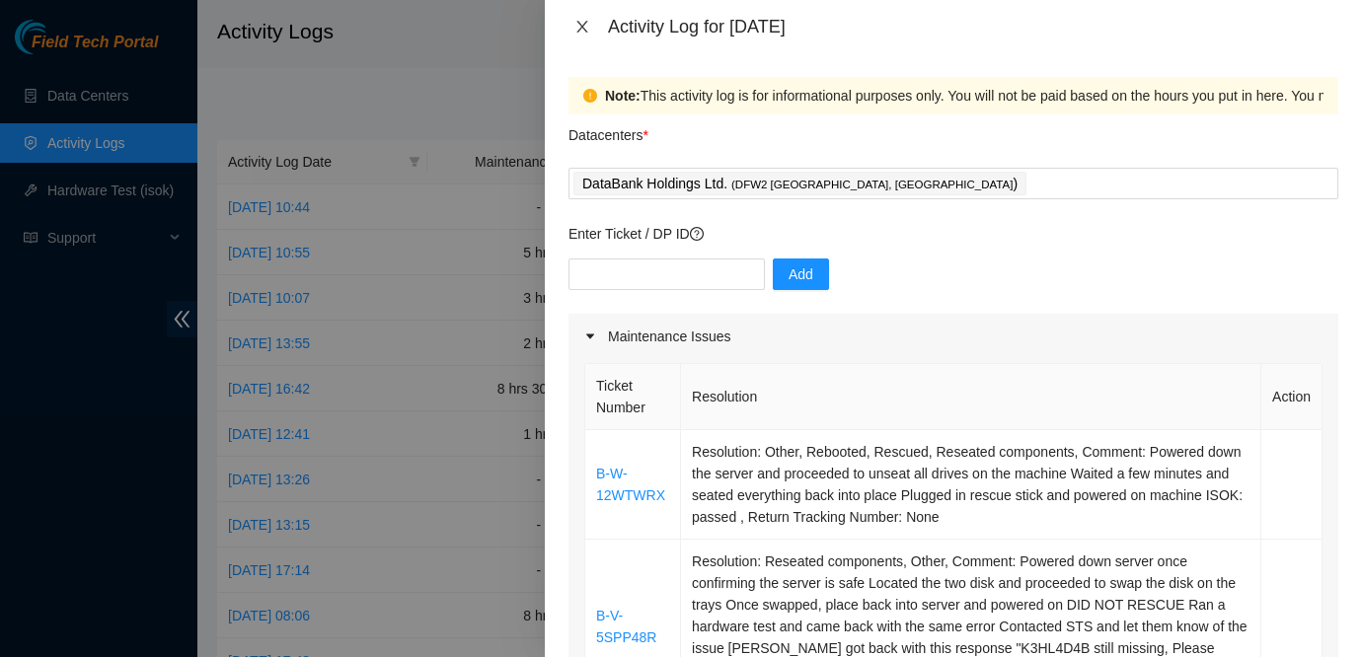
click at [578, 22] on icon "close" at bounding box center [581, 27] width 11 height 12
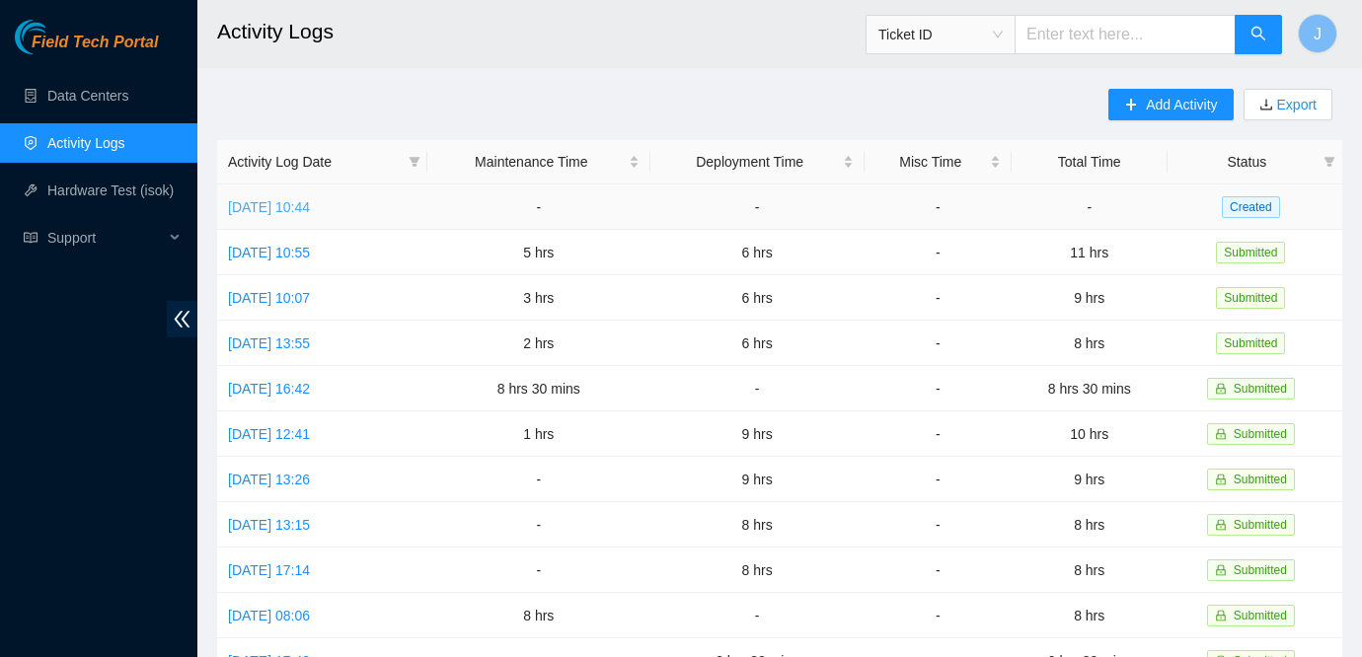
click at [287, 207] on link "Thu, 21 Aug 2025 10:44" at bounding box center [269, 207] width 82 height 16
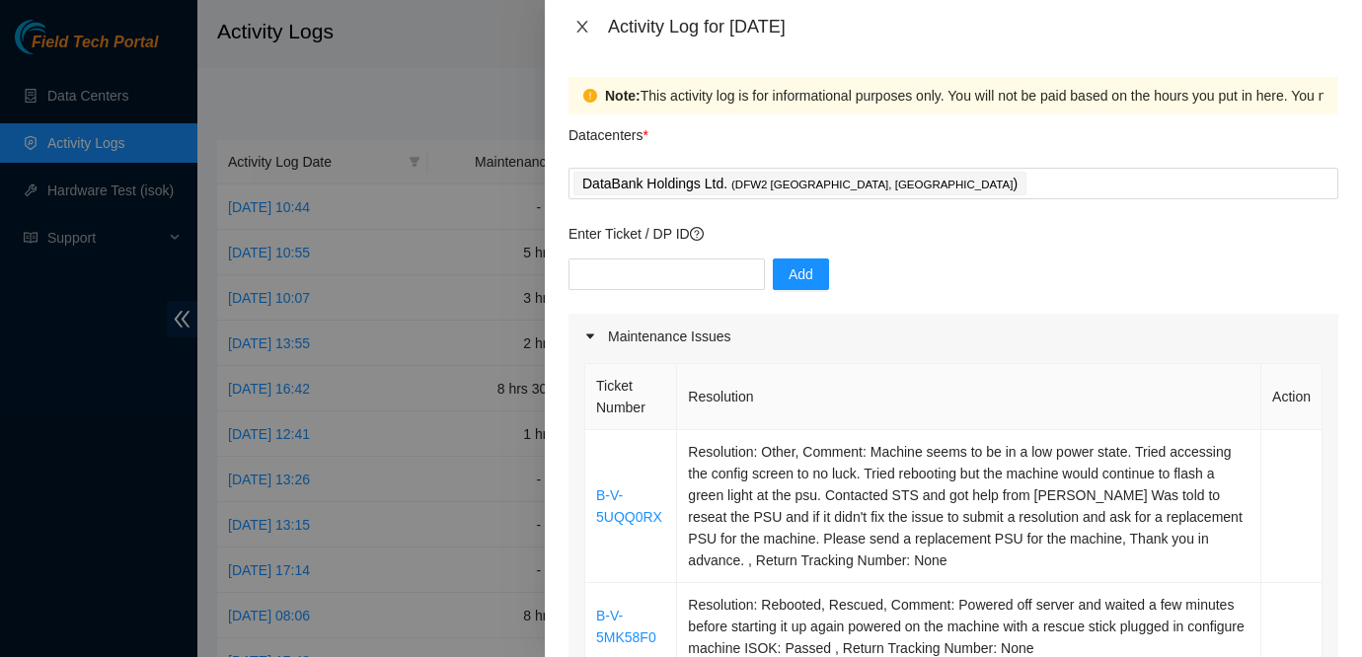
click at [579, 22] on icon "close" at bounding box center [582, 27] width 16 height 16
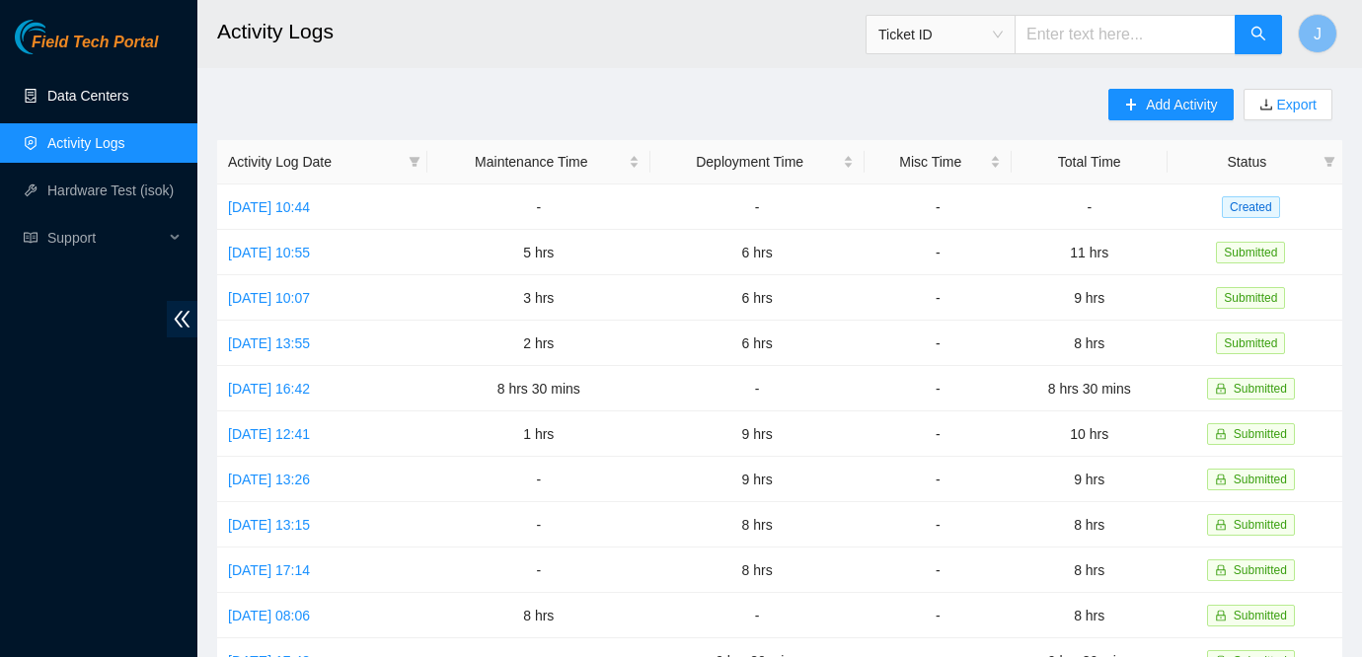
click at [128, 88] on link "Data Centers" at bounding box center [87, 96] width 81 height 16
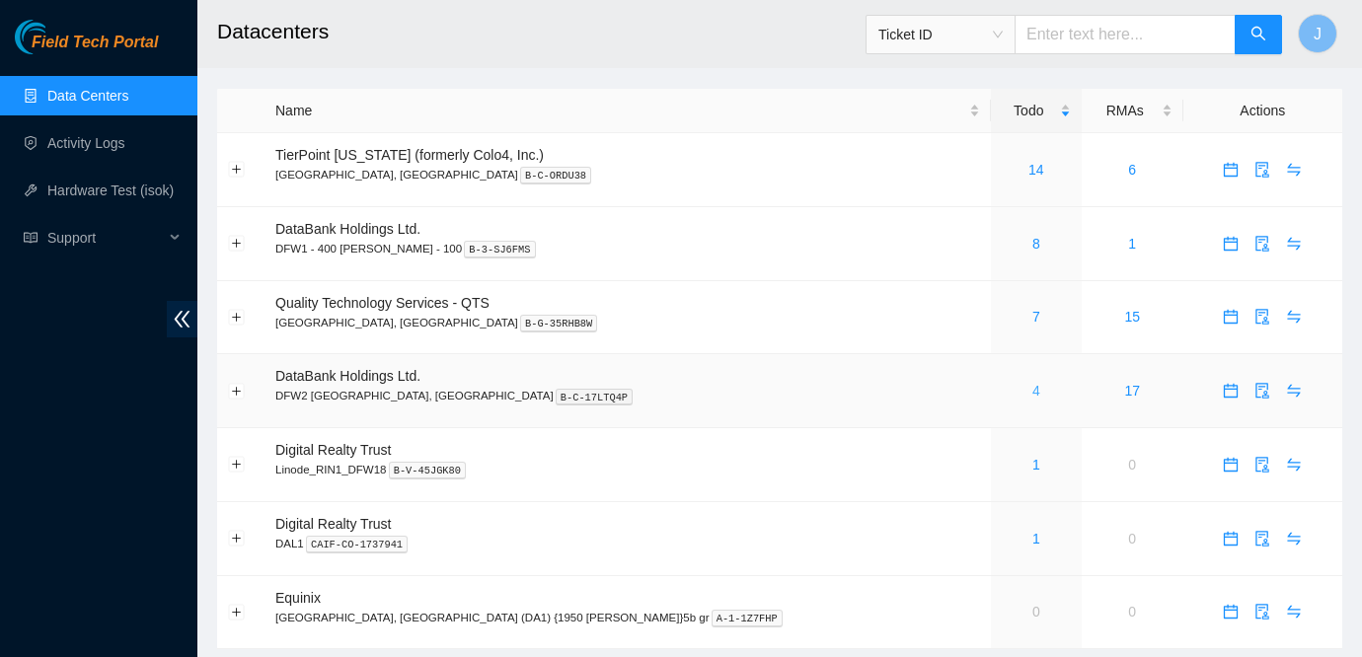
click at [1032, 387] on link "4" at bounding box center [1036, 391] width 8 height 16
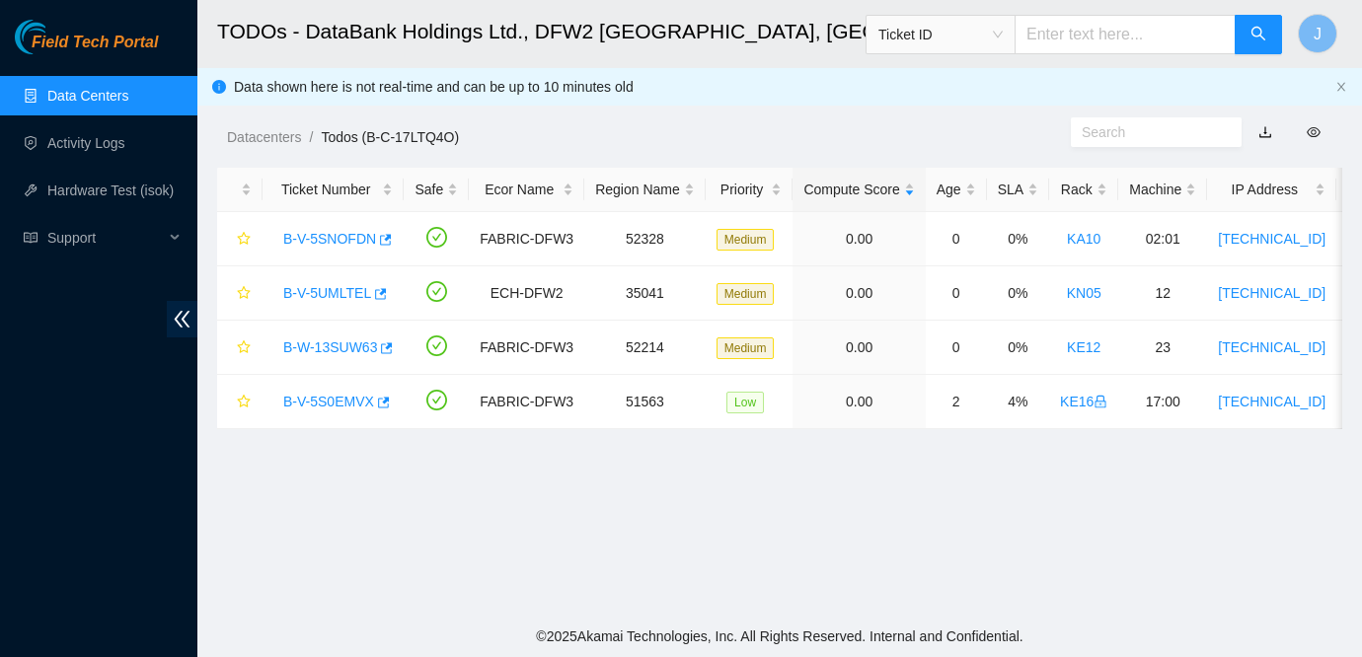
click at [950, 523] on main "TODOs - DataBank Holdings Ltd., DFW2 Richardson, TX Ticket ID J Data shown here…" at bounding box center [779, 308] width 1165 height 616
click at [346, 329] on td "B-W-13SUW63" at bounding box center [333, 348] width 141 height 54
click at [334, 348] on link "B-W-13SUW63" at bounding box center [330, 348] width 94 height 16
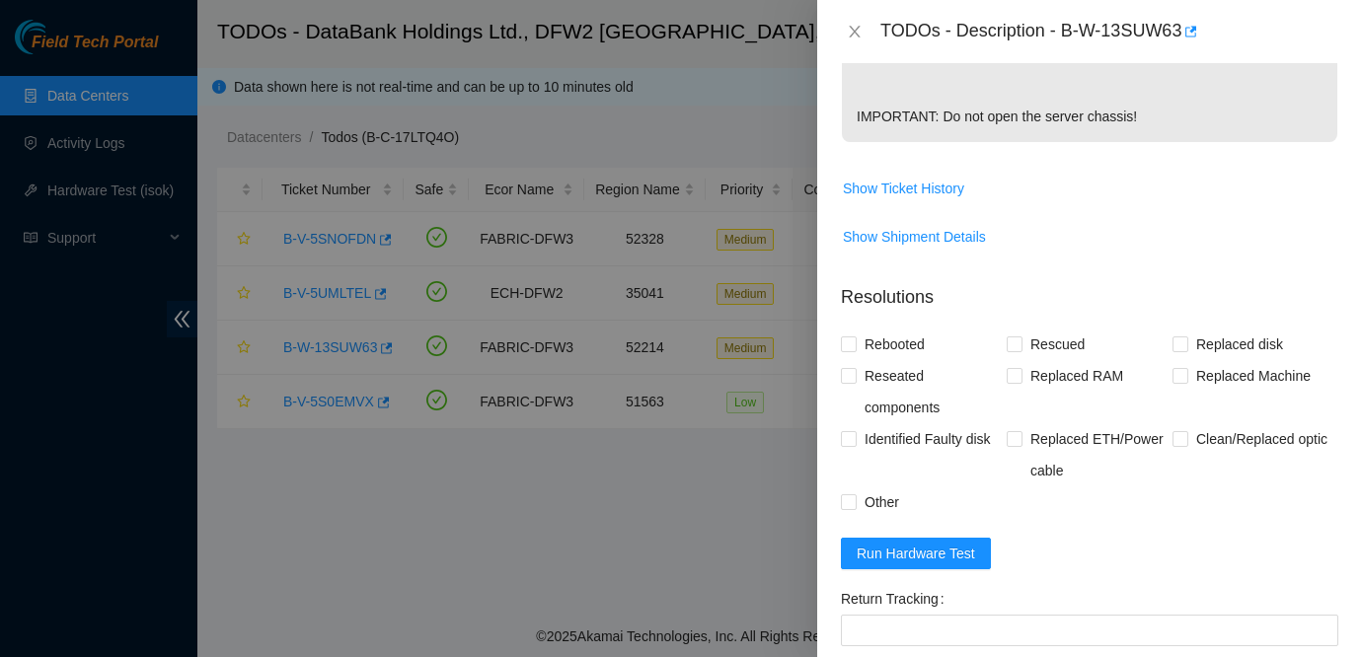
scroll to position [985, 0]
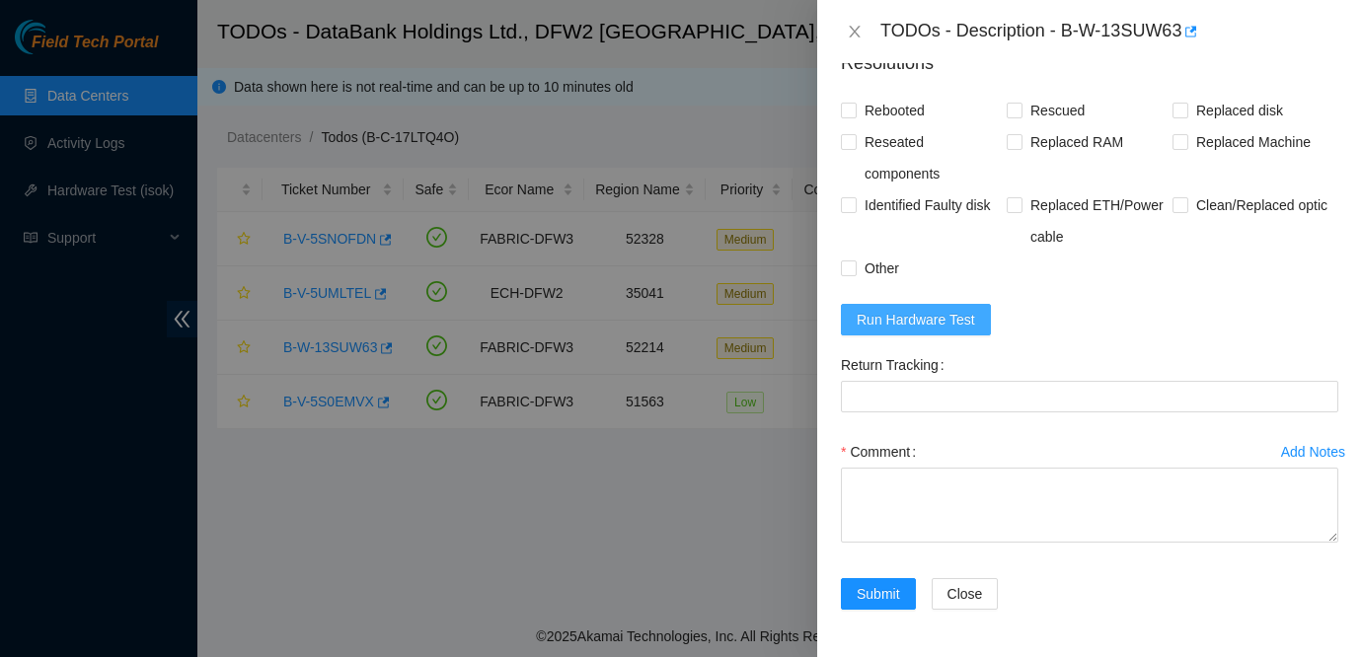
click at [961, 331] on span "Run Hardware Test" at bounding box center [916, 320] width 118 height 22
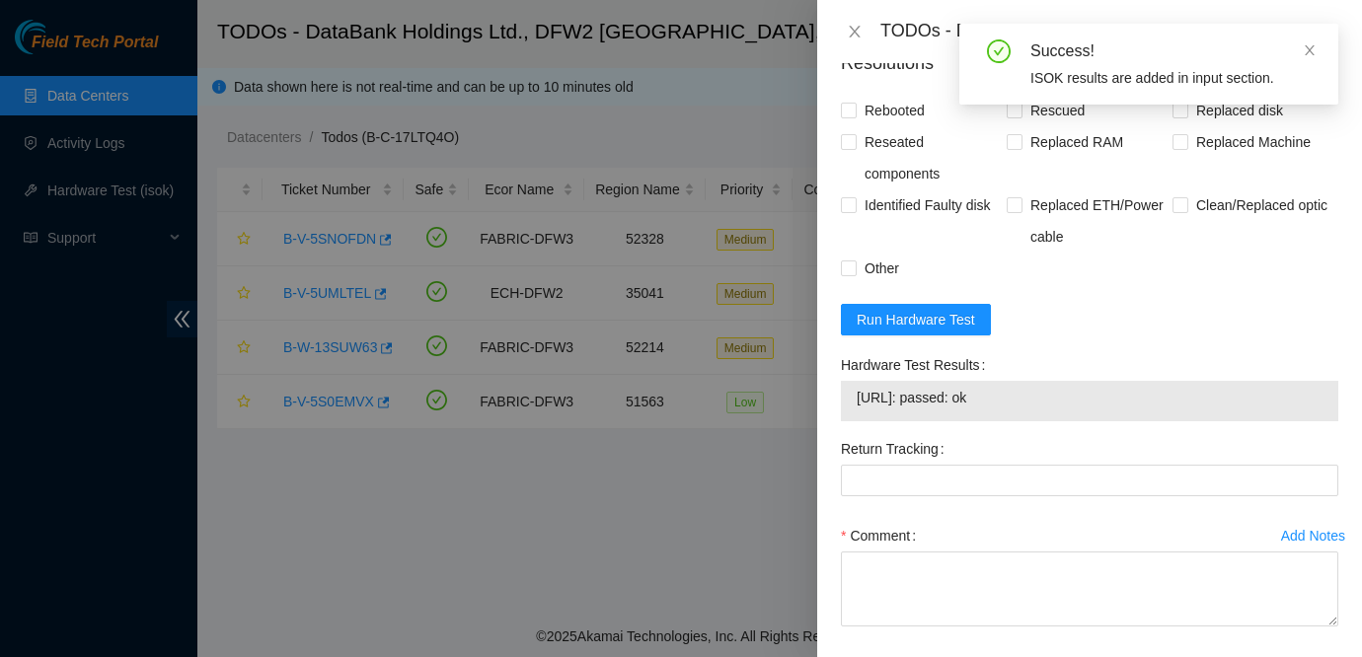
scroll to position [1112, 0]
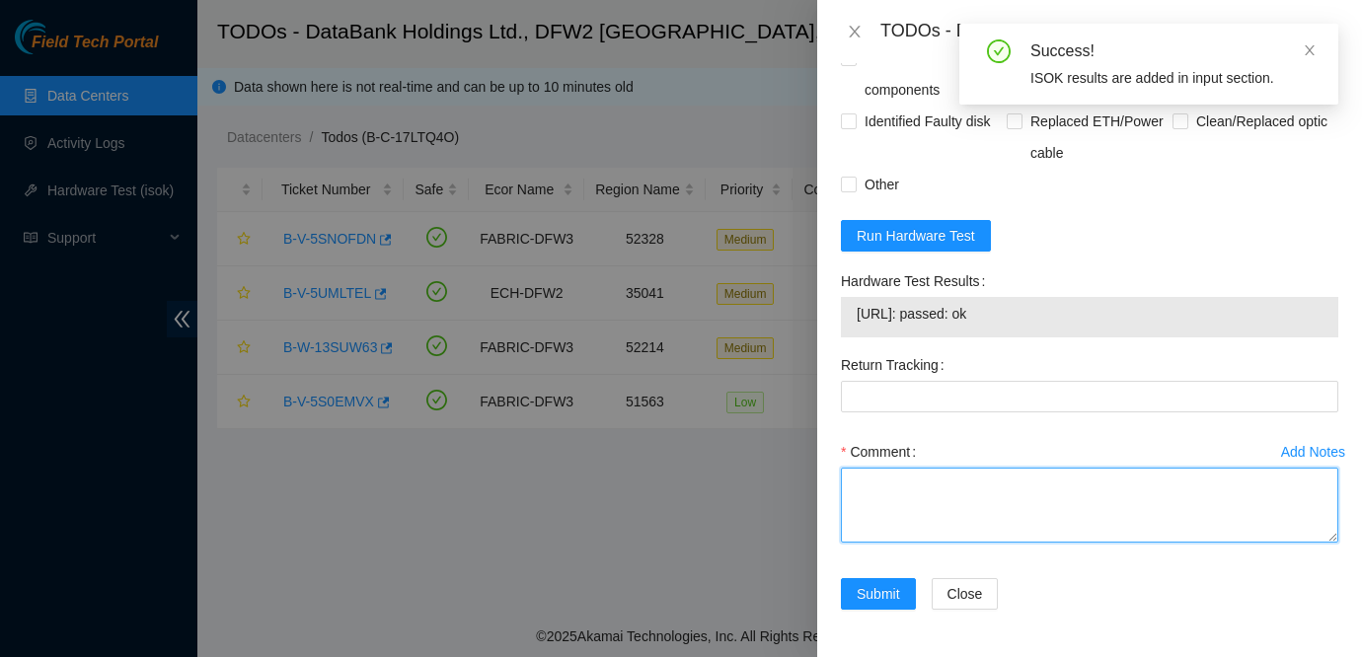
click at [945, 495] on textarea "Comment" at bounding box center [1089, 505] width 497 height 75
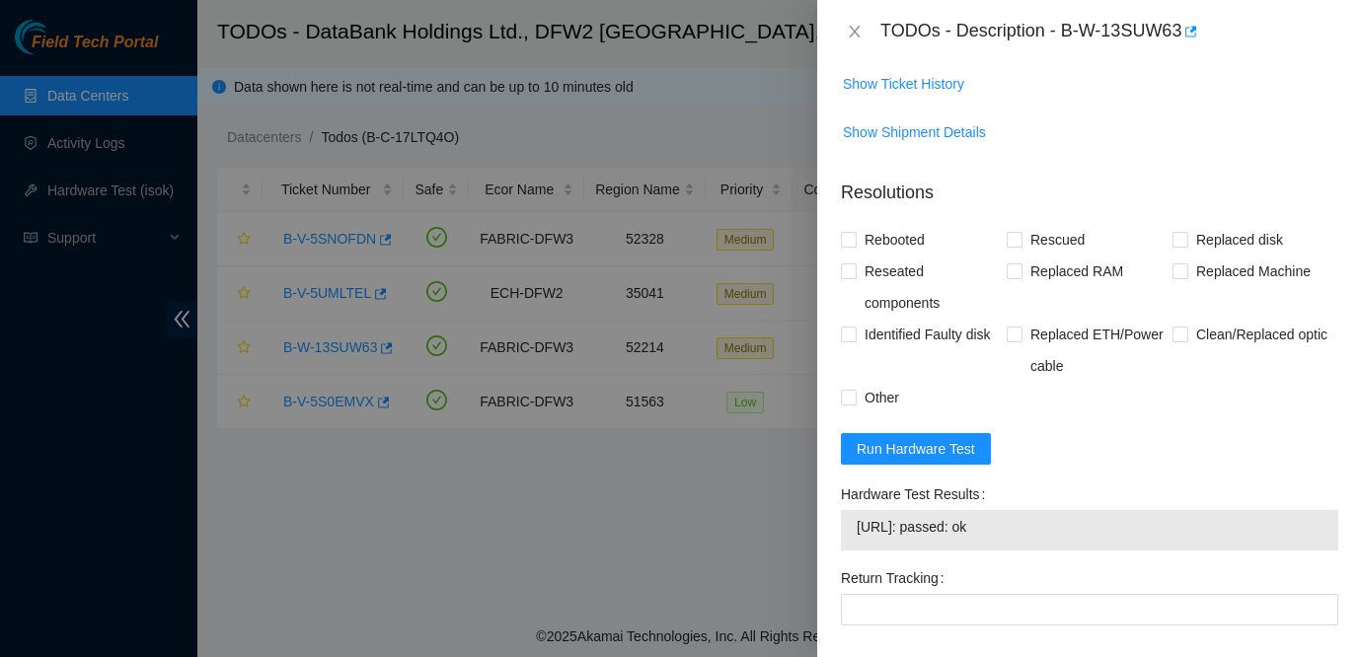
scroll to position [831, 0]
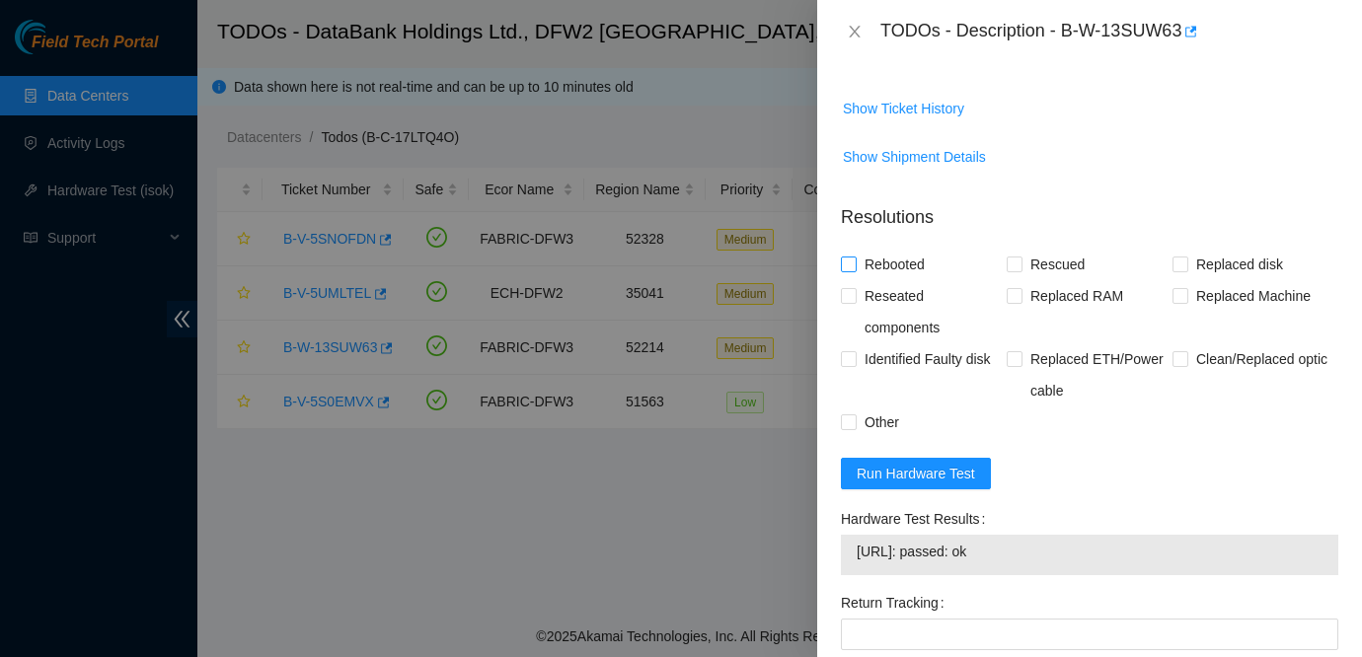
type textarea "Powered down the server for exactly 10 mins after waiting the amount of time th…"
click at [914, 280] on span "Rebooted" at bounding box center [895, 265] width 76 height 32
click at [855, 270] on input "Rebooted" at bounding box center [848, 264] width 14 height 14
checkbox input "true"
click at [1079, 280] on span "Rescued" at bounding box center [1058, 265] width 70 height 32
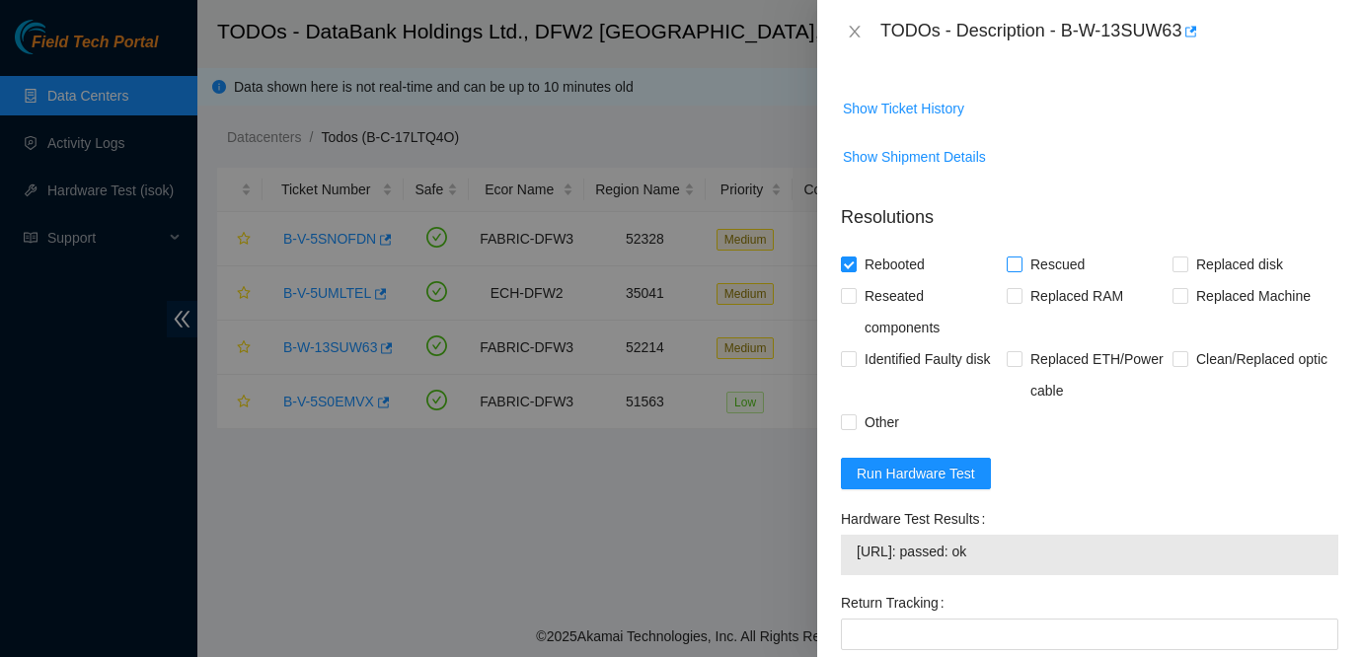
click at [1021, 270] on input "Rescued" at bounding box center [1014, 264] width 14 height 14
checkbox input "true"
click at [871, 438] on span "Other" at bounding box center [882, 423] width 50 height 32
click at [855, 428] on input "Other" at bounding box center [848, 422] width 14 height 14
checkbox input "true"
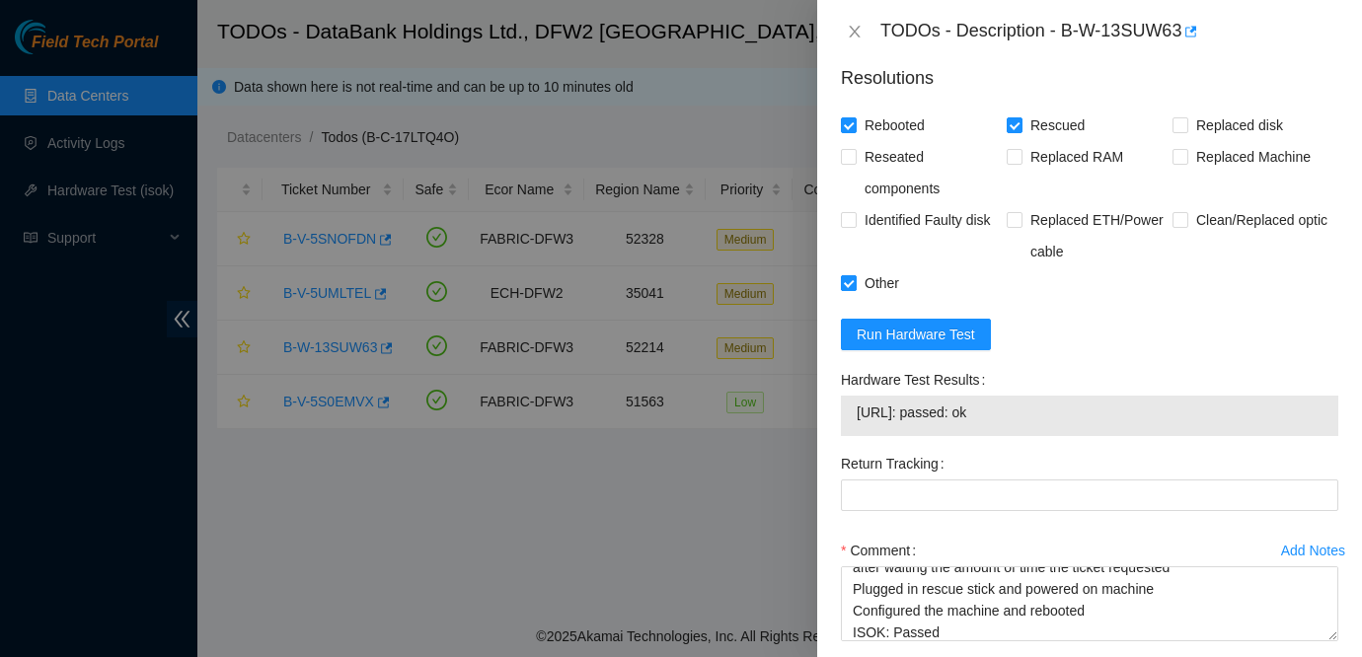
scroll to position [1112, 0]
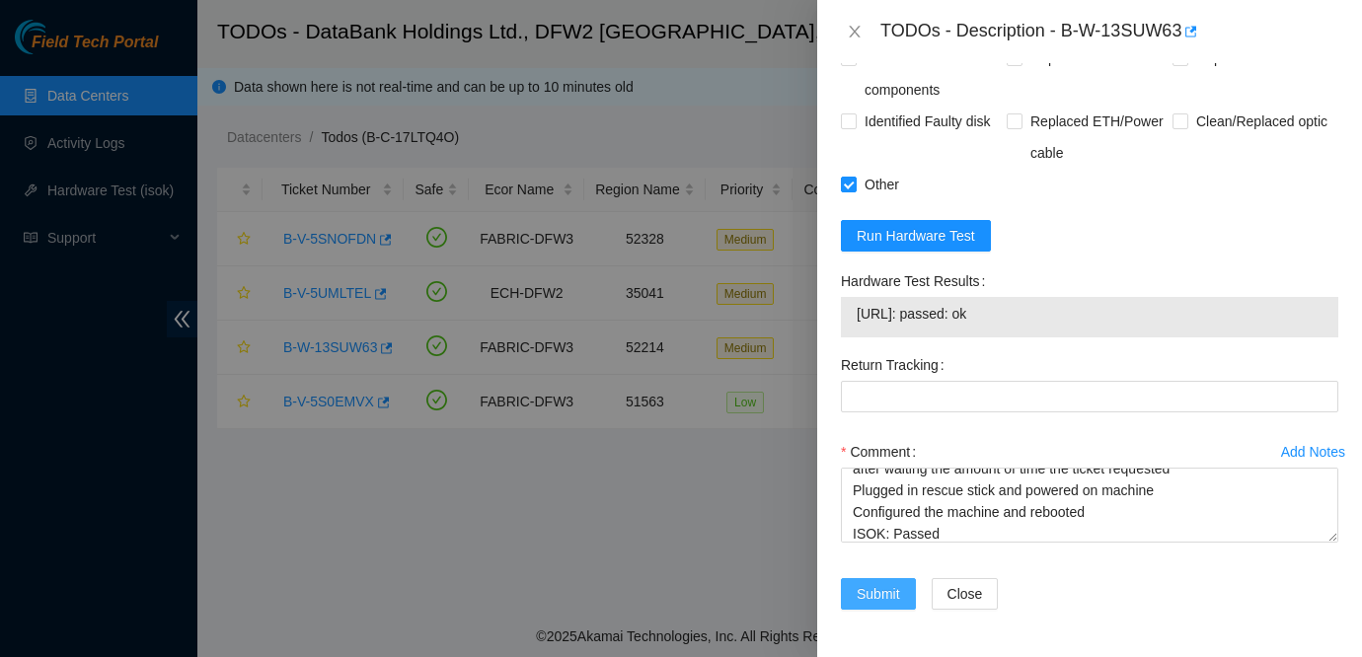
click at [877, 591] on span "Submit" at bounding box center [878, 594] width 43 height 22
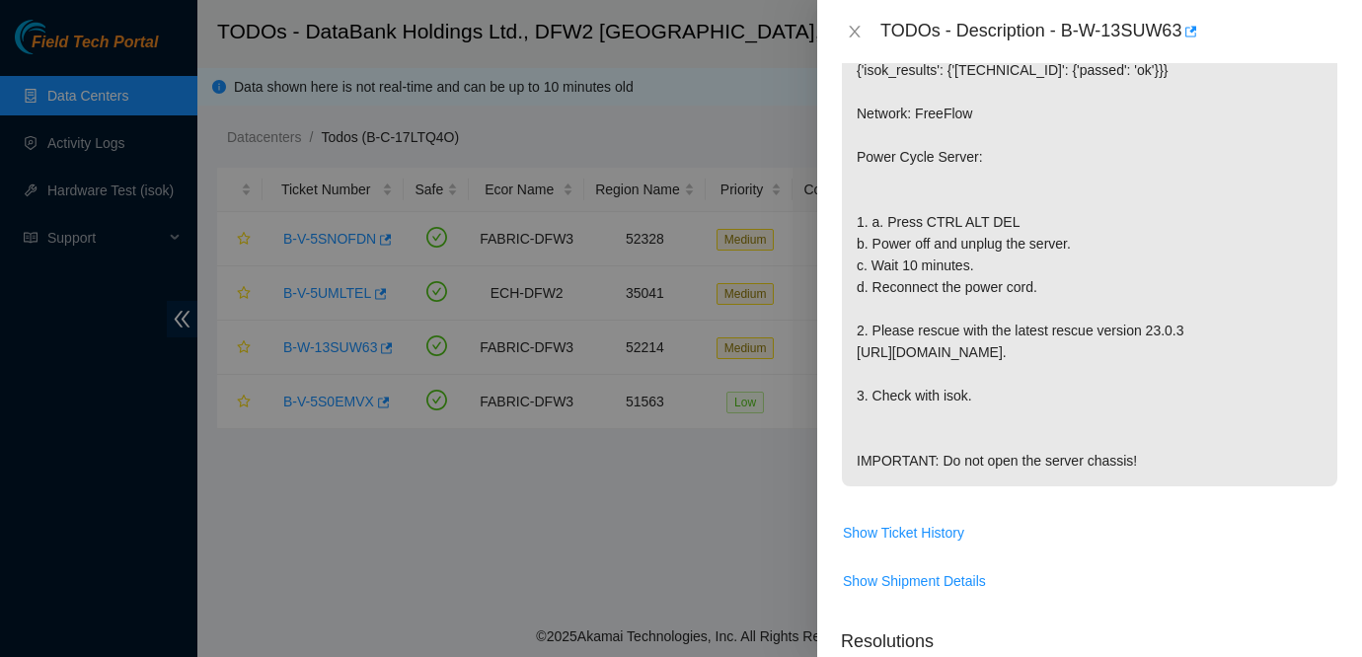
scroll to position [0, 0]
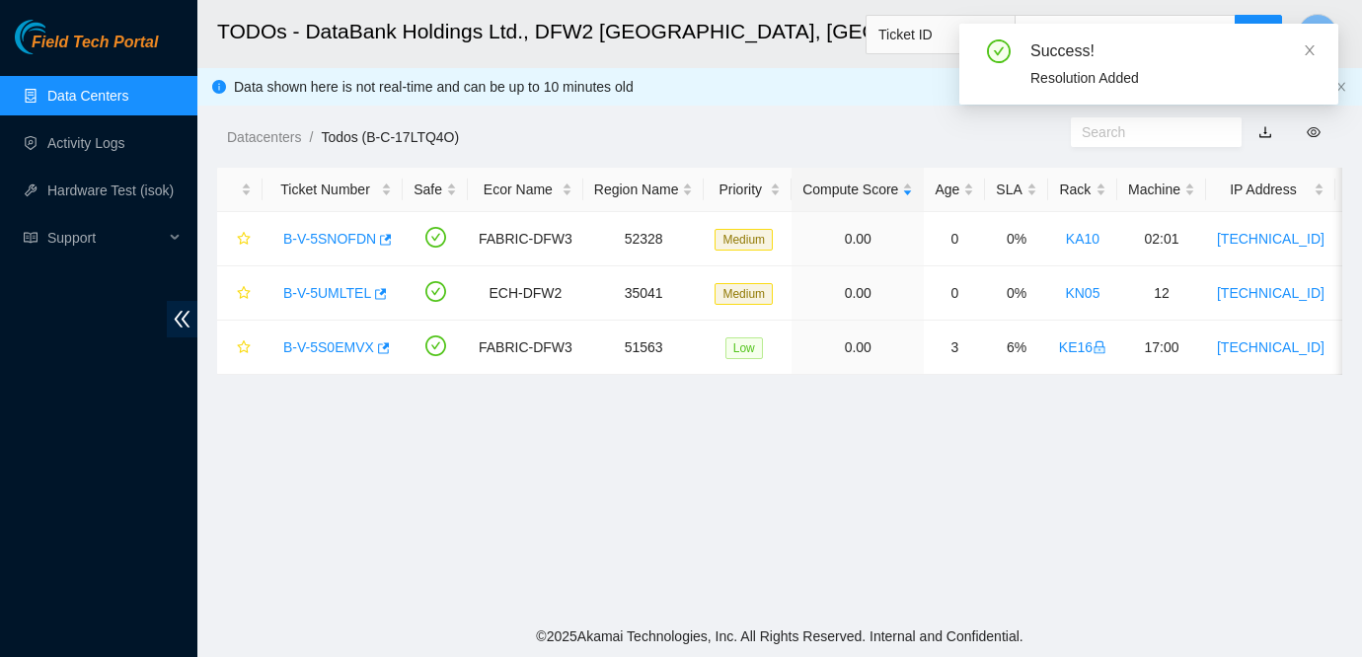
click at [1135, 382] on main "TODOs - DataBank Holdings Ltd., DFW2 Richardson, TX Ticket ID J Data shown here…" at bounding box center [779, 308] width 1165 height 616
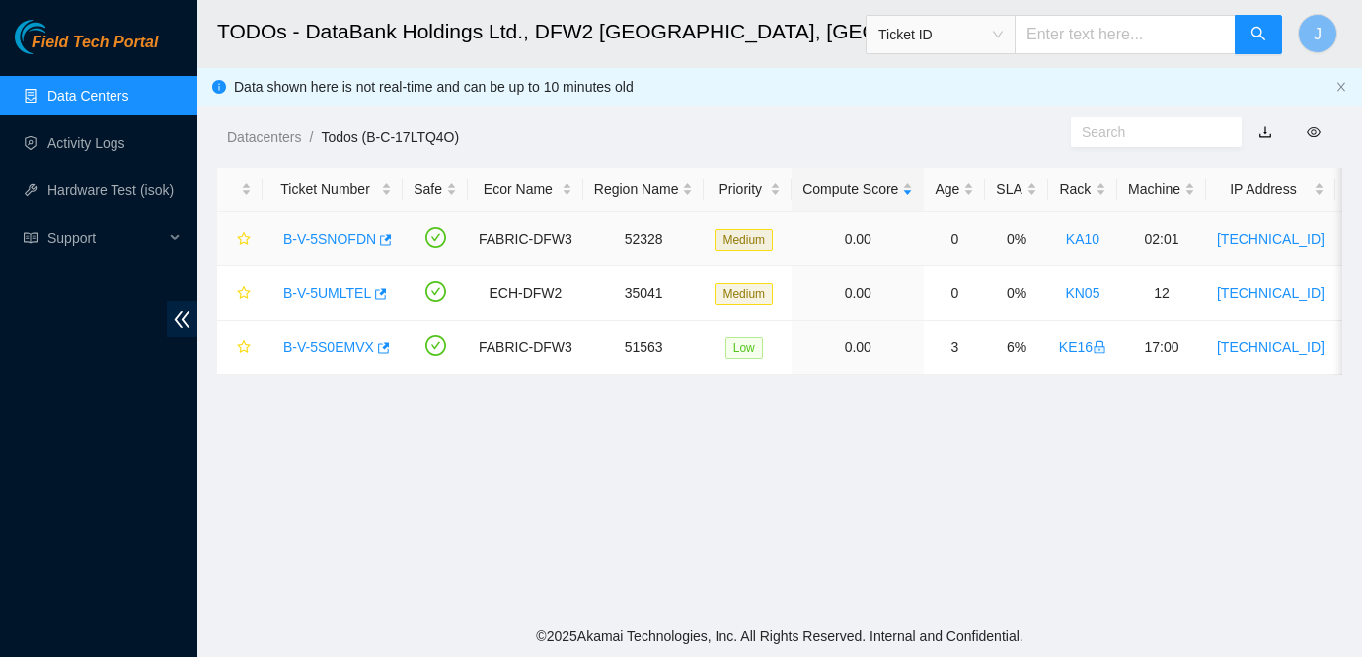
click at [346, 242] on link "B-V-5SNOFDN" at bounding box center [329, 239] width 93 height 16
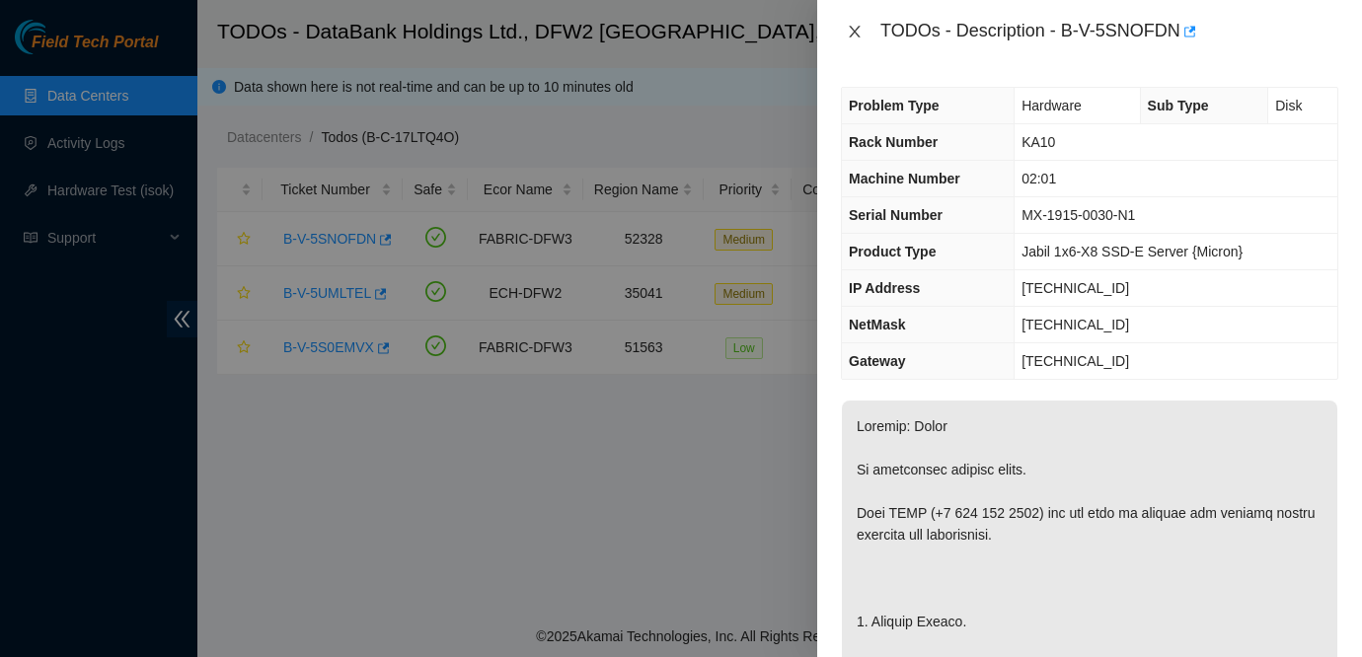
click at [856, 30] on icon "close" at bounding box center [854, 32] width 11 height 12
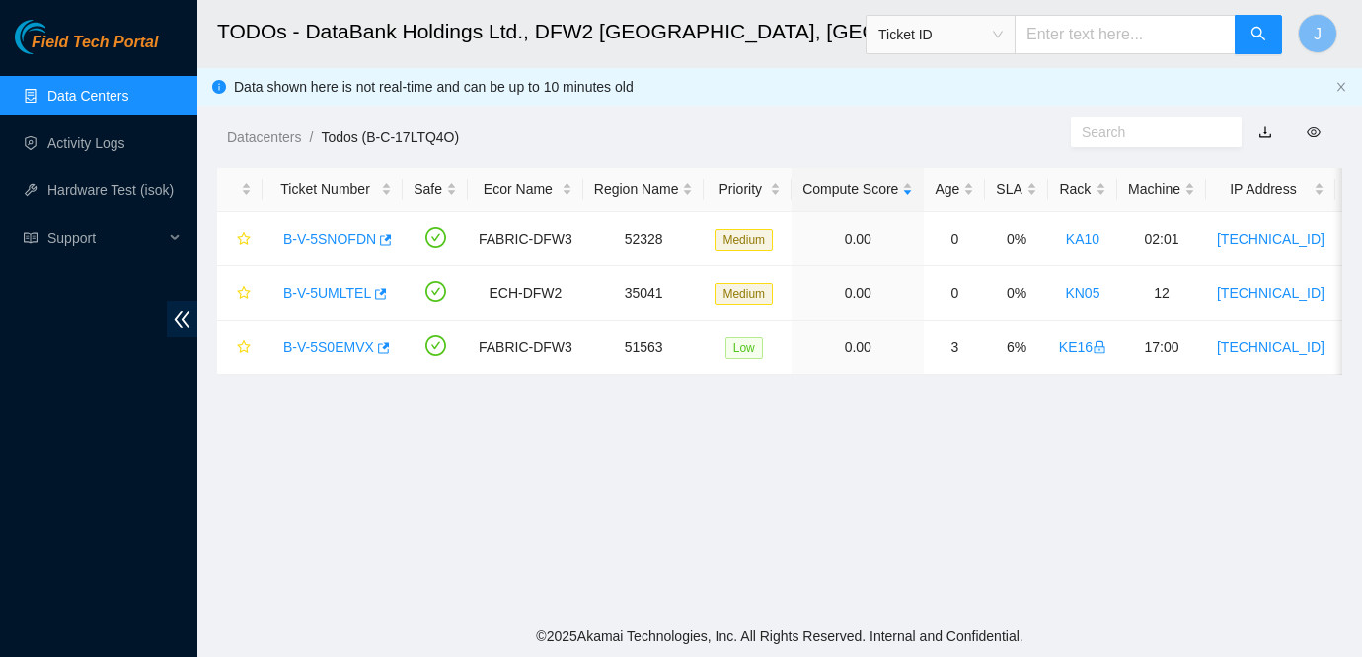
click at [1130, 449] on main "TODOs - DataBank Holdings Ltd., DFW2 Richardson, TX Ticket ID J Data shown here…" at bounding box center [779, 308] width 1165 height 616
click at [94, 243] on span "Support" at bounding box center [105, 237] width 116 height 39
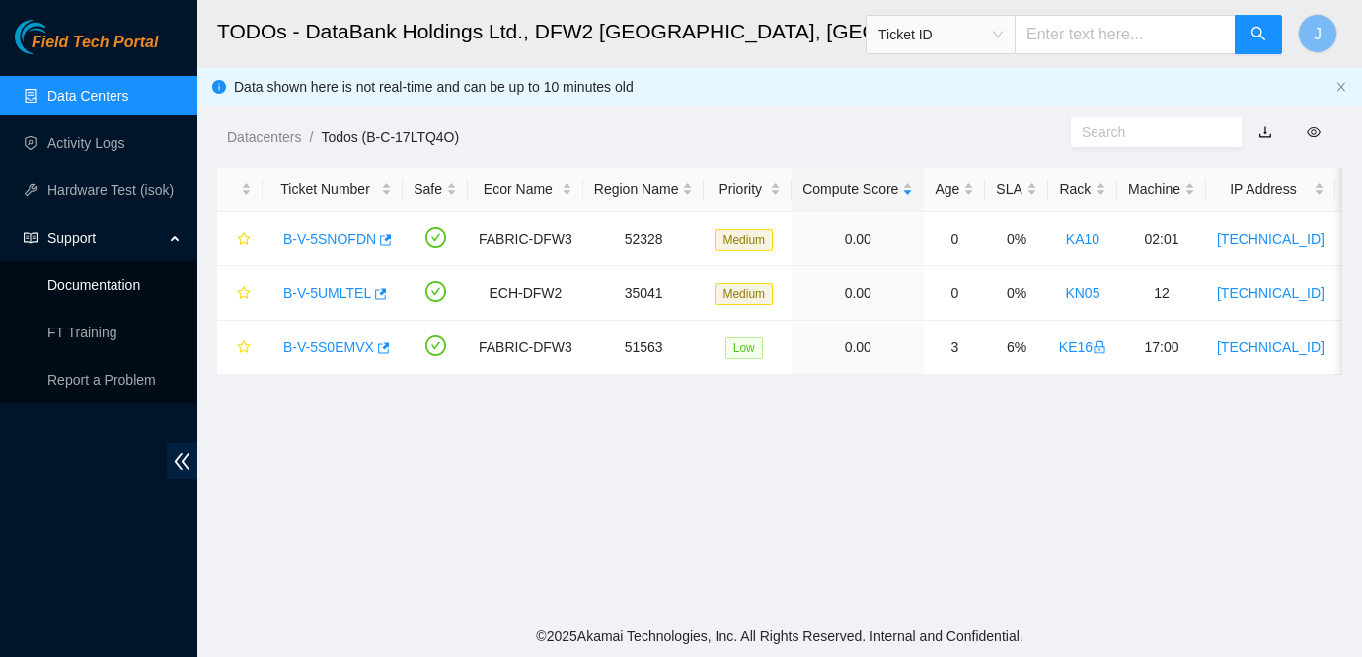
click at [107, 288] on link "Documentation" at bounding box center [93, 285] width 93 height 16
